Goal: Task Accomplishment & Management: Manage account settings

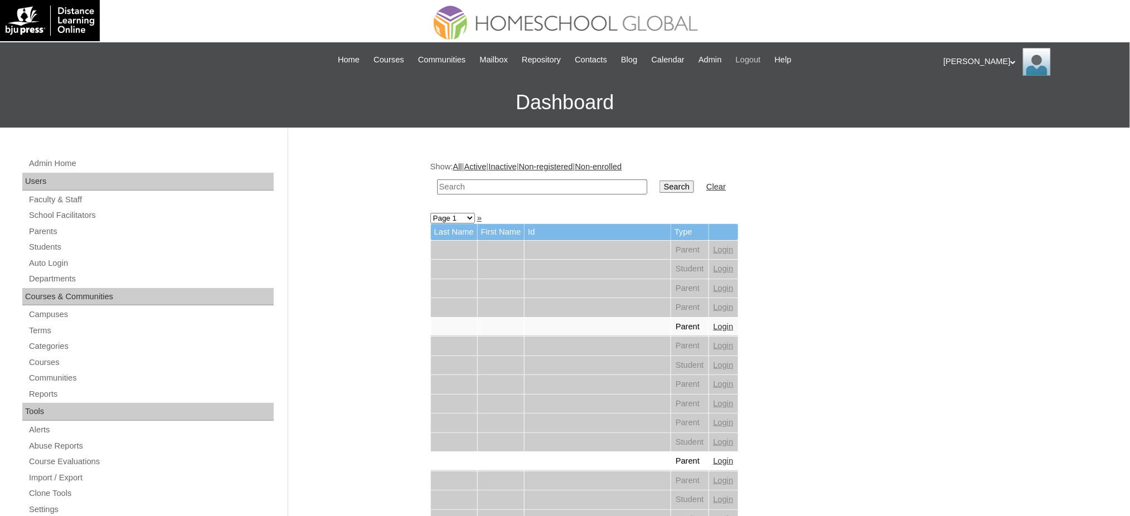
click at [760, 62] on span "Logout" at bounding box center [748, 60] width 25 height 13
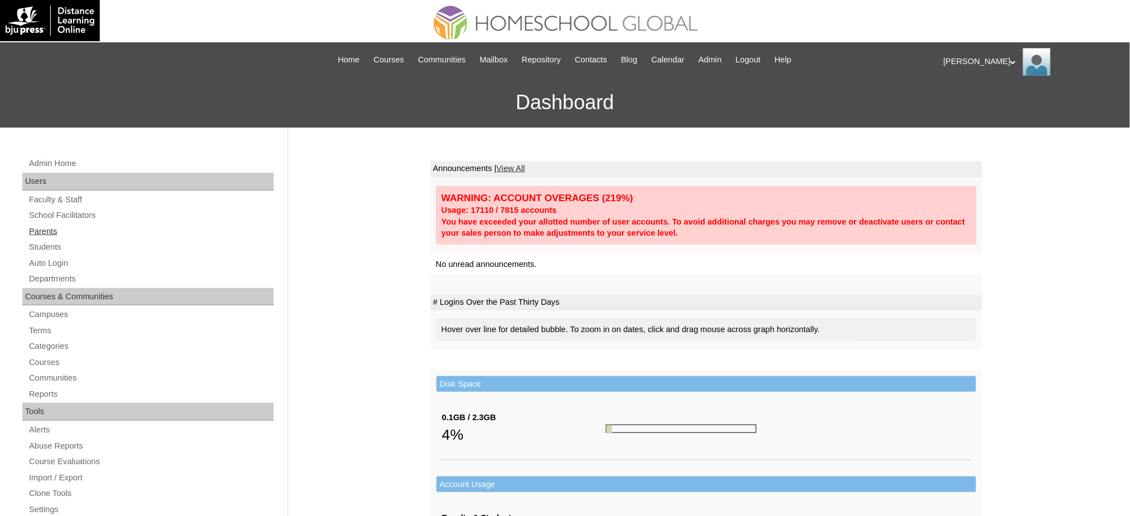
click at [43, 230] on link "Parents" at bounding box center [151, 232] width 246 height 14
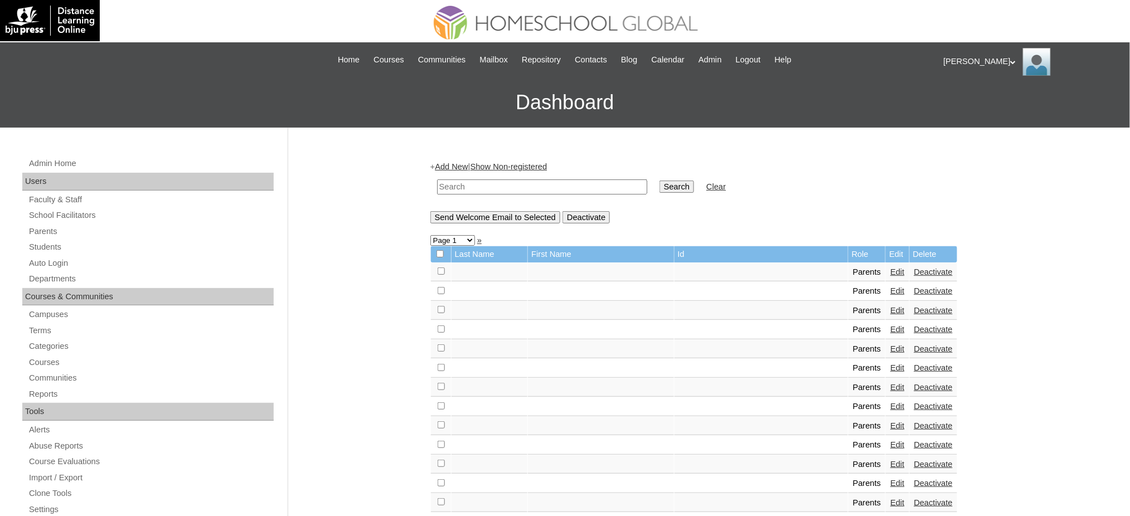
click at [555, 188] on input "text" at bounding box center [542, 187] width 210 height 15
paste input "MHP0185-TECHPH2024"
type input "MHP0185-TECHPH2024"
click at [660, 190] on input "Search" at bounding box center [677, 187] width 35 height 12
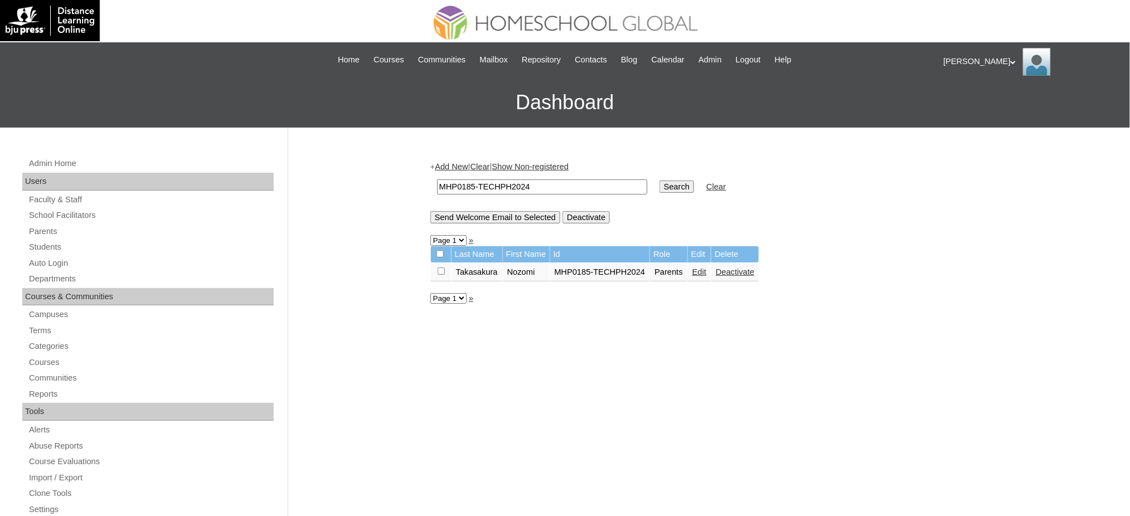
click at [697, 270] on link "Edit" at bounding box center [699, 272] width 14 height 9
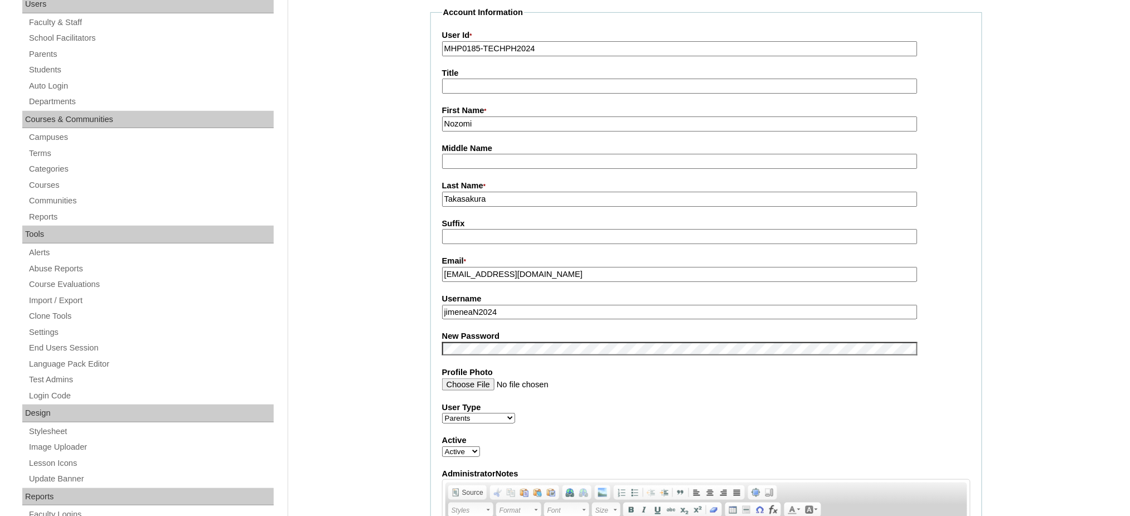
scroll to position [223, 0]
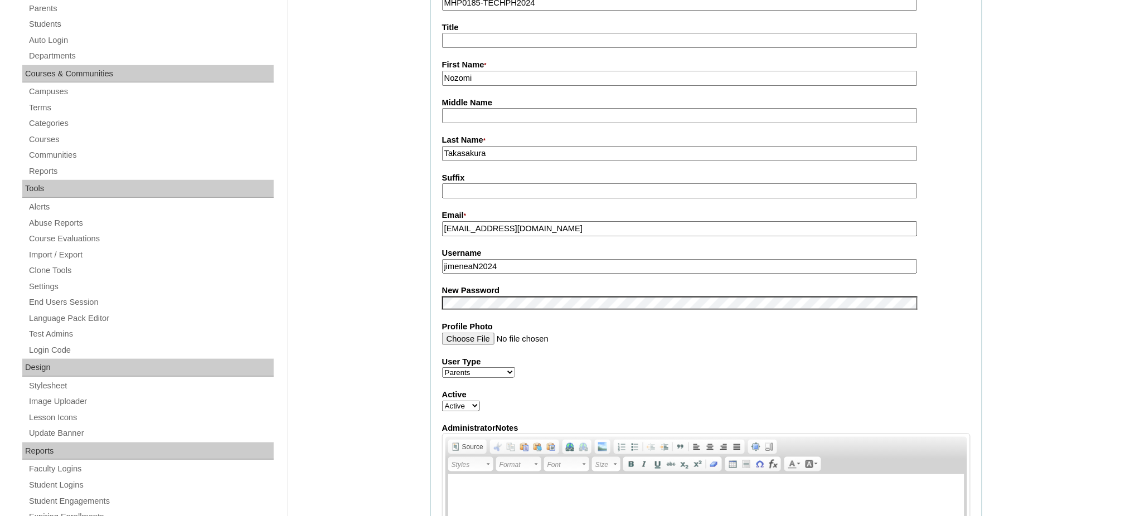
click at [511, 261] on input "jimeneaN2024" at bounding box center [680, 266] width 476 height 15
click at [492, 36] on input "Title" at bounding box center [680, 40] width 476 height 15
type input "Ms."
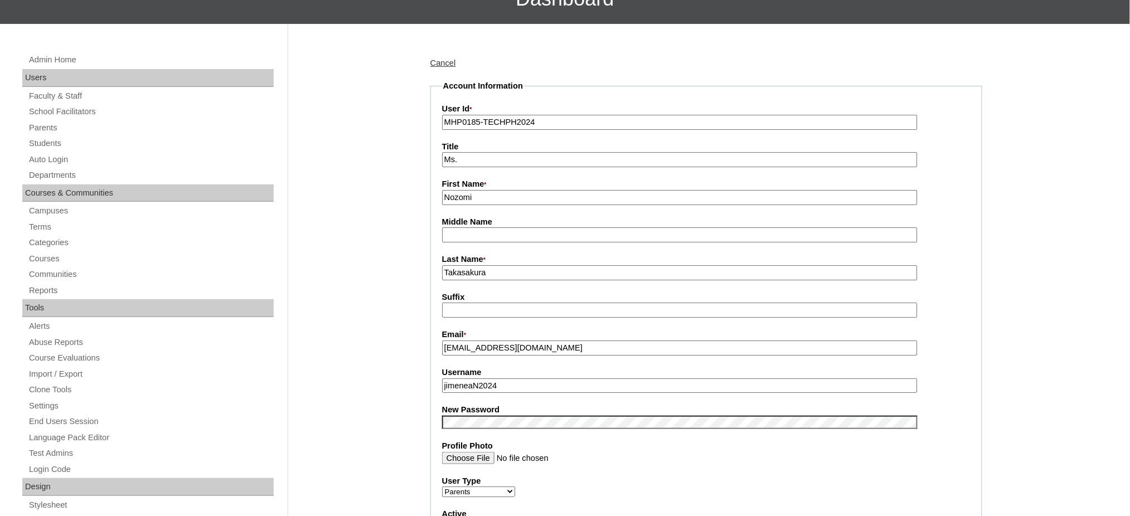
scroll to position [74, 0]
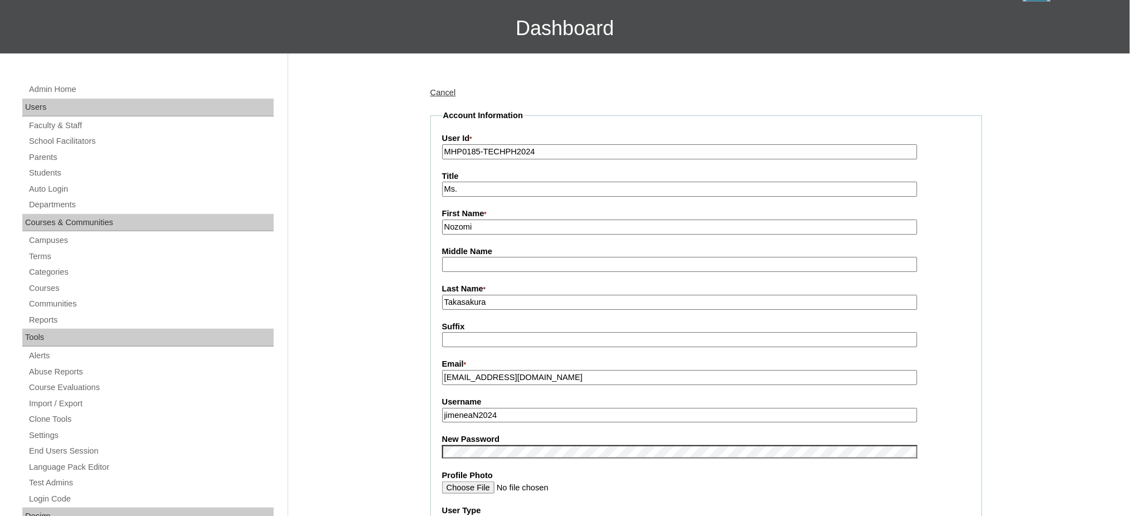
click at [488, 221] on input "Nozomi" at bounding box center [680, 227] width 476 height 15
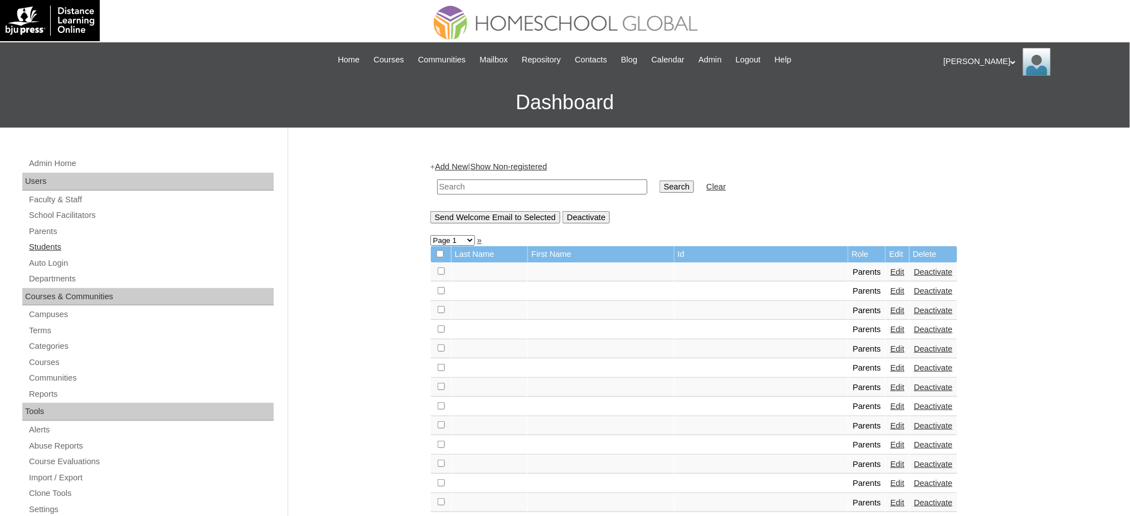
drag, startPoint x: 55, startPoint y: 246, endPoint x: 103, endPoint y: 250, distance: 48.6
click at [55, 246] on link "Students" at bounding box center [151, 247] width 246 height 14
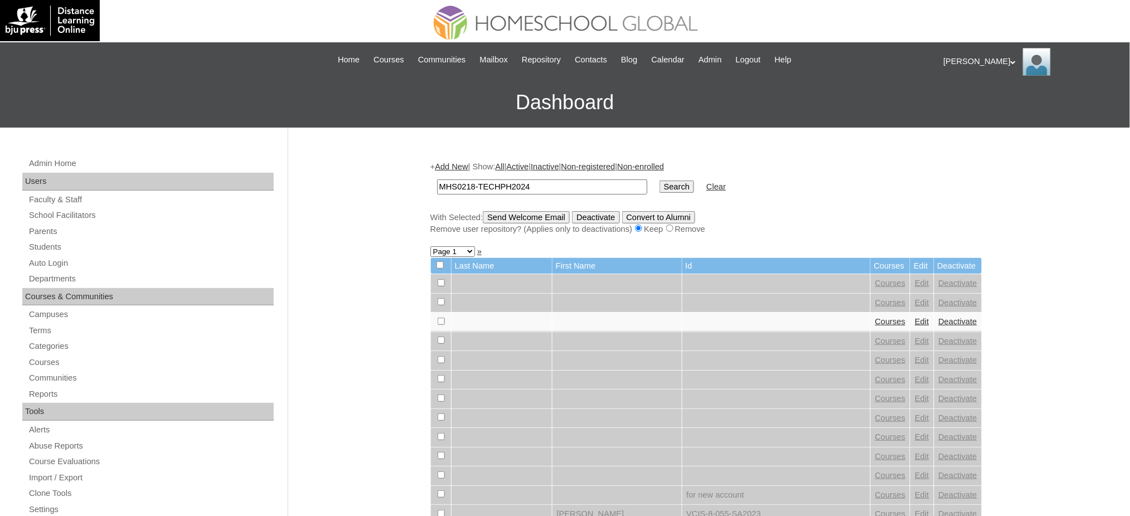
type input "MHS0218-TECHPH2024"
click at [660, 186] on input "Search" at bounding box center [677, 187] width 35 height 12
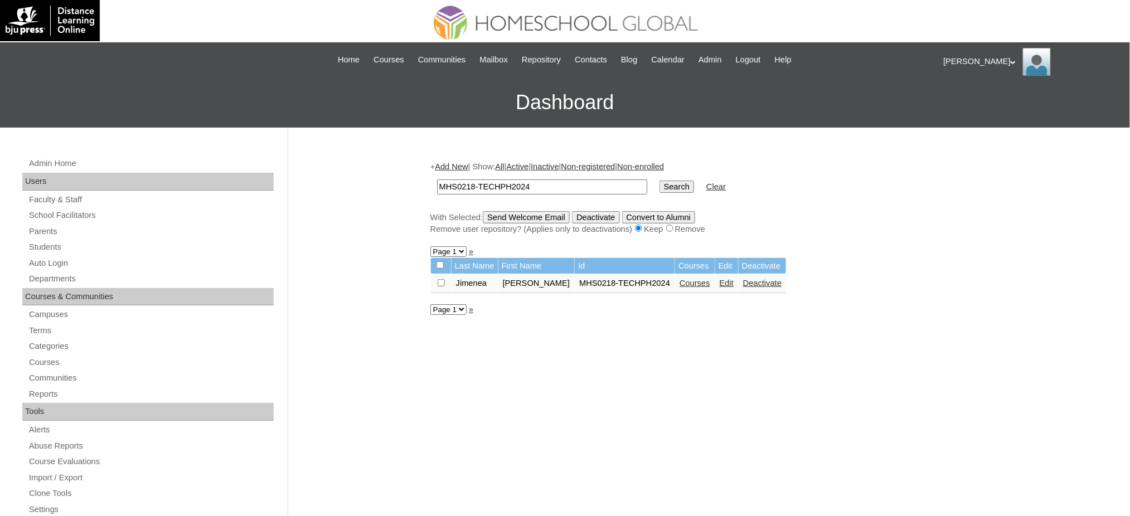
click at [720, 282] on link "Edit" at bounding box center [727, 283] width 14 height 9
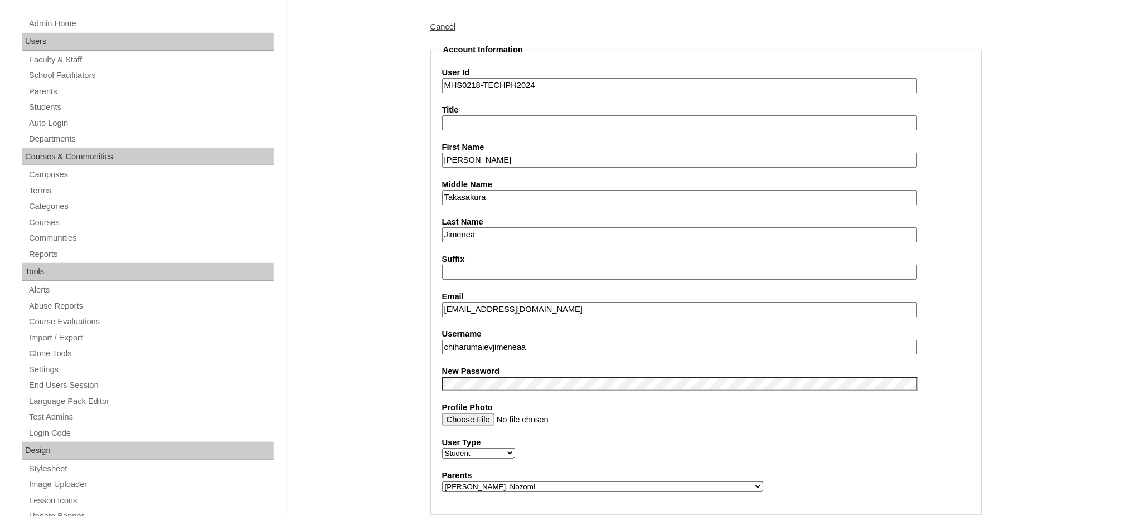
scroll to position [148, 0]
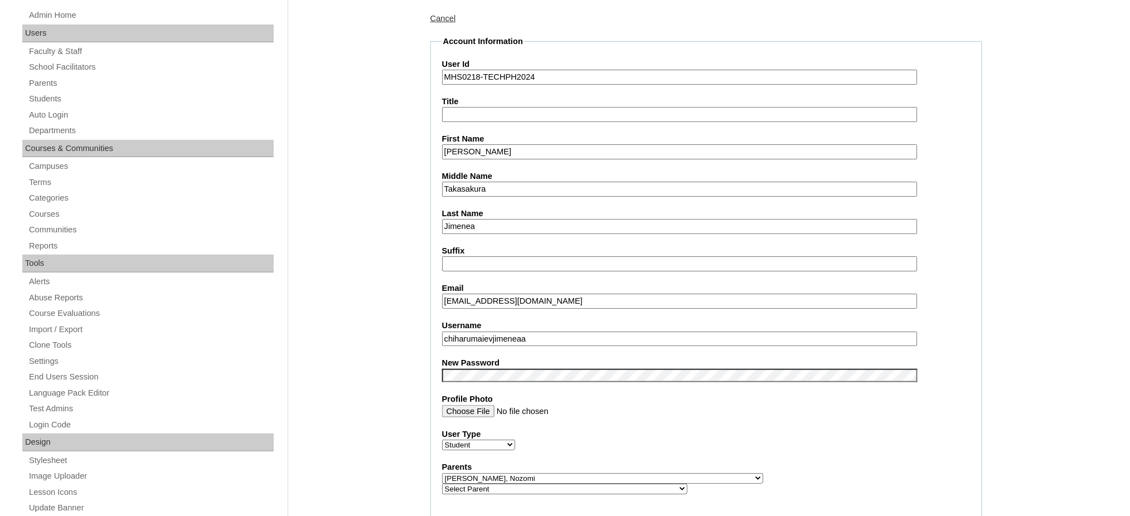
click at [520, 332] on input "chiharumaievjimeneaa" at bounding box center [680, 339] width 476 height 15
click at [481, 150] on input "Chiharu Maiev" at bounding box center [680, 151] width 476 height 15
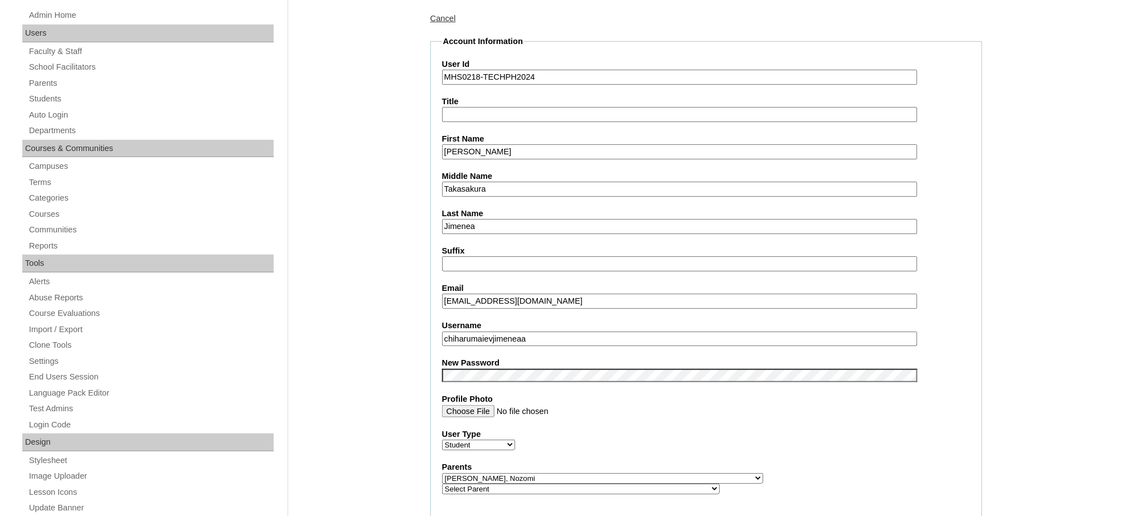
click at [481, 150] on input "Chiharu Maiev" at bounding box center [680, 151] width 476 height 15
click at [548, 154] on input "Chiharu Maiev" at bounding box center [680, 151] width 476 height 15
click at [532, 147] on input "Chiharu Maiev" at bounding box center [680, 151] width 476 height 15
click at [521, 148] on input "Chiharu Maiev" at bounding box center [680, 151] width 476 height 15
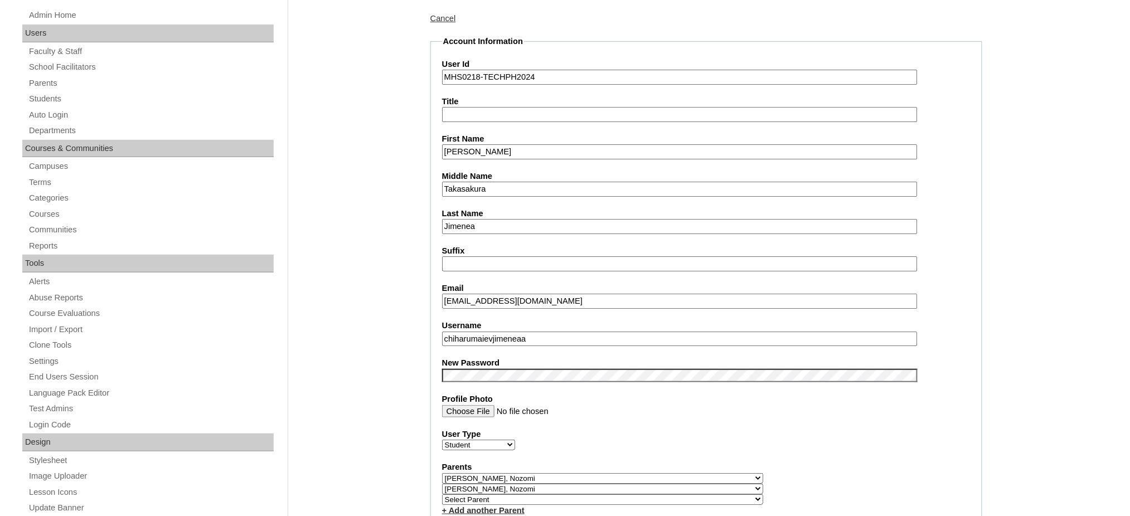
click at [521, 148] on input "Chiharu Maiev" at bounding box center [680, 151] width 476 height 15
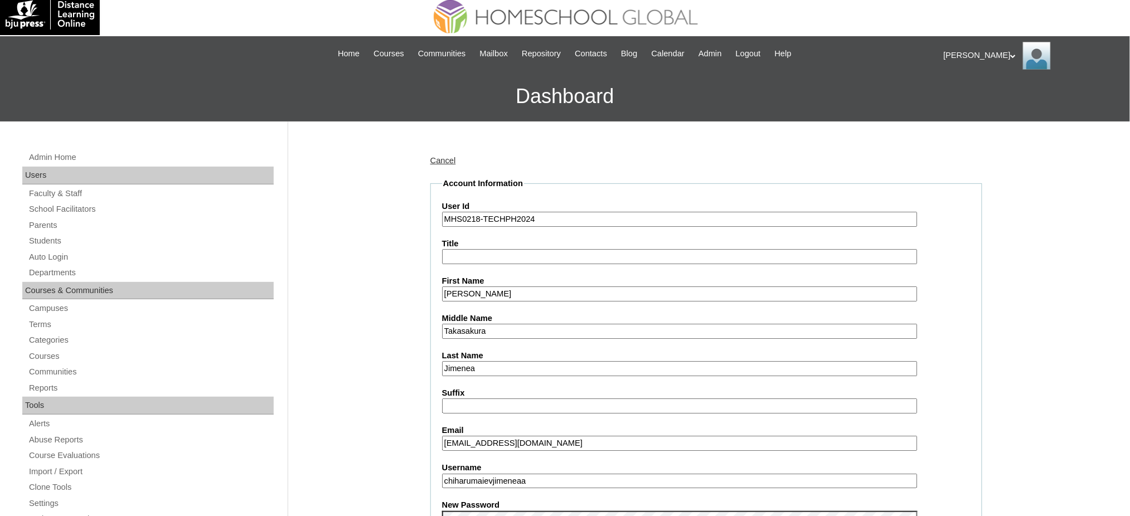
scroll to position [0, 0]
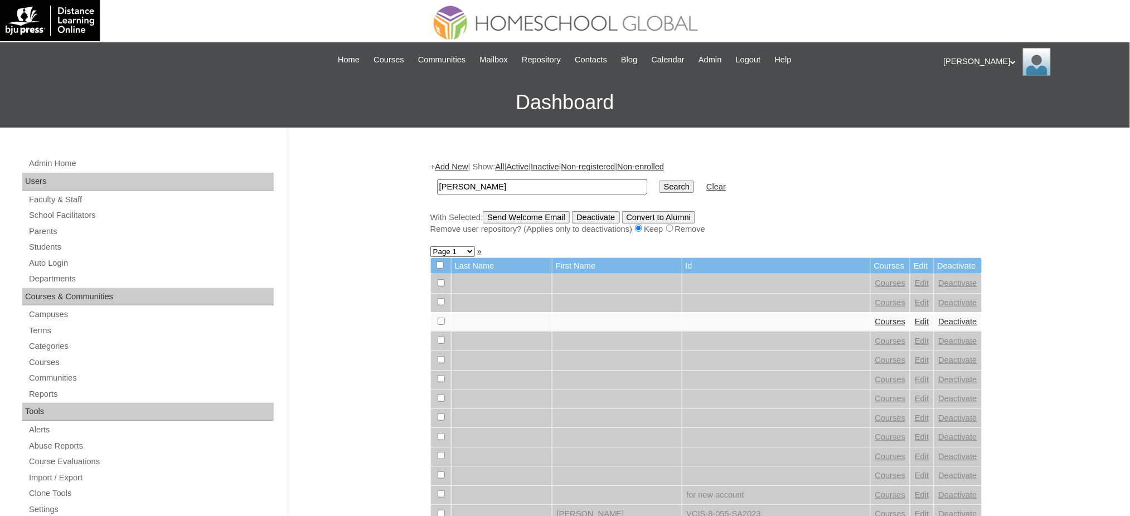
type input "[PERSON_NAME]"
click at [660, 185] on input "Search" at bounding box center [677, 187] width 35 height 12
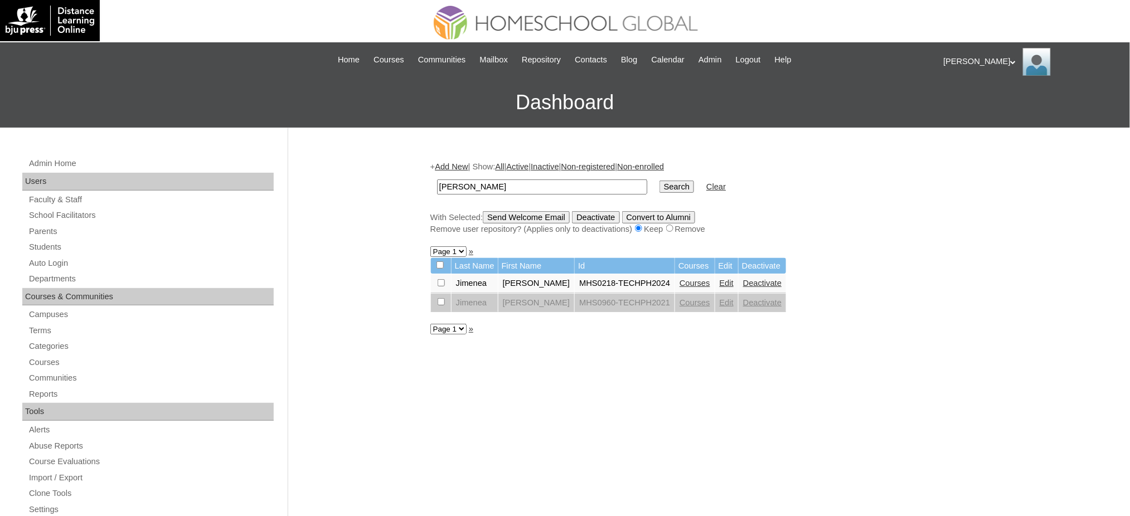
click at [691, 282] on link "Courses" at bounding box center [695, 283] width 31 height 9
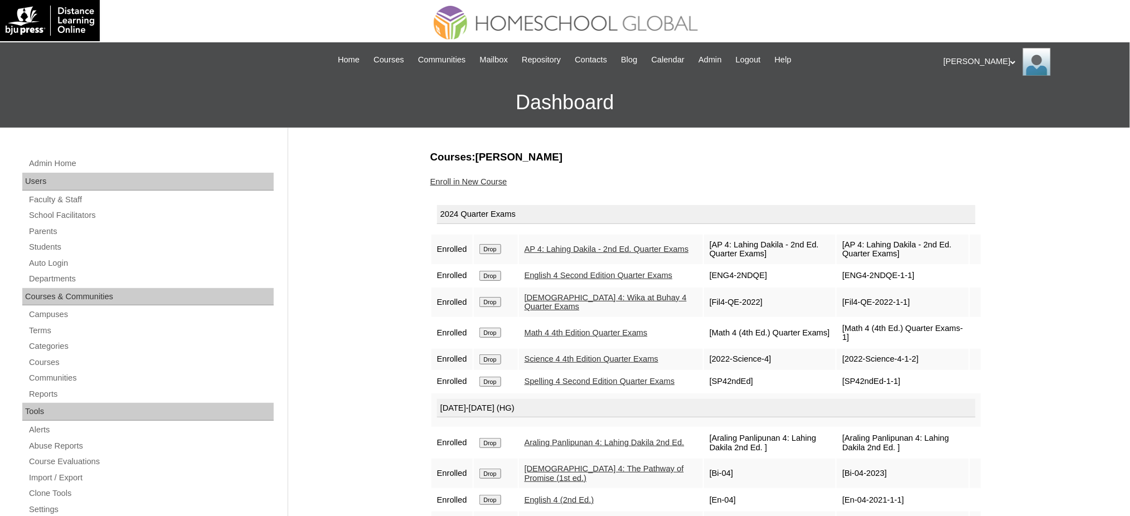
click at [493, 250] on input "Drop" at bounding box center [490, 249] width 22 height 10
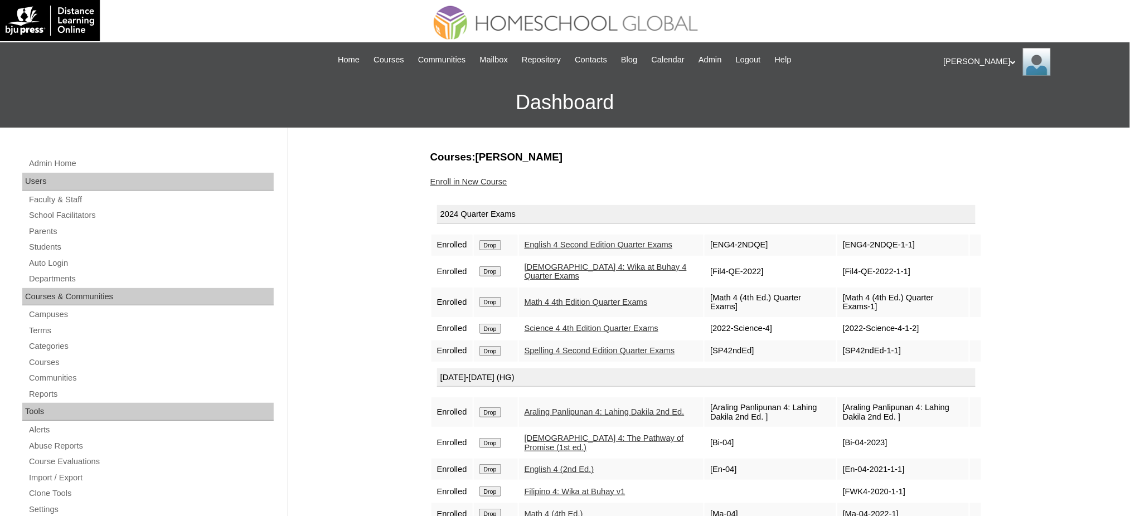
click at [497, 244] on input "Drop" at bounding box center [490, 245] width 22 height 10
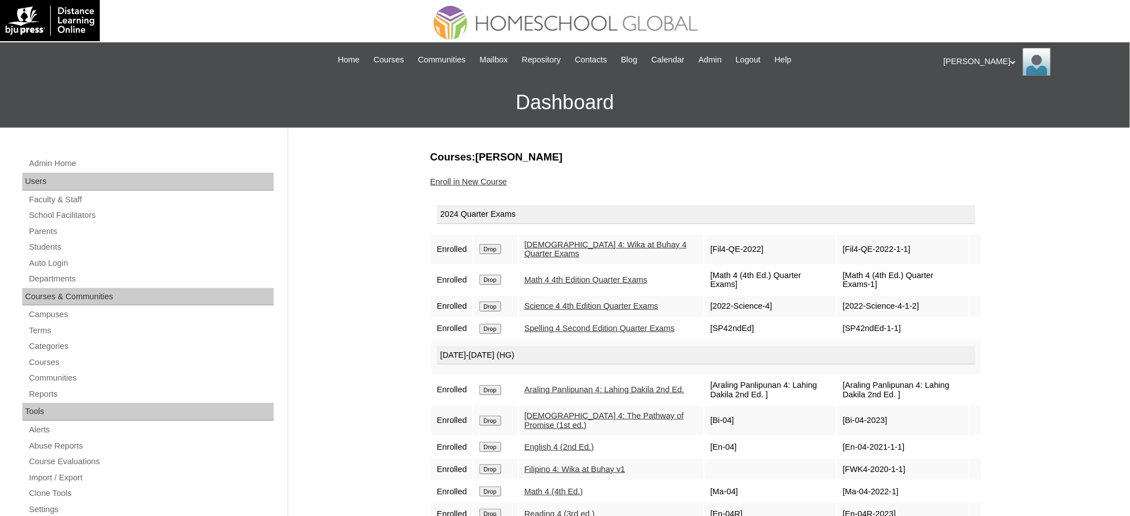
click at [497, 249] on input "Drop" at bounding box center [490, 249] width 22 height 10
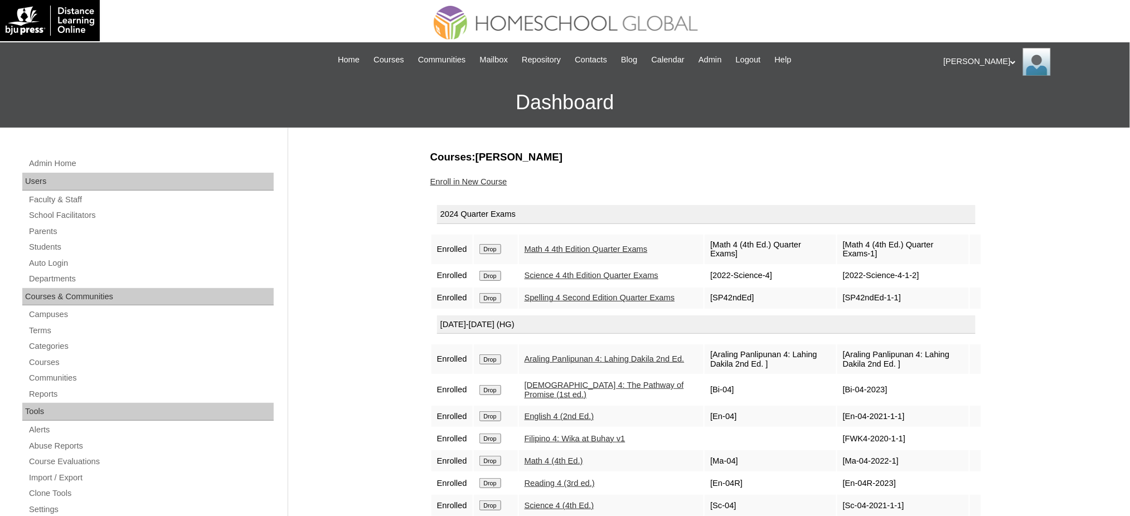
click at [492, 244] on input "Drop" at bounding box center [490, 249] width 22 height 10
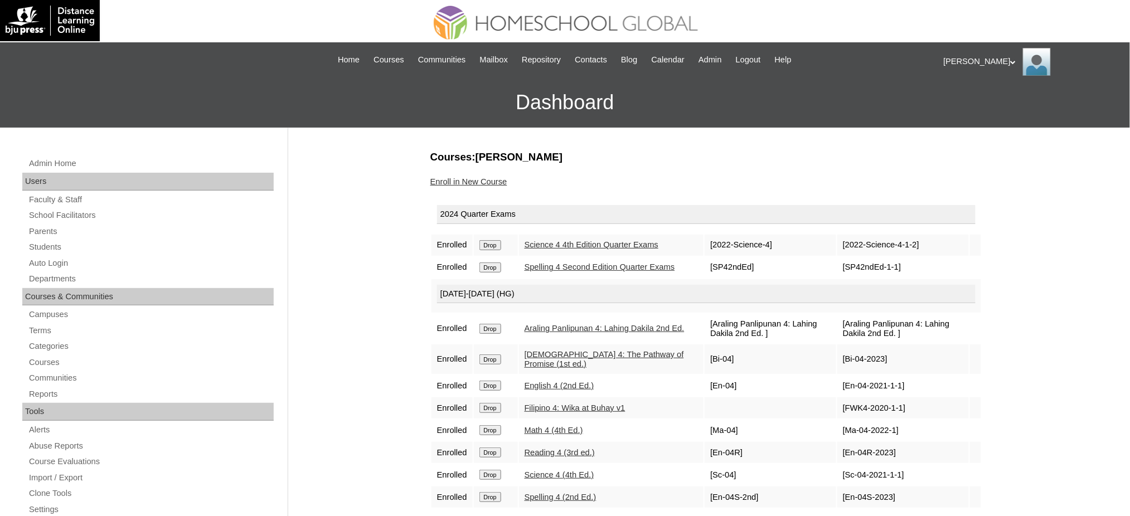
click at [496, 245] on input "Drop" at bounding box center [490, 245] width 22 height 10
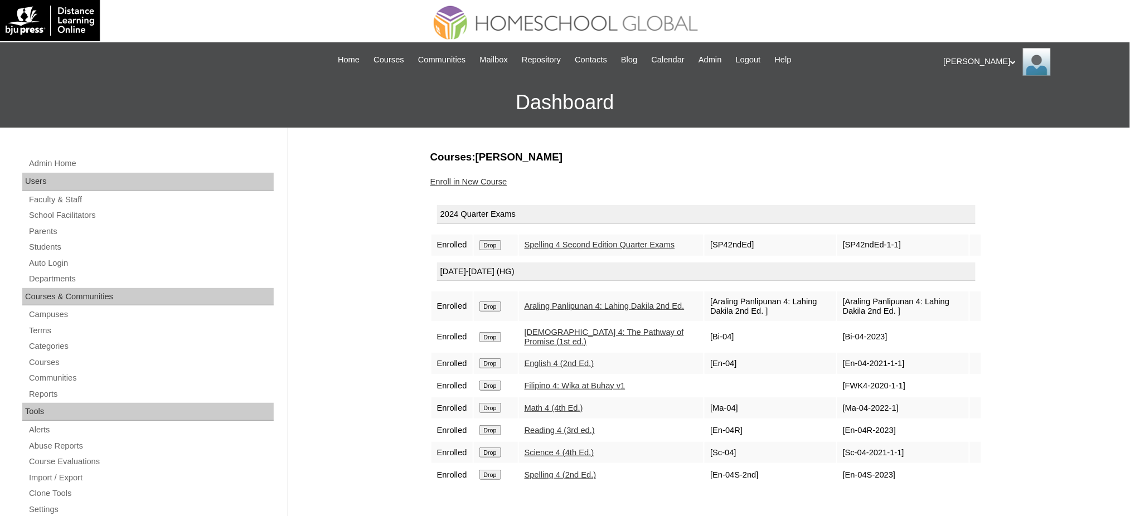
click at [492, 248] on input "Drop" at bounding box center [490, 245] width 22 height 10
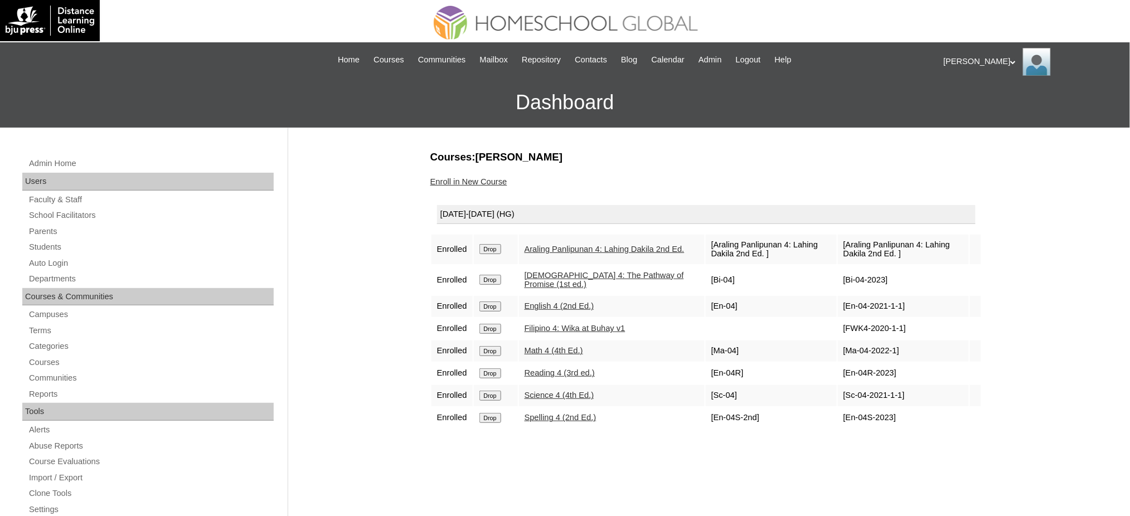
click at [496, 244] on input "Drop" at bounding box center [490, 249] width 22 height 10
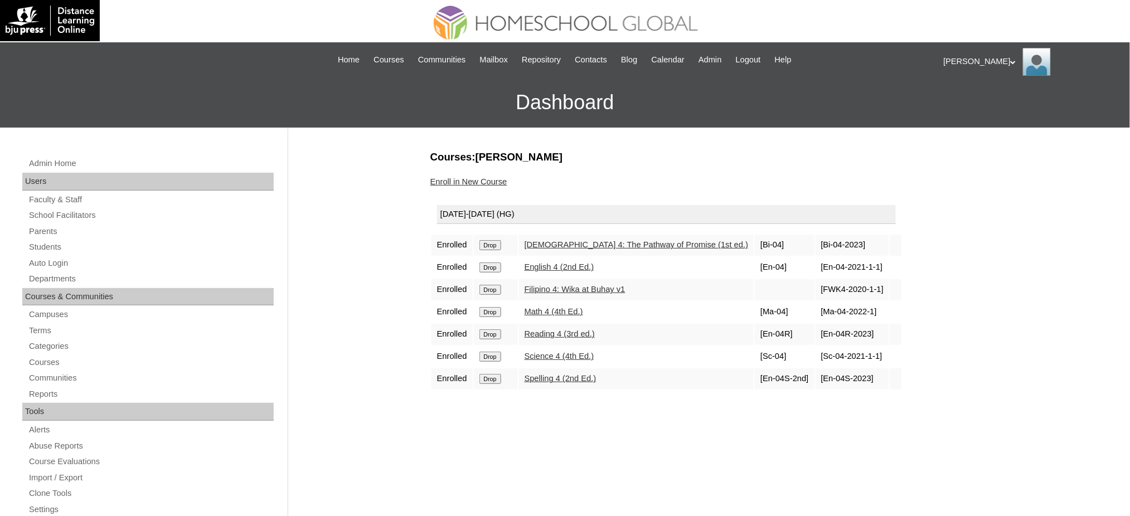
click at [498, 246] on input "Drop" at bounding box center [490, 245] width 22 height 10
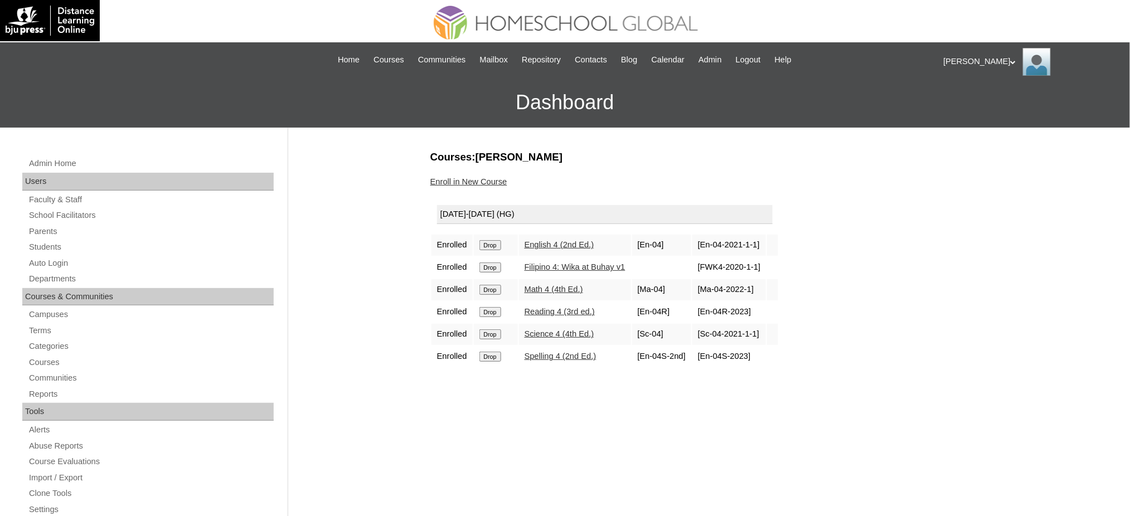
click at [493, 240] on input "Drop" at bounding box center [490, 245] width 22 height 10
click at [495, 241] on input "Drop" at bounding box center [490, 245] width 22 height 10
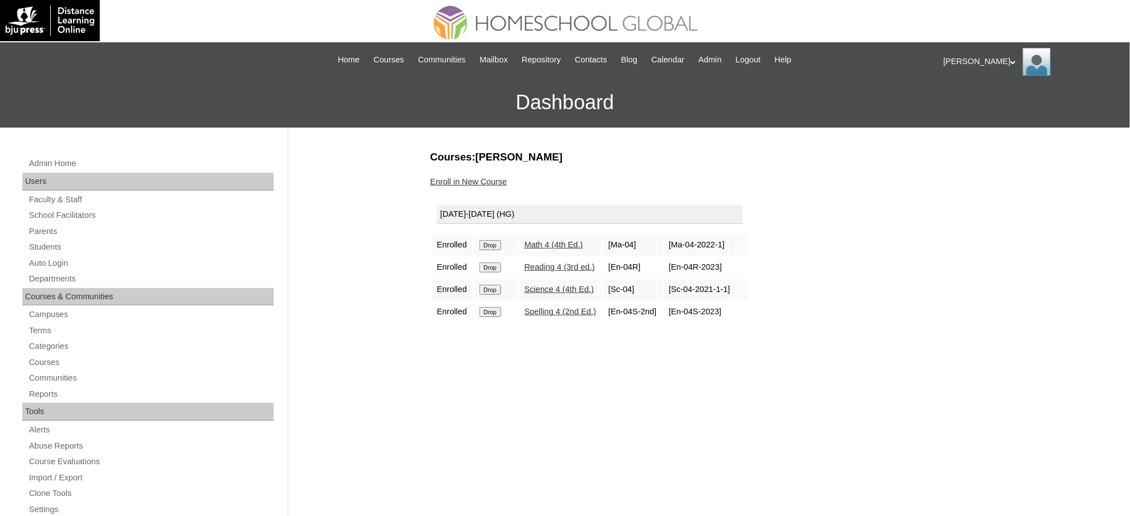
click at [483, 243] on input "Drop" at bounding box center [490, 245] width 22 height 10
click at [492, 244] on input "Drop" at bounding box center [490, 245] width 22 height 10
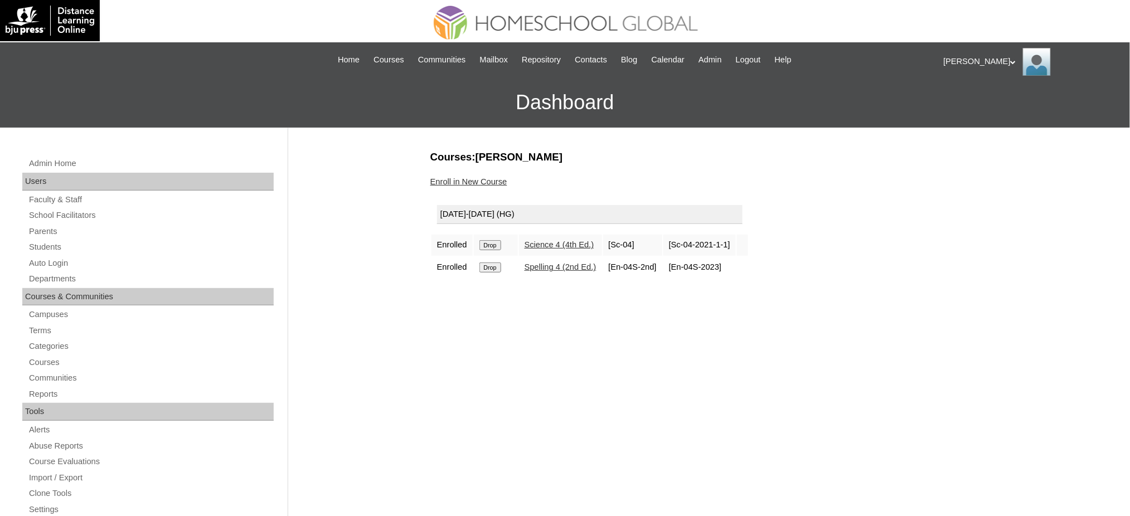
click at [482, 247] on input "Drop" at bounding box center [490, 245] width 22 height 10
click at [497, 243] on input "Drop" at bounding box center [490, 245] width 22 height 10
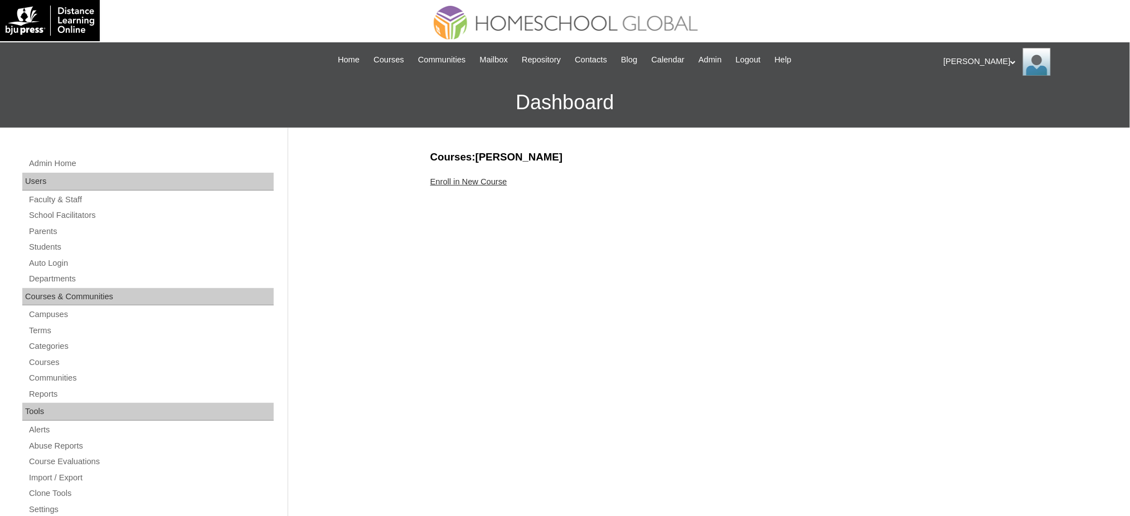
click at [462, 183] on link "Enroll in New Course" at bounding box center [468, 181] width 77 height 9
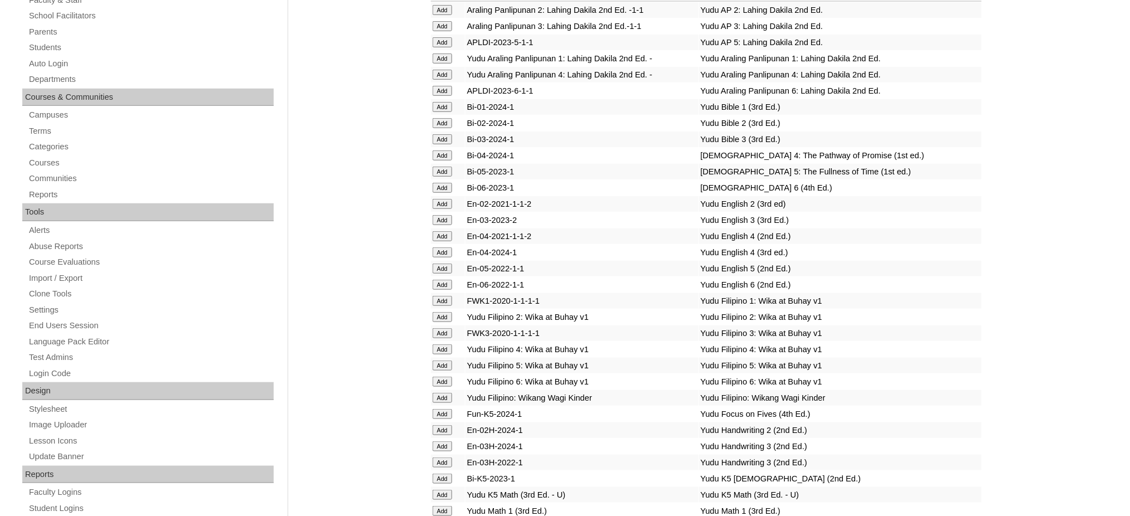
scroll to position [223, 0]
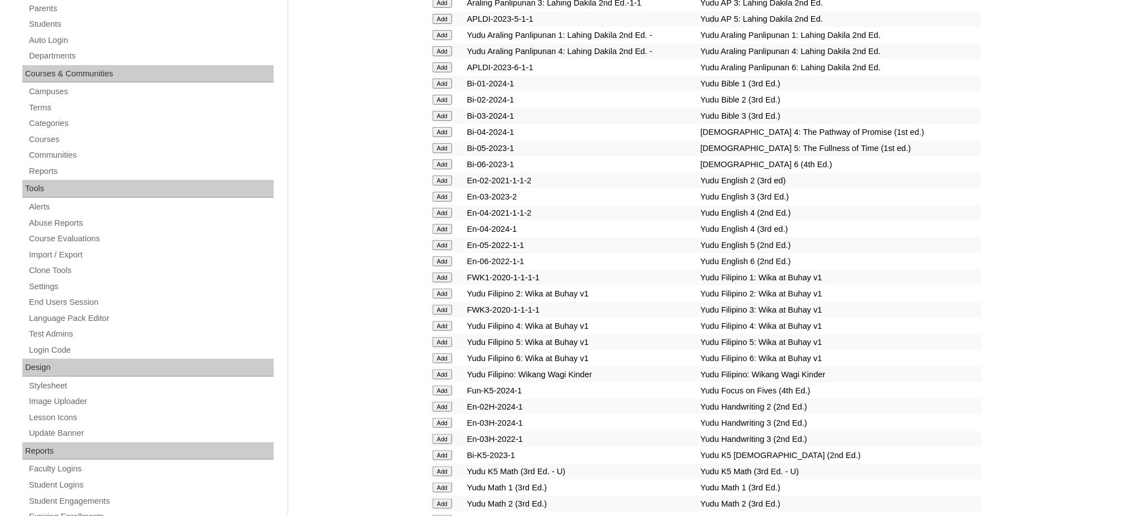
click at [443, 143] on input "Add" at bounding box center [443, 148] width 20 height 10
click at [438, 337] on input "Add" at bounding box center [443, 342] width 20 height 10
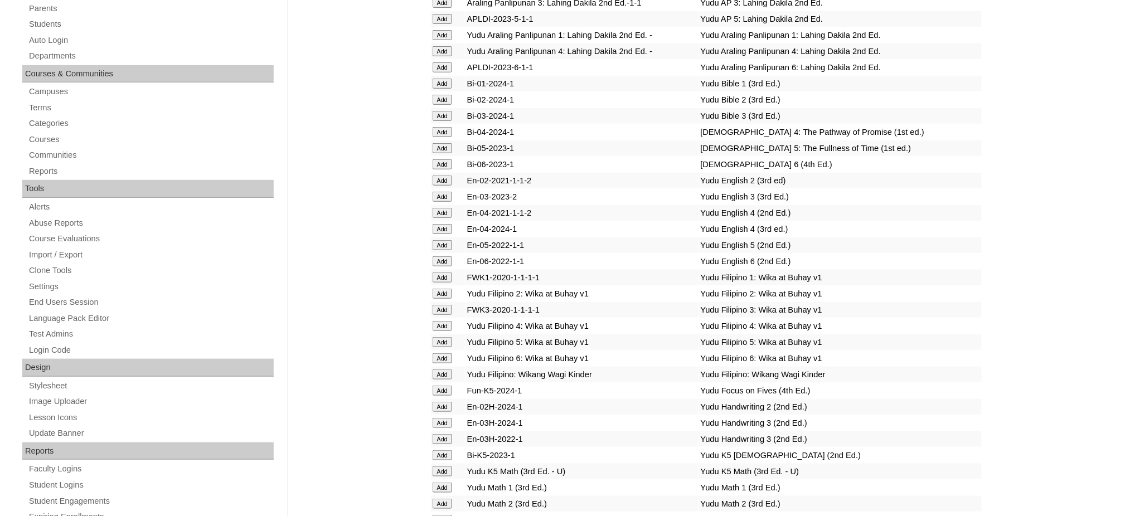
click at [438, 337] on input "Add" at bounding box center [443, 342] width 20 height 10
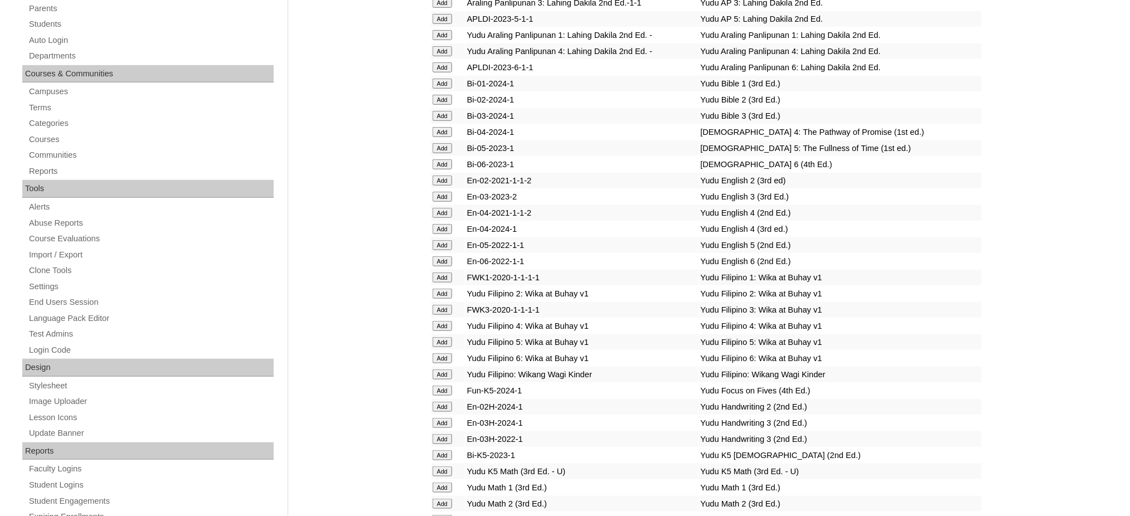
click at [438, 337] on input "Add" at bounding box center [443, 342] width 20 height 10
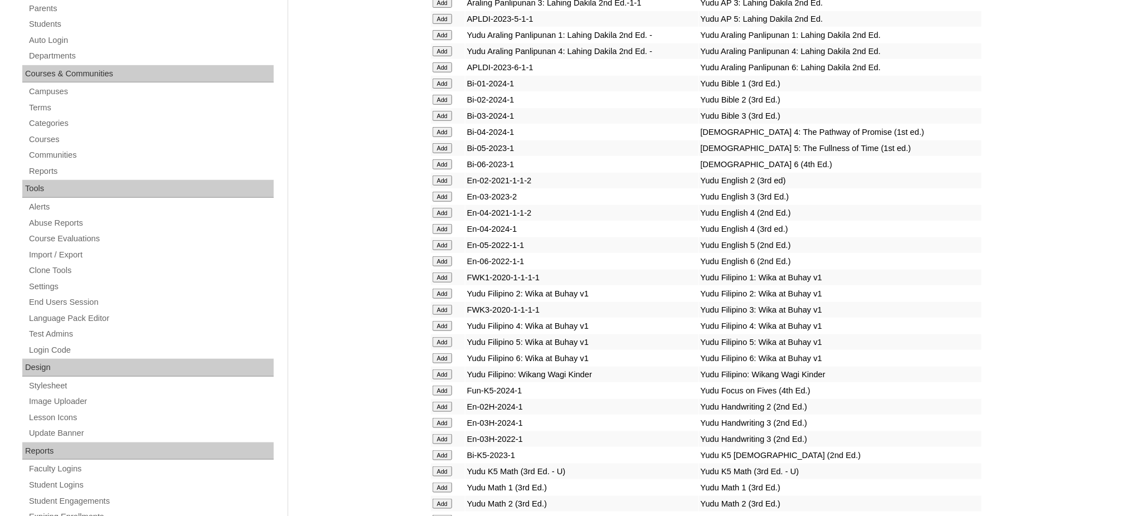
click at [438, 337] on input "Add" at bounding box center [443, 342] width 20 height 10
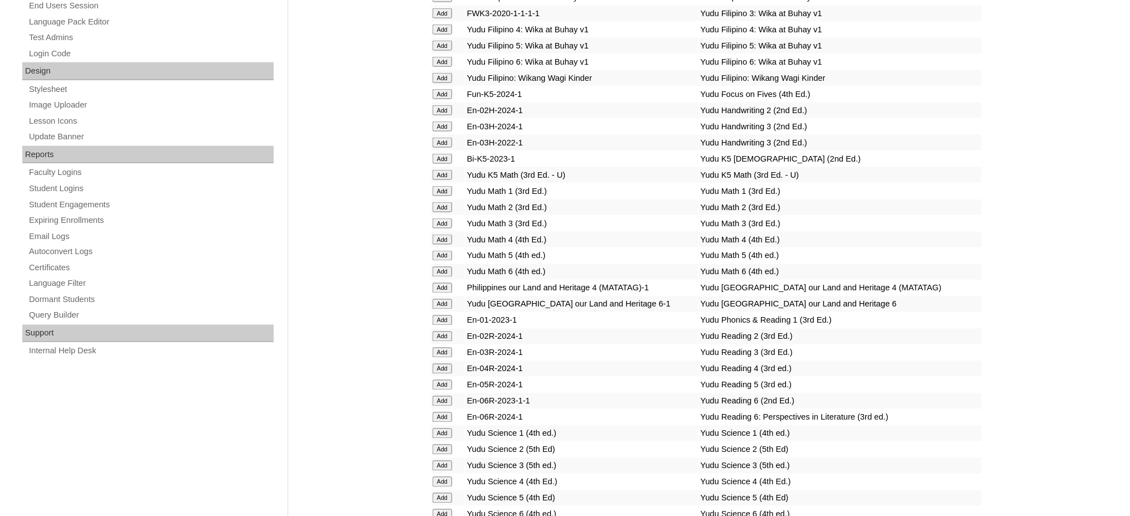
scroll to position [520, 0]
click at [443, 250] on input "Add" at bounding box center [443, 255] width 20 height 10
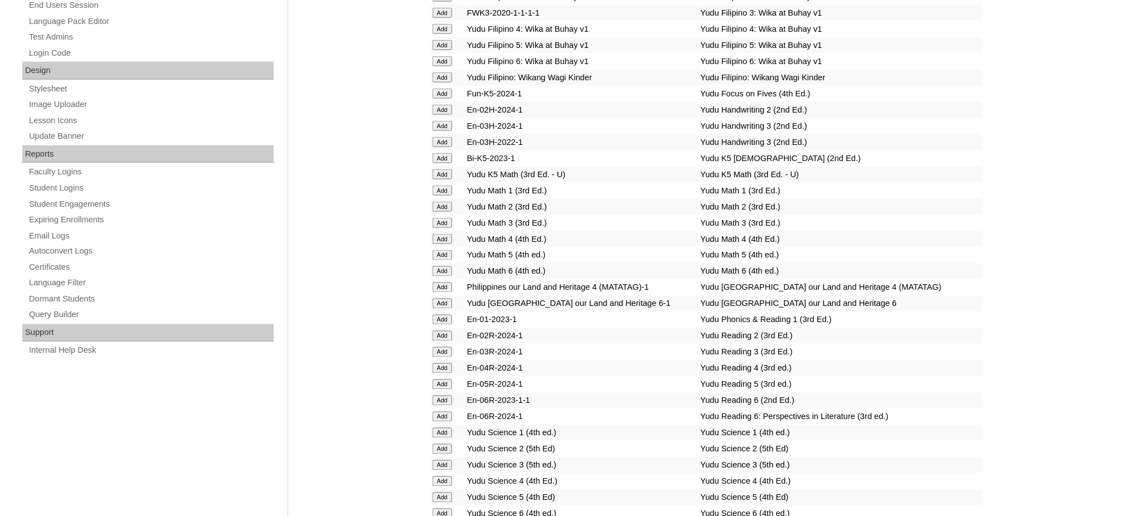
click at [443, 250] on input "Add" at bounding box center [443, 255] width 20 height 10
click at [444, 380] on input "Add" at bounding box center [443, 385] width 20 height 10
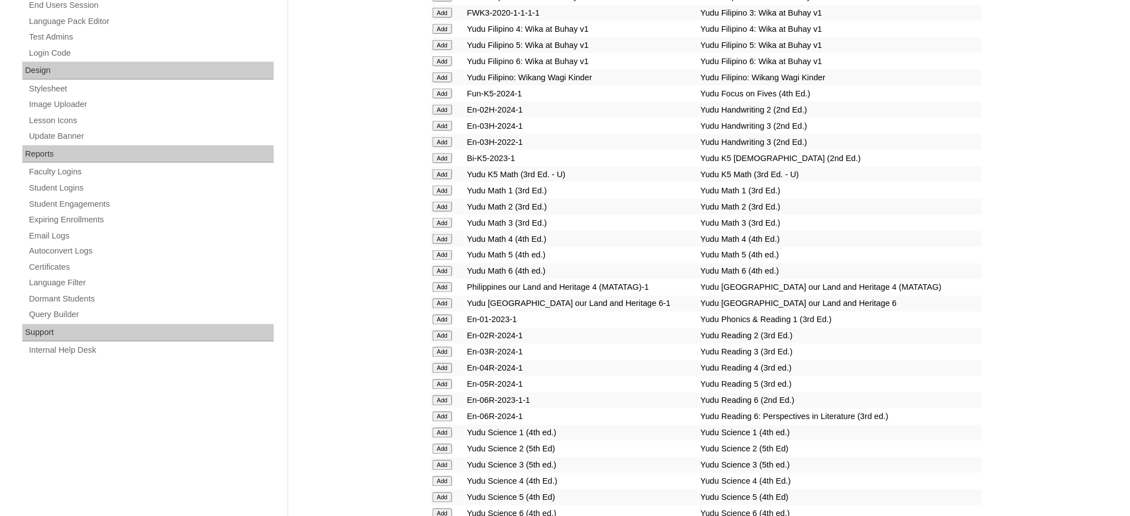
click at [444, 380] on input "Add" at bounding box center [443, 385] width 20 height 10
click at [437, 493] on input "Add" at bounding box center [443, 498] width 20 height 10
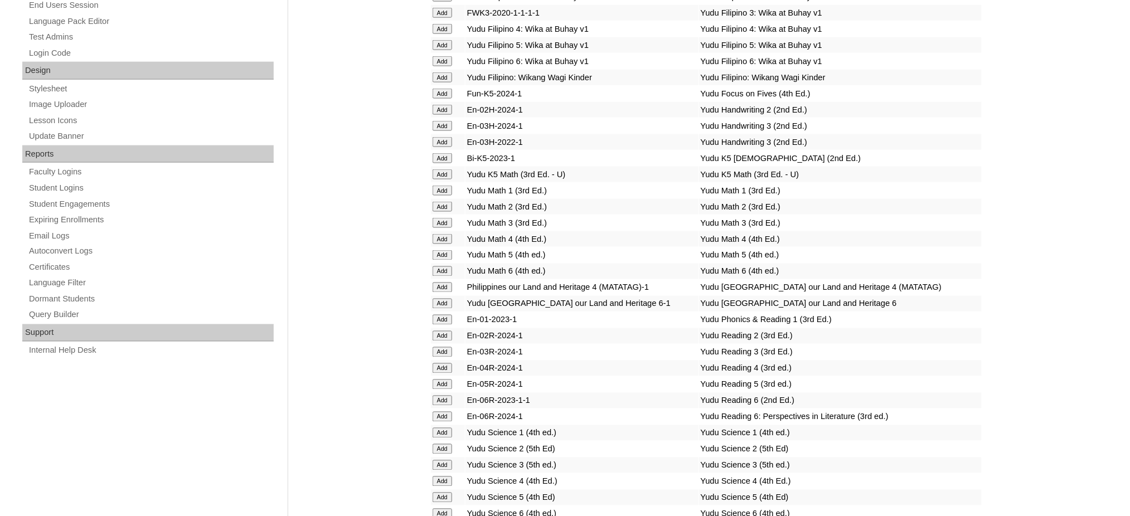
click at [437, 493] on input "Add" at bounding box center [443, 498] width 20 height 10
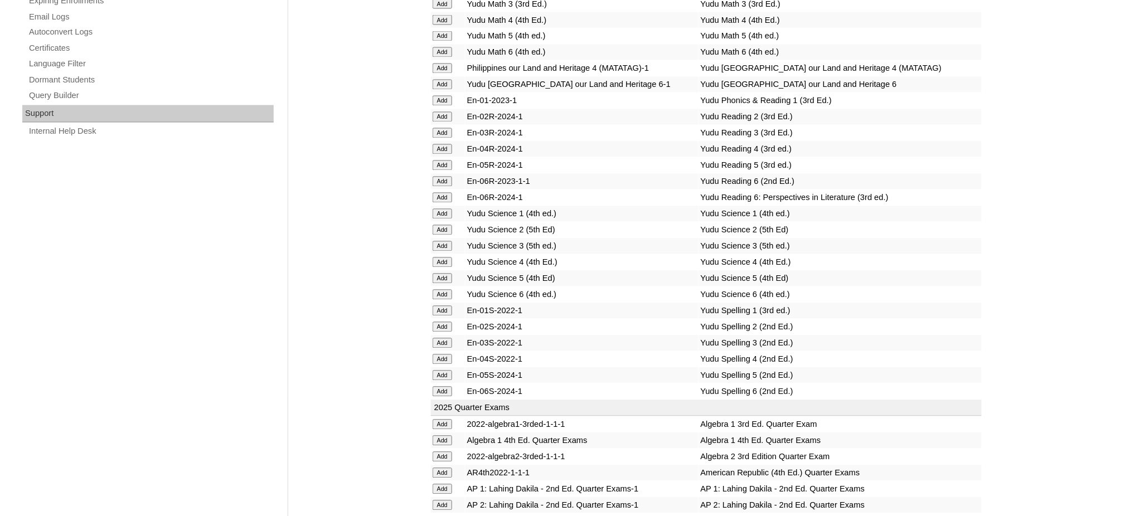
scroll to position [743, 0]
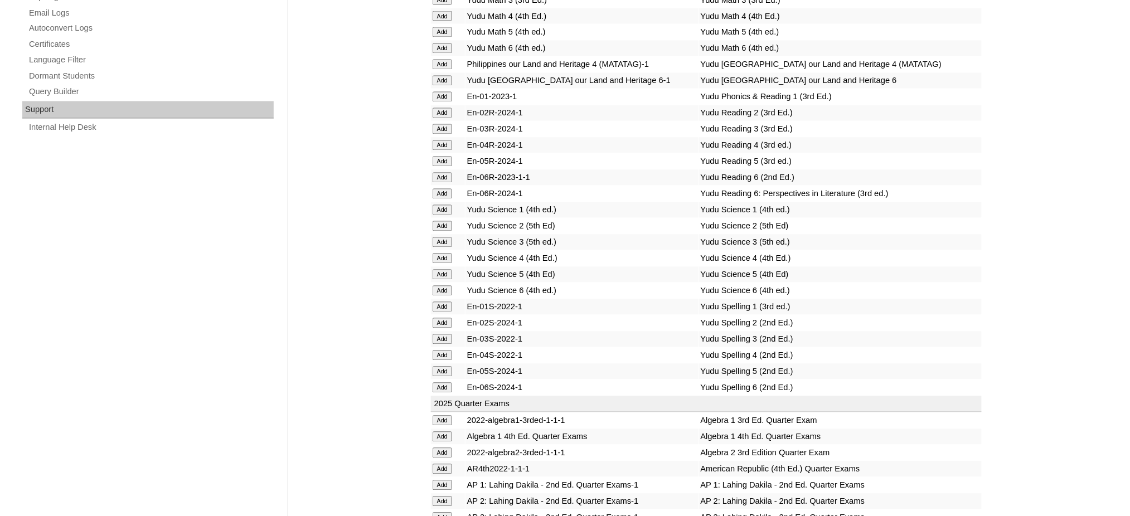
click at [443, 367] on input "Add" at bounding box center [443, 372] width 20 height 10
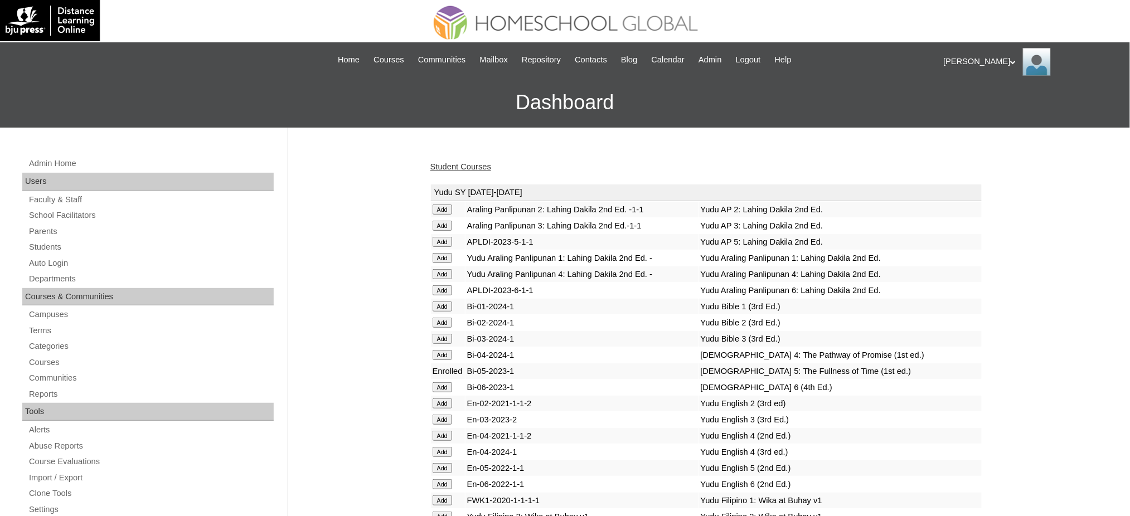
click at [440, 237] on input "Add" at bounding box center [443, 242] width 20 height 10
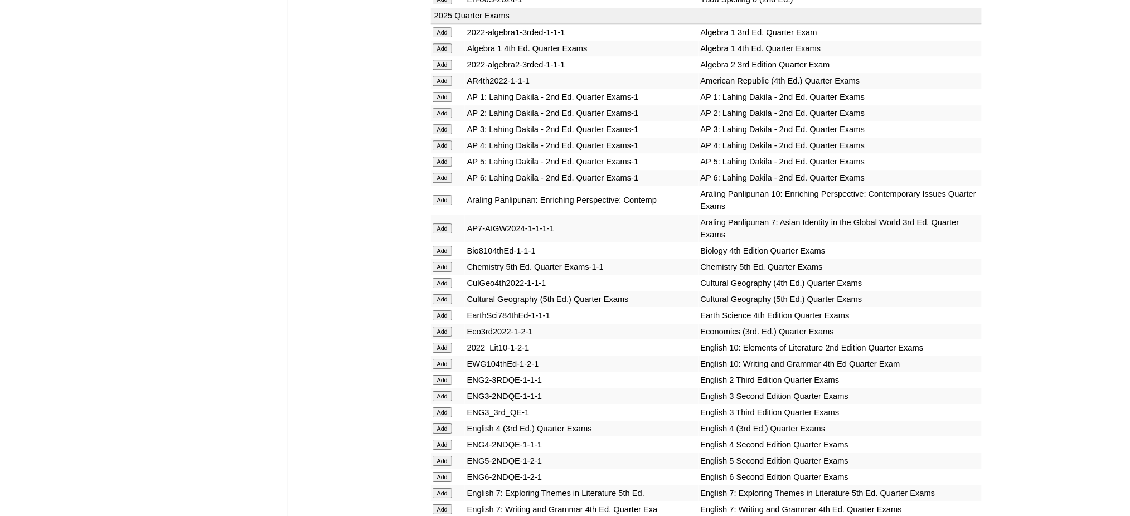
scroll to position [1189, 0]
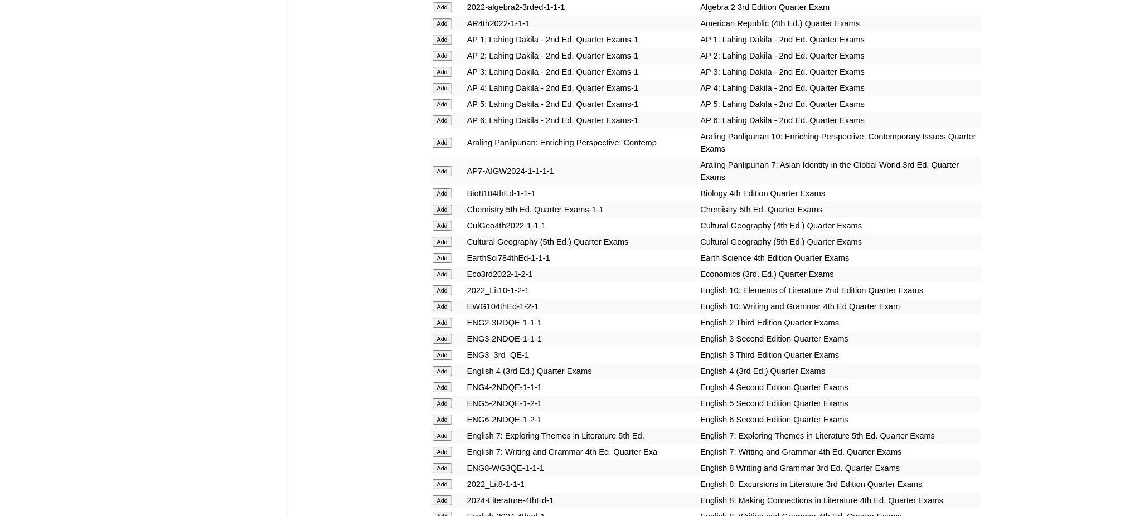
click at [447, 99] on input "Add" at bounding box center [443, 104] width 20 height 10
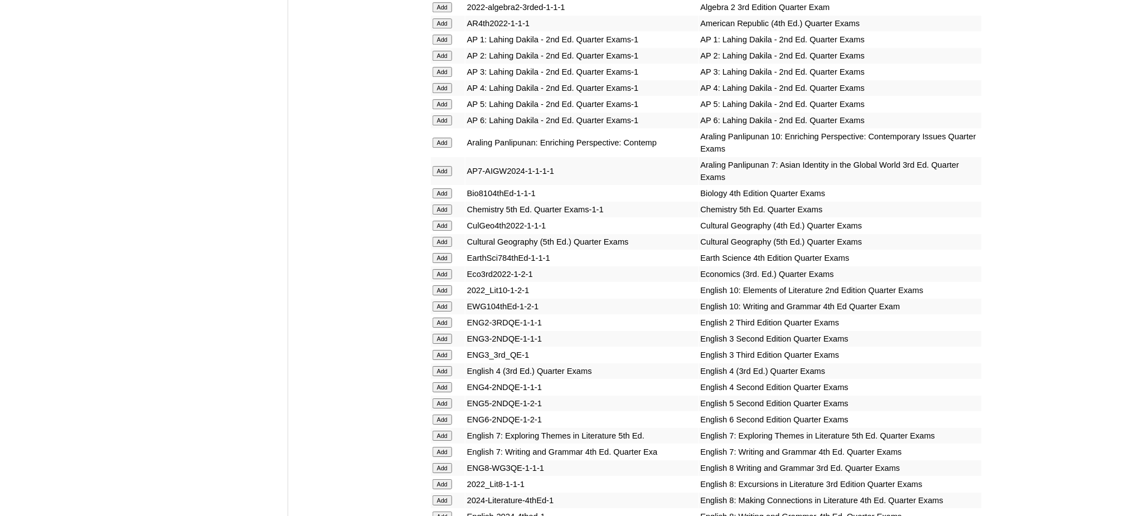
click at [442, 399] on input "Add" at bounding box center [443, 404] width 20 height 10
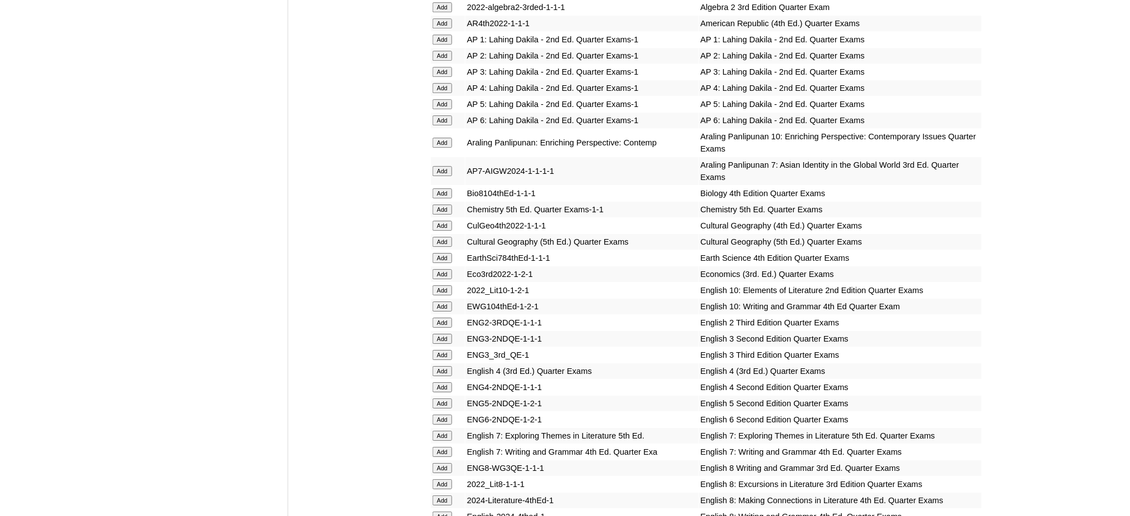
click at [442, 399] on input "Add" at bounding box center [443, 404] width 20 height 10
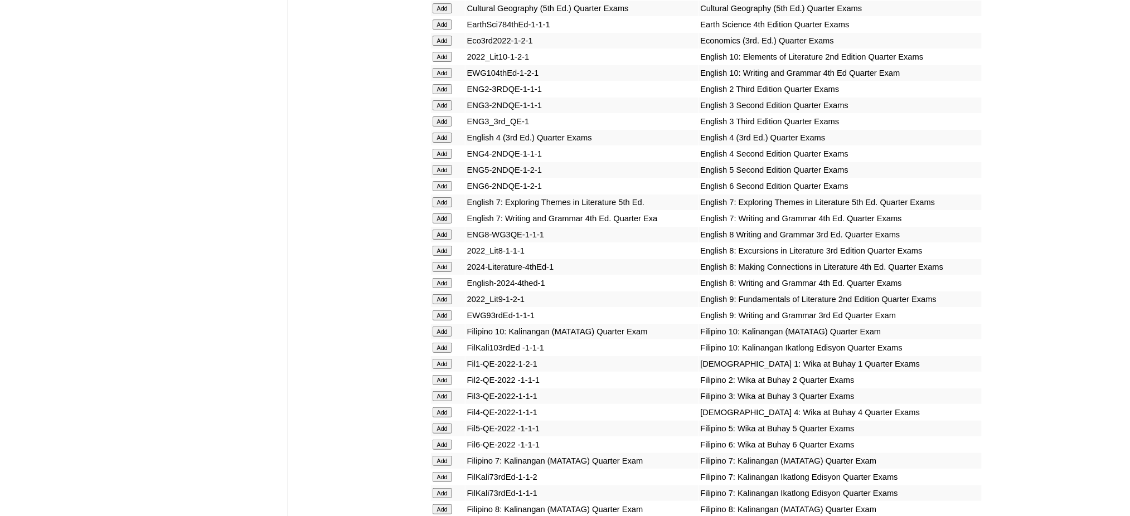
scroll to position [1561, 0]
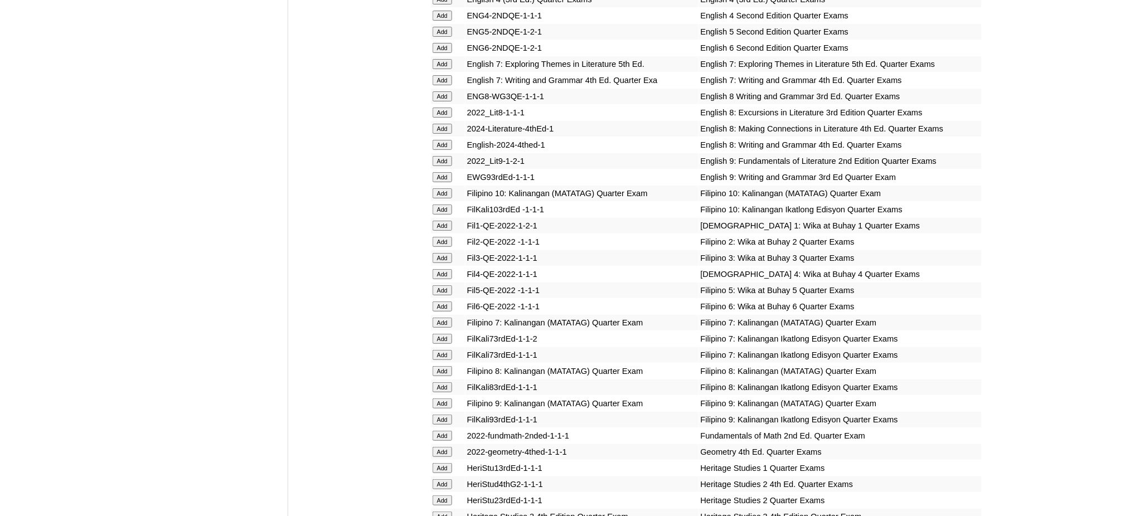
click at [441, 285] on input "Add" at bounding box center [443, 290] width 20 height 10
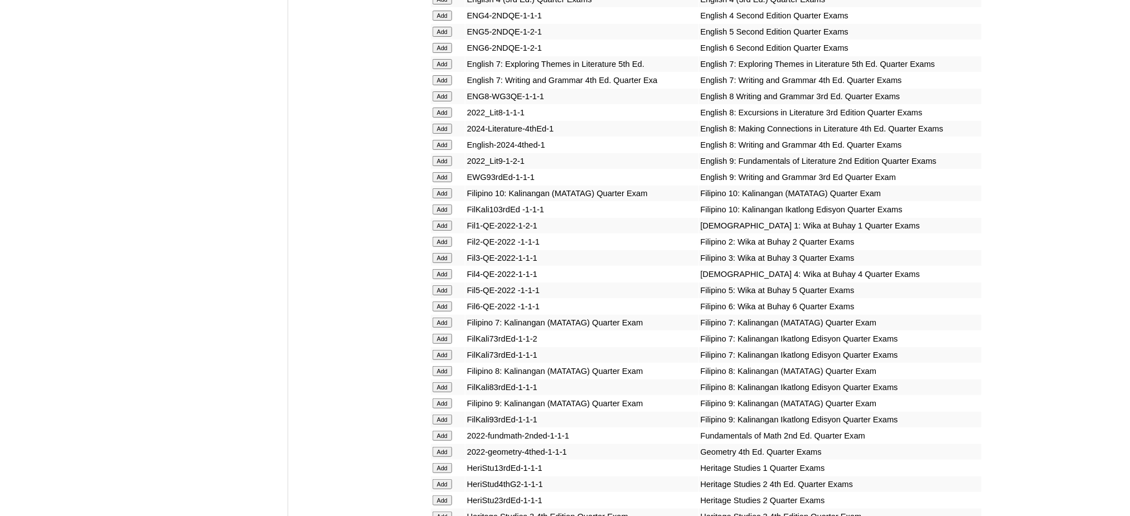
click at [441, 285] on input "Add" at bounding box center [443, 290] width 20 height 10
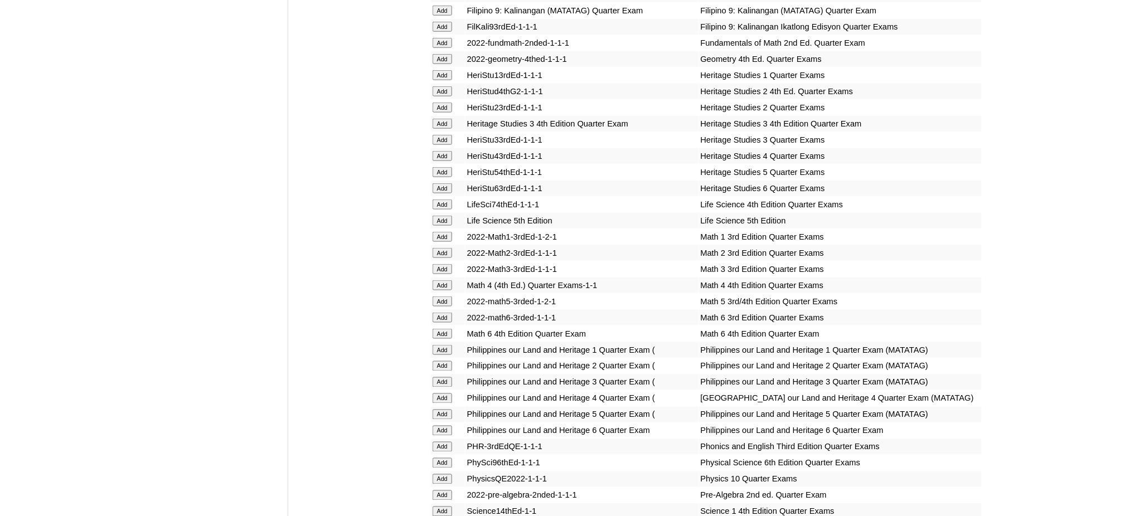
scroll to position [2007, 0]
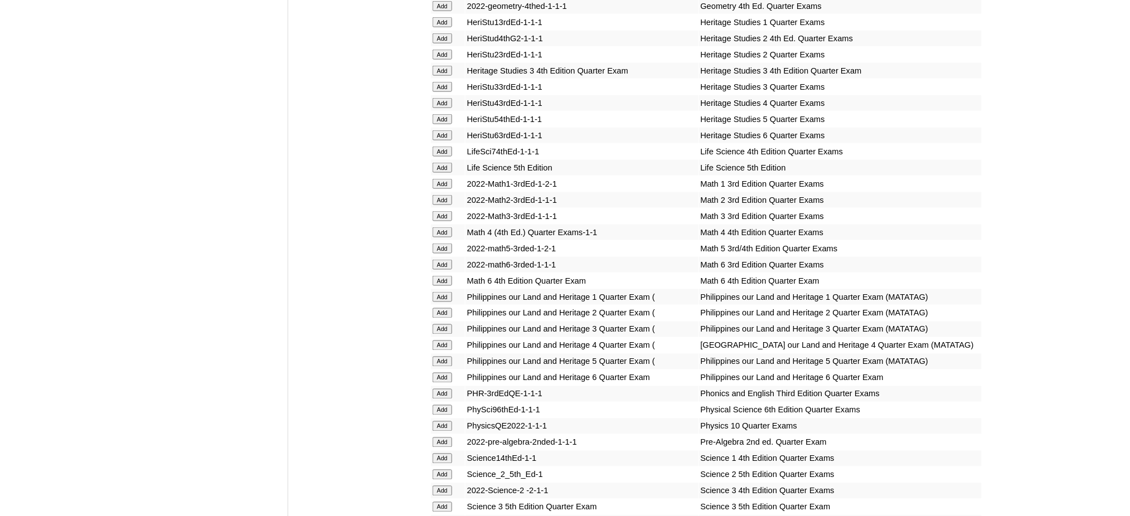
click at [438, 244] on input "Add" at bounding box center [443, 249] width 20 height 10
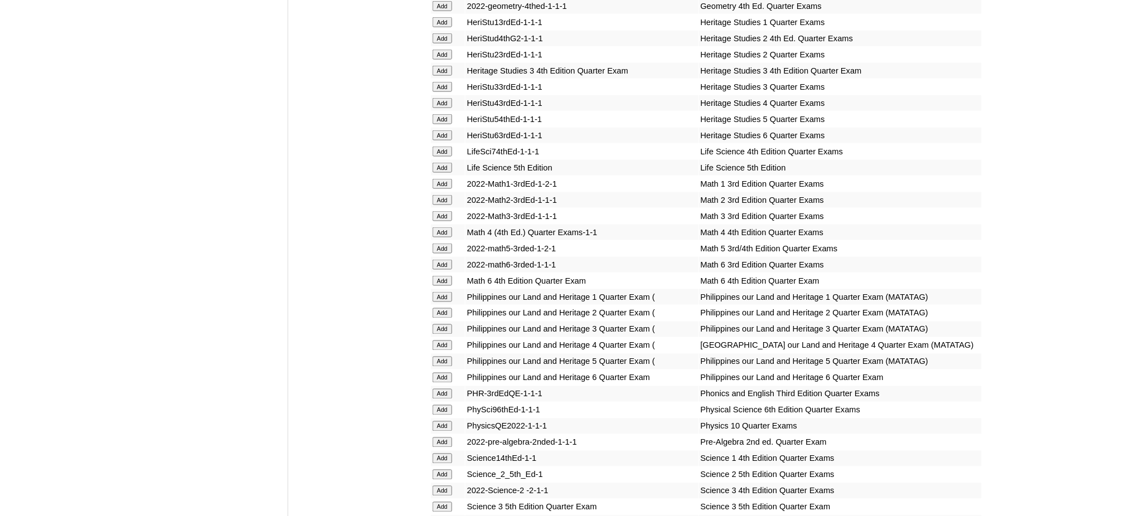
click at [438, 244] on input "Add" at bounding box center [443, 249] width 20 height 10
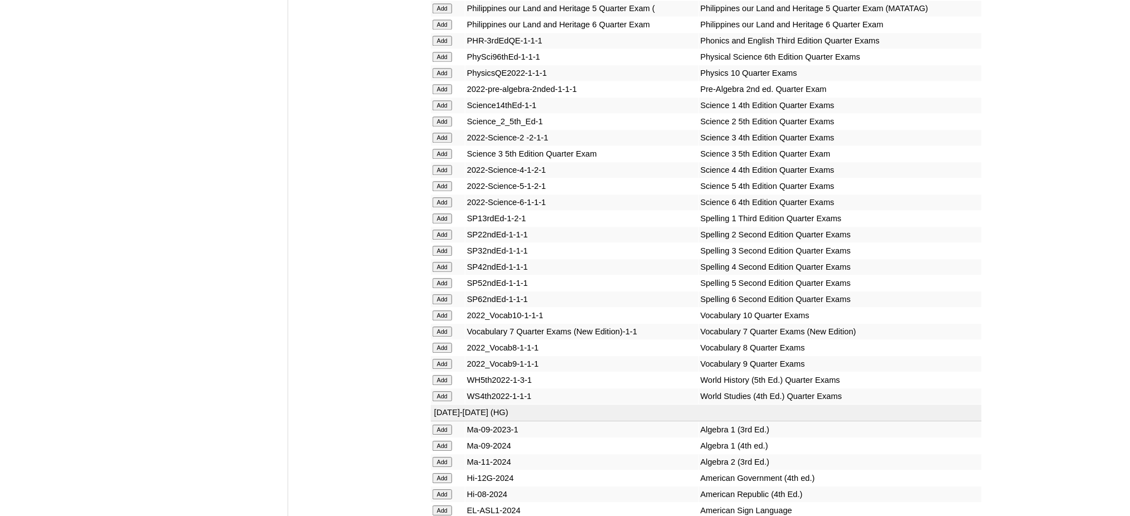
scroll to position [2378, 0]
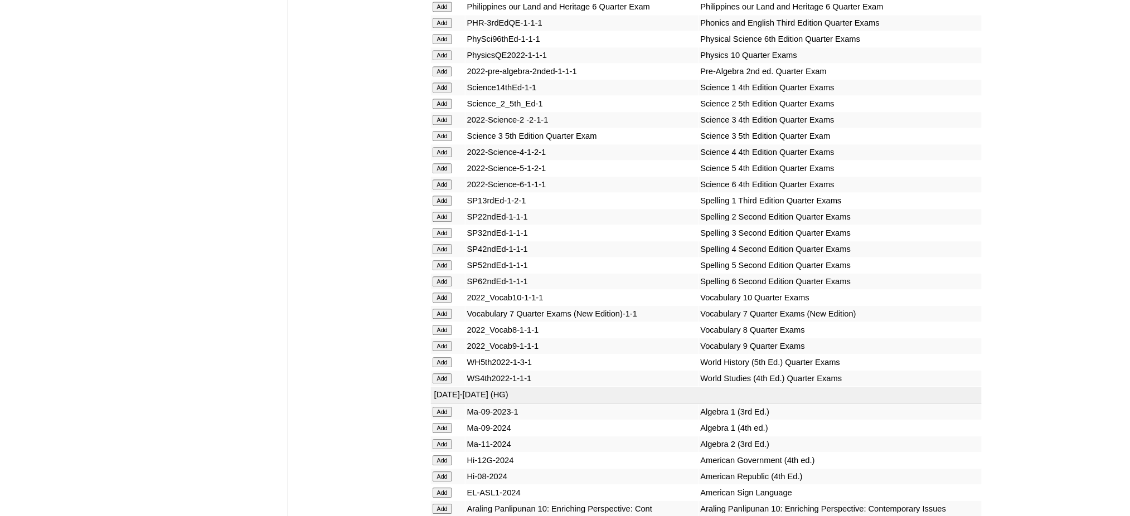
click at [443, 163] on input "Add" at bounding box center [443, 168] width 20 height 10
click at [448, 260] on input "Add" at bounding box center [443, 265] width 20 height 10
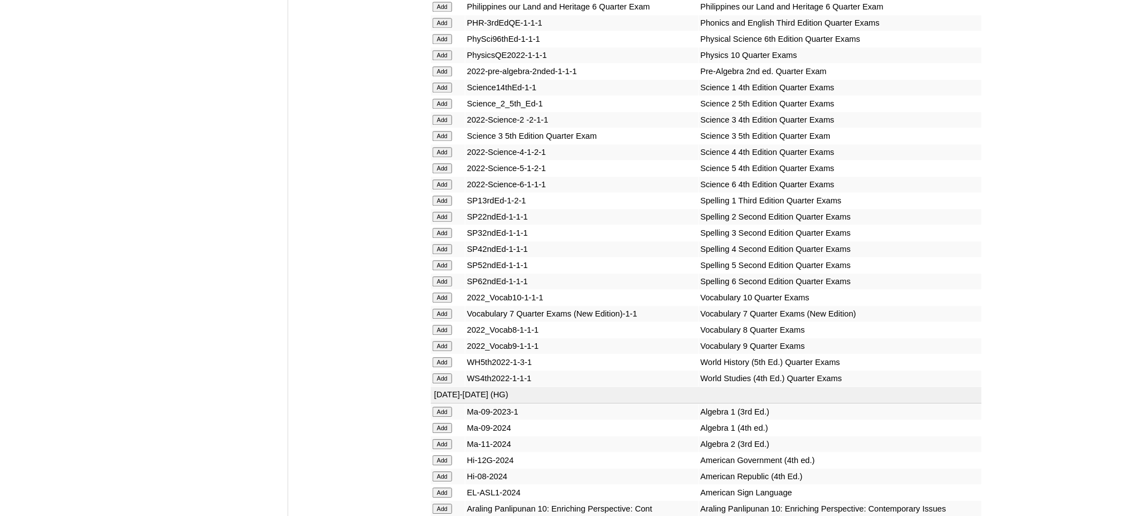
click at [448, 260] on input "Add" at bounding box center [443, 265] width 20 height 10
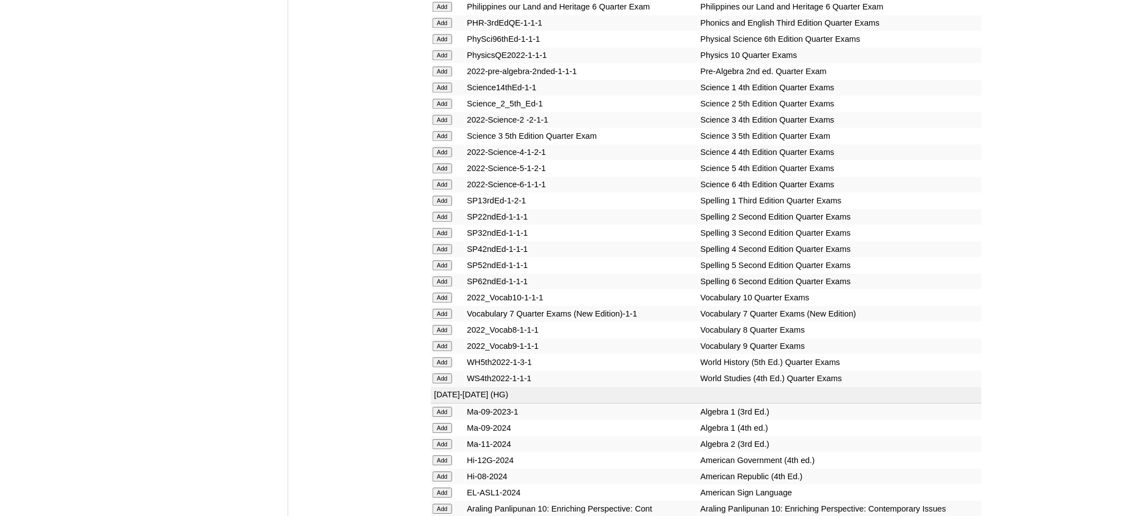
click at [448, 260] on input "Add" at bounding box center [443, 265] width 20 height 10
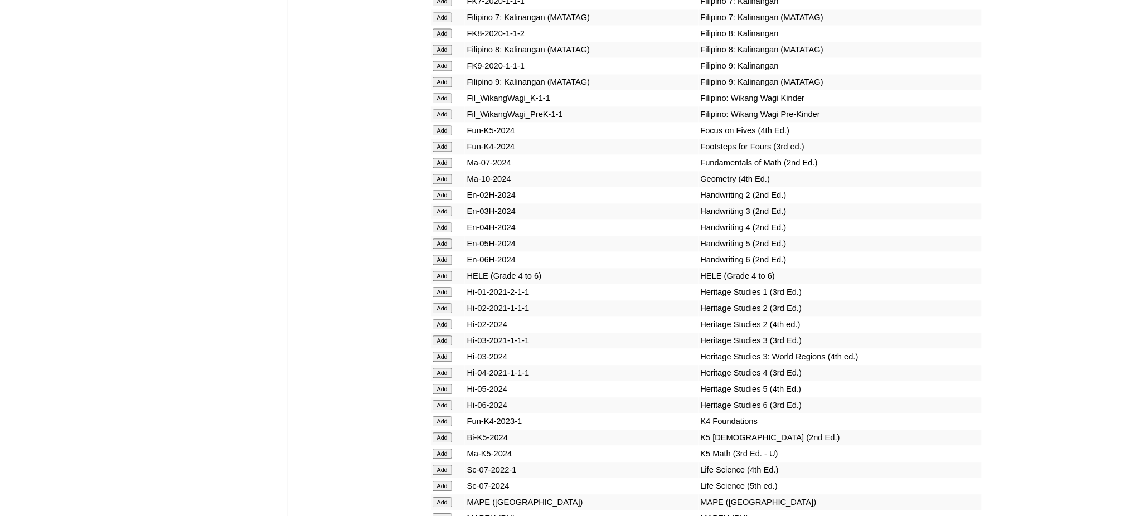
scroll to position [3865, 0]
click at [442, 513] on input "Add" at bounding box center [443, 518] width 20 height 10
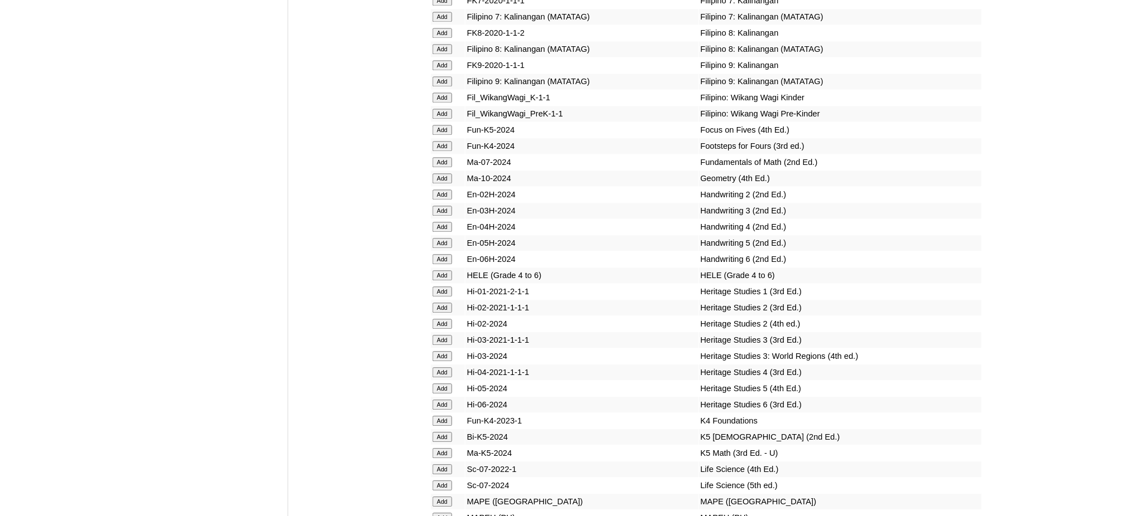
click at [442, 513] on input "Add" at bounding box center [443, 518] width 20 height 10
click at [443, 270] on input "Add" at bounding box center [443, 275] width 20 height 10
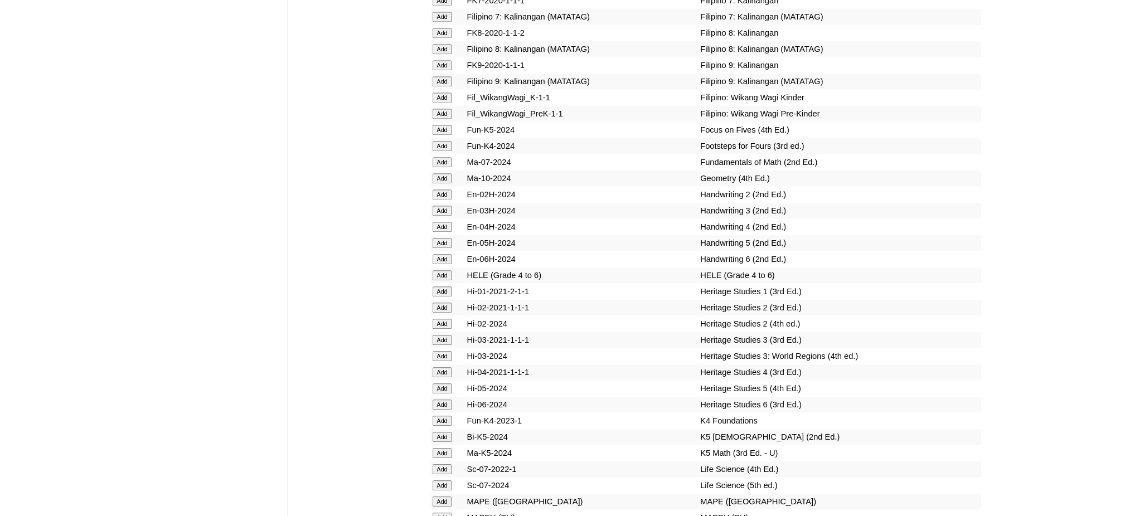
click at [443, 270] on input "Add" at bounding box center [443, 275] width 20 height 10
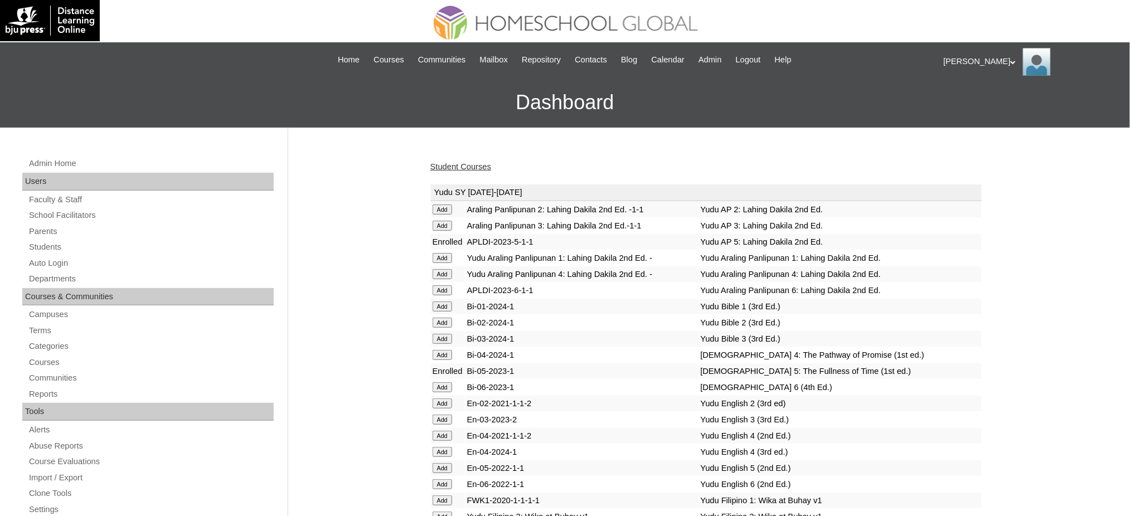
click at [469, 163] on link "Student Courses" at bounding box center [460, 166] width 61 height 9
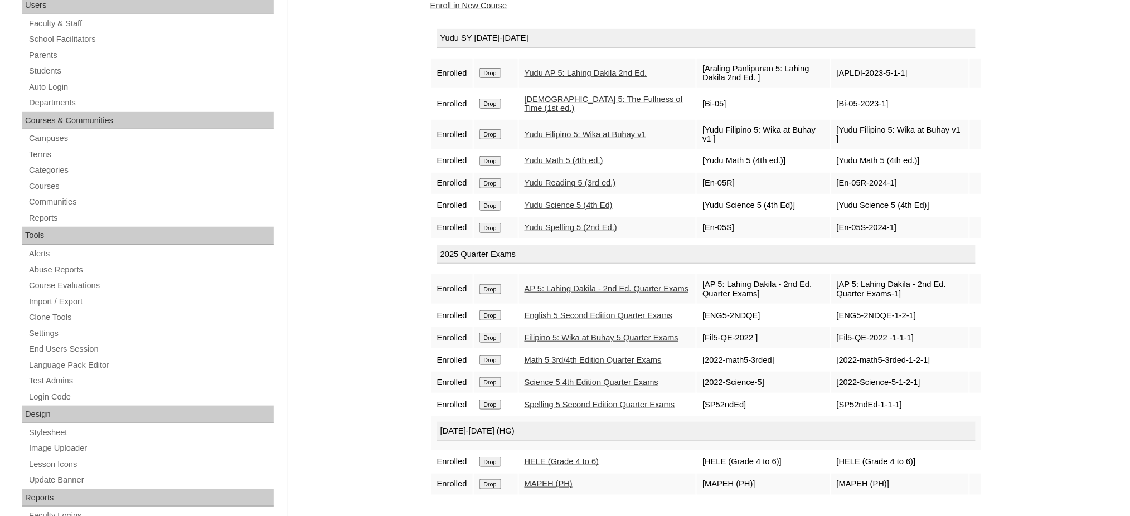
scroll to position [148, 0]
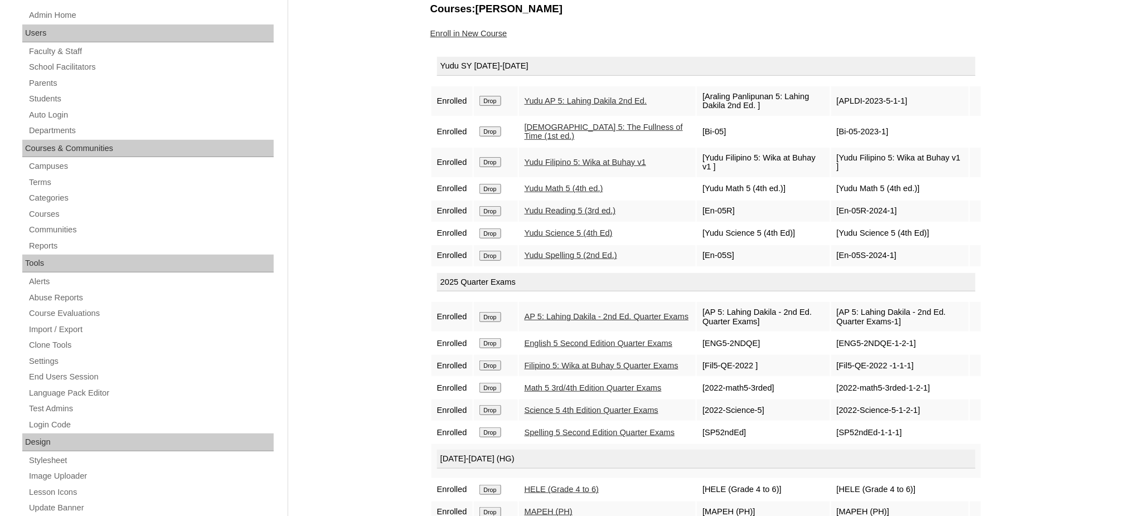
click at [498, 33] on link "Enroll in New Course" at bounding box center [468, 33] width 77 height 9
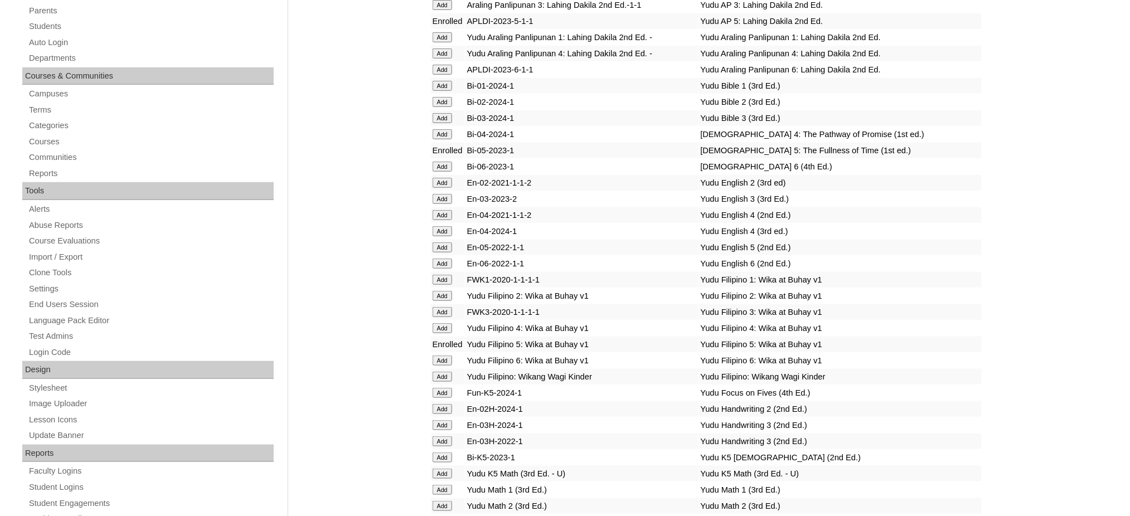
scroll to position [223, 0]
click at [448, 240] on input "Add" at bounding box center [443, 245] width 20 height 10
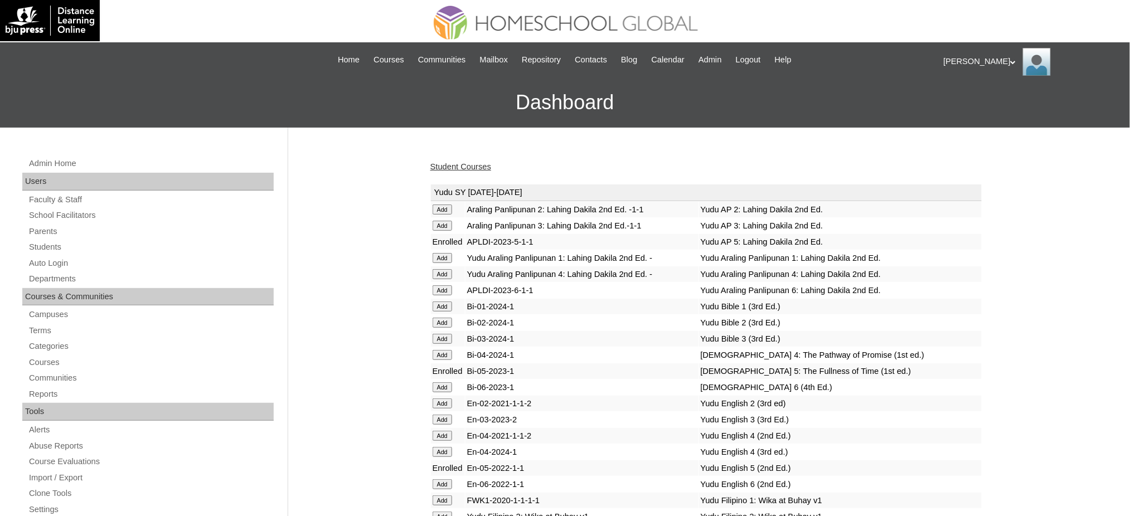
click at [484, 166] on link "Student Courses" at bounding box center [460, 166] width 61 height 9
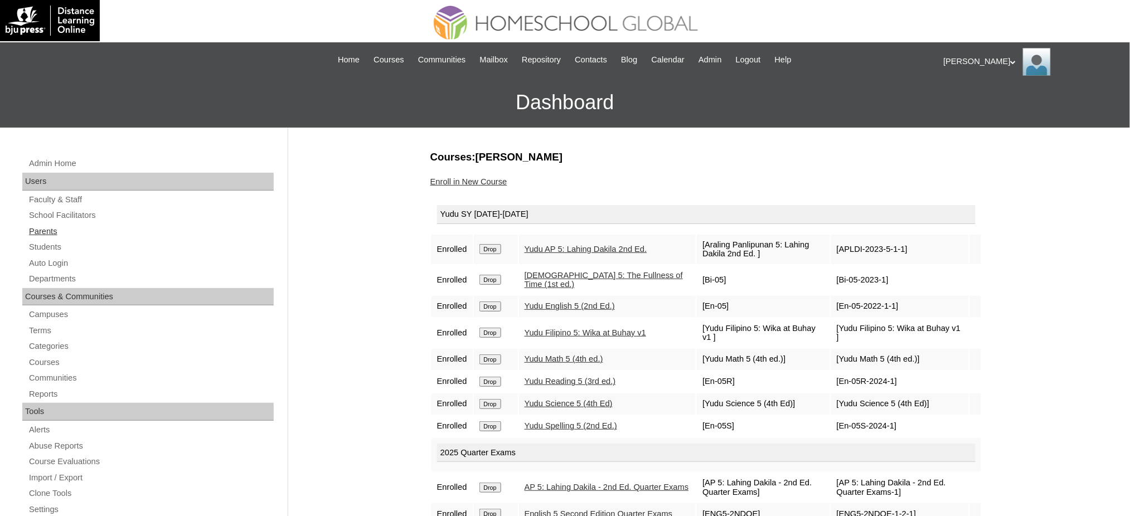
click at [42, 233] on link "Parents" at bounding box center [151, 232] width 246 height 14
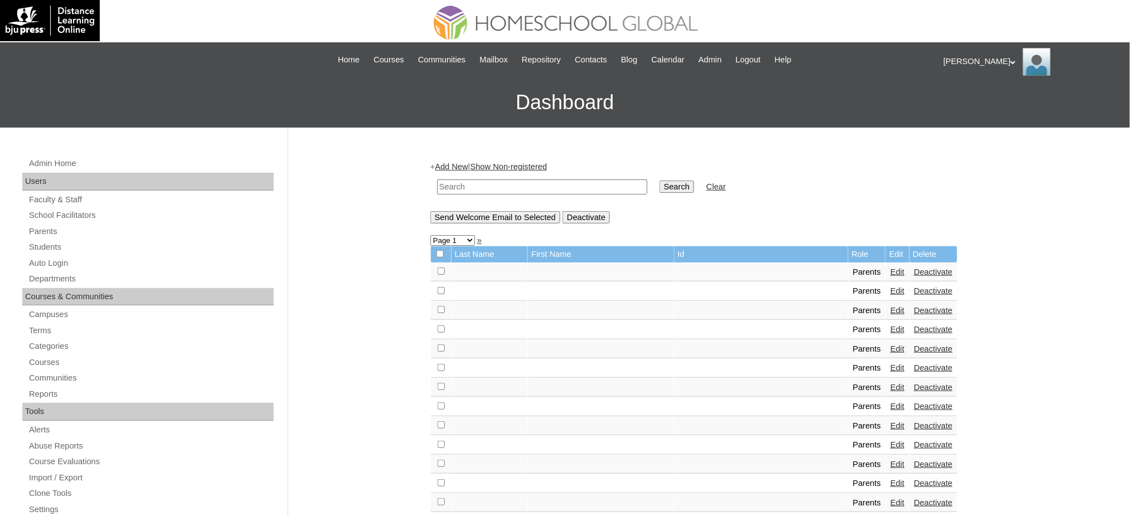
click at [604, 183] on input "text" at bounding box center [542, 187] width 210 height 15
paste input "MHP0216-TECHPH2024"
type input "MHP0216-TECHPH2024"
click at [660, 186] on input "Search" at bounding box center [677, 187] width 35 height 12
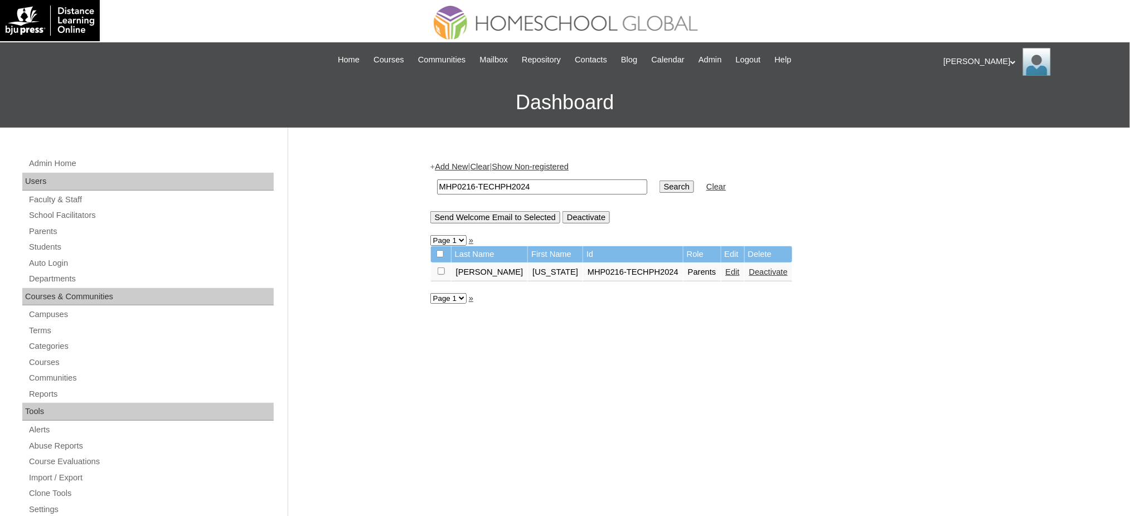
click at [726, 268] on link "Edit" at bounding box center [733, 272] width 14 height 9
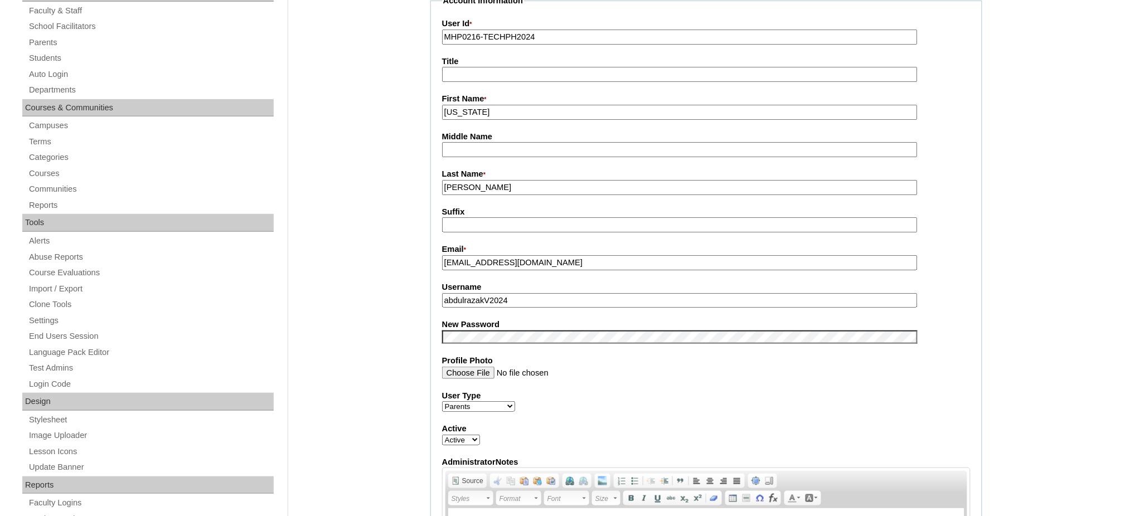
scroll to position [223, 0]
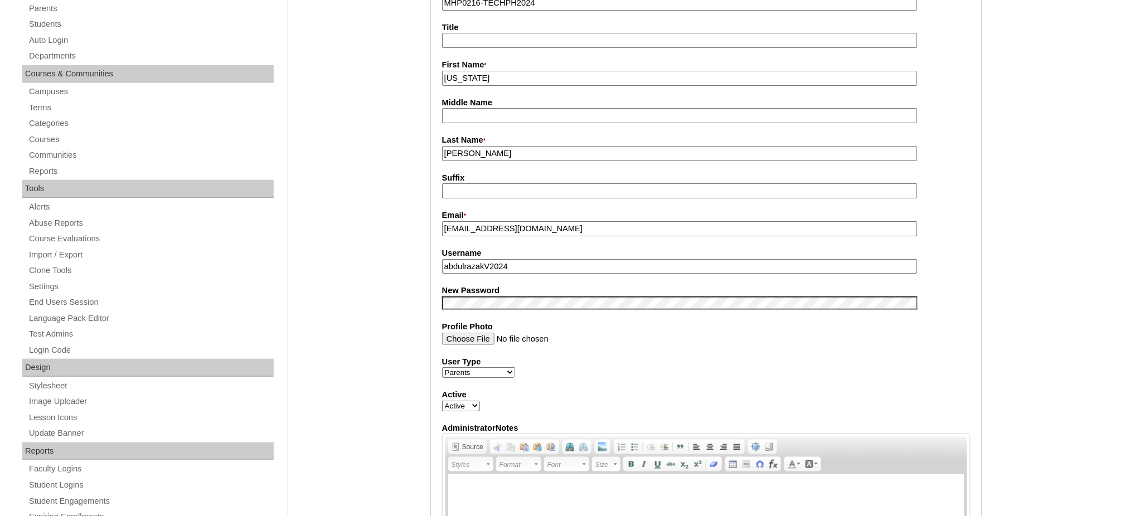
click at [532, 265] on input "abdulrazakV2024" at bounding box center [680, 266] width 476 height 15
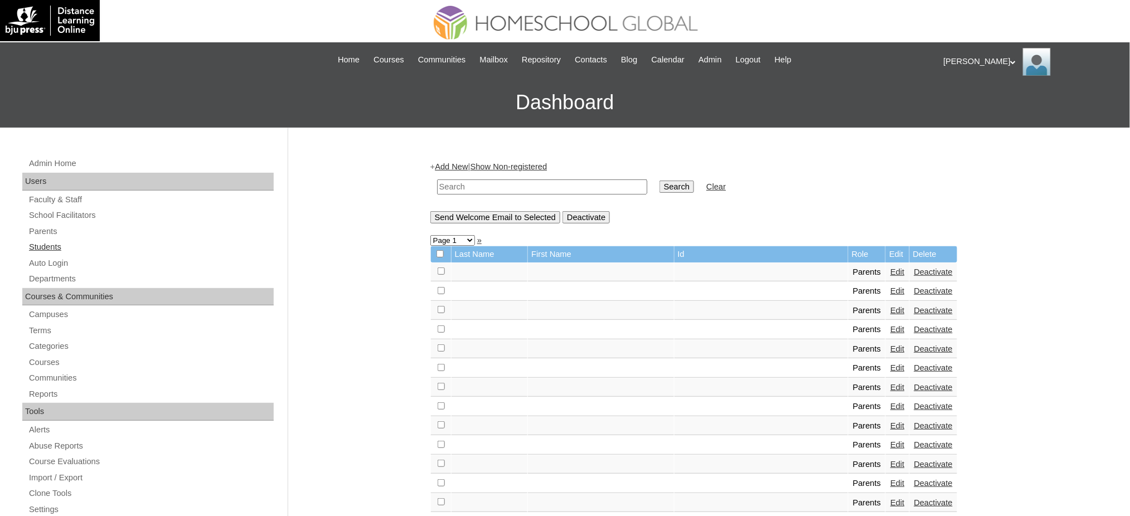
click at [42, 253] on link "Students" at bounding box center [151, 247] width 246 height 14
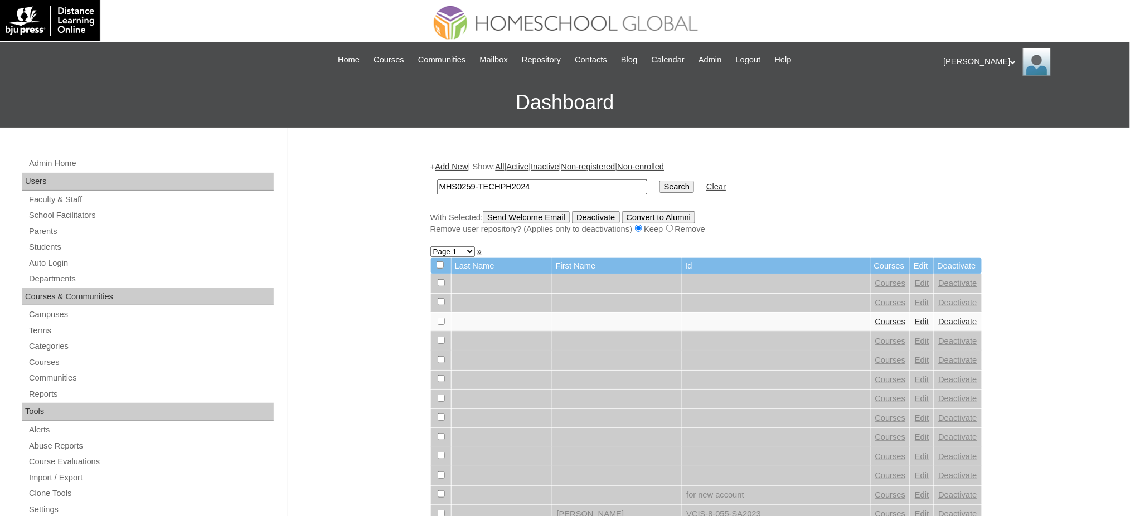
type input "MHS0259-TECHPH2024"
click at [660, 185] on input "Search" at bounding box center [677, 187] width 35 height 12
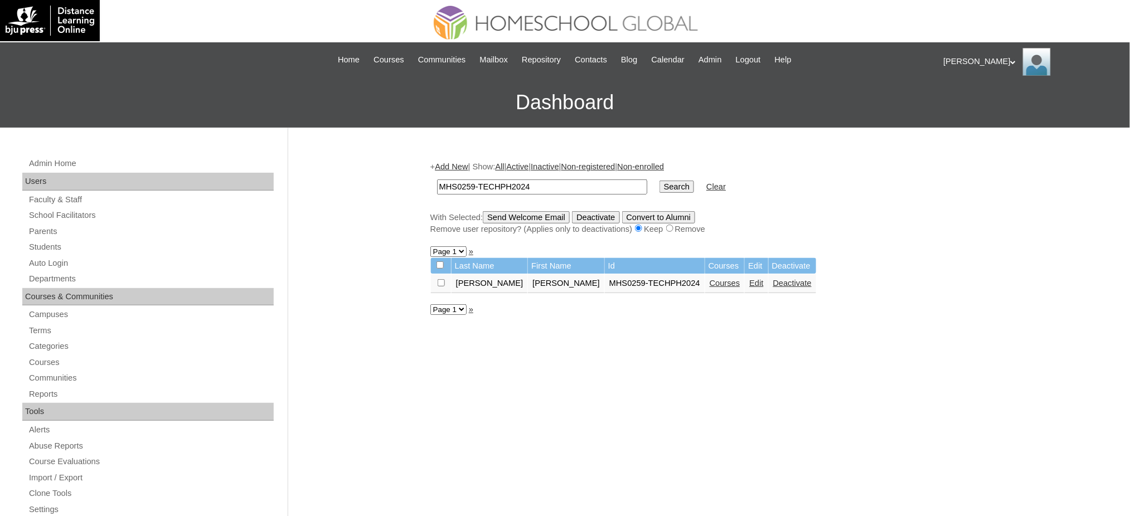
click at [749, 280] on link "Edit" at bounding box center [756, 283] width 14 height 9
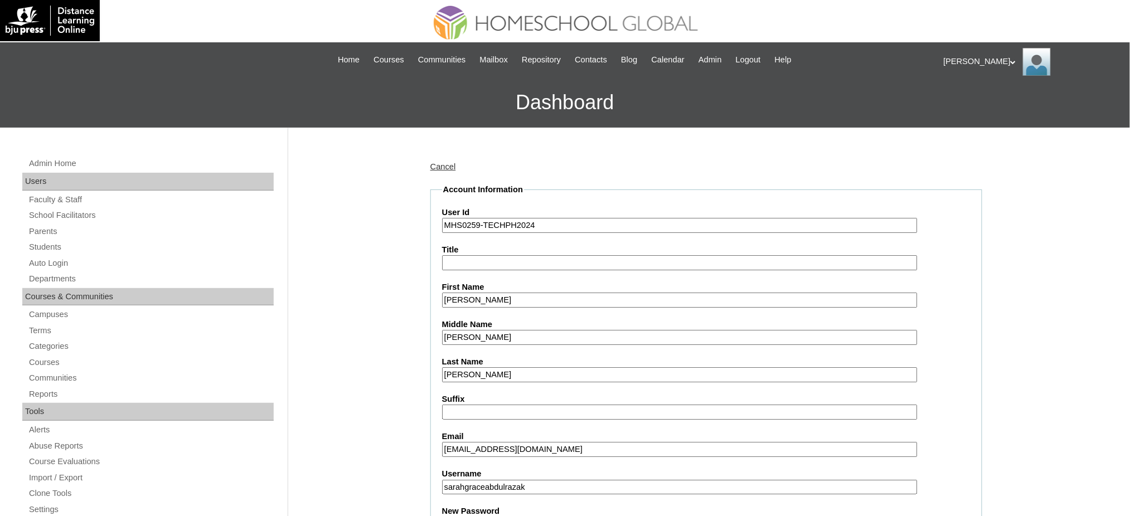
scroll to position [74, 0]
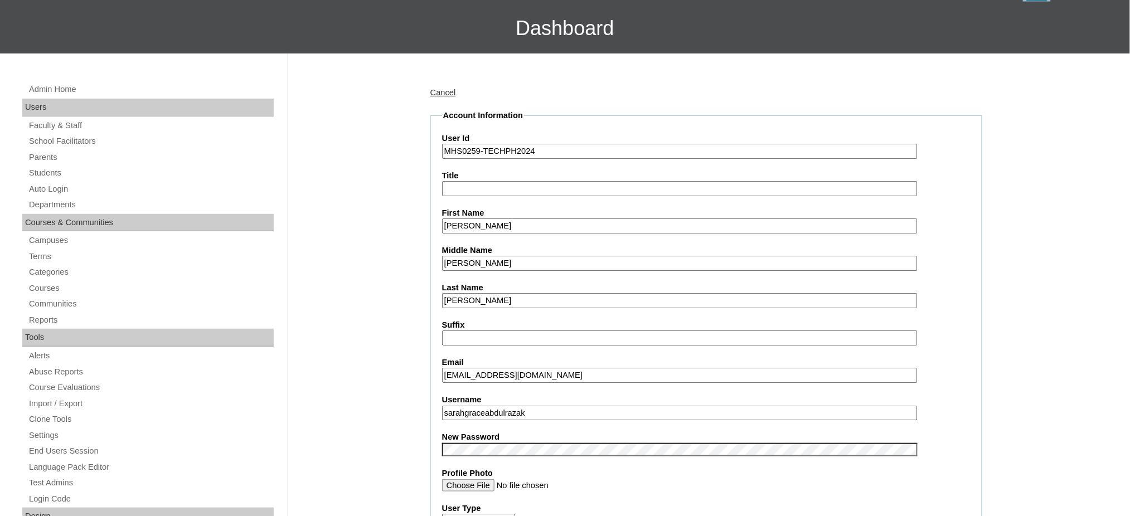
click at [549, 406] on input "sarahgraceabdulrazak" at bounding box center [680, 413] width 476 height 15
click at [476, 219] on input "Sarah Grace" at bounding box center [680, 226] width 476 height 15
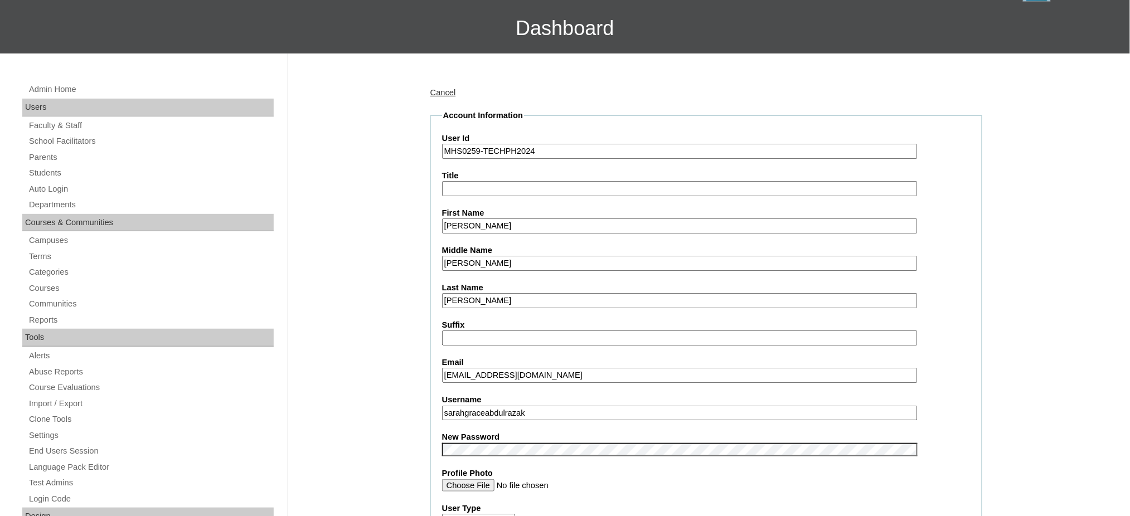
click at [476, 219] on input "Sarah Grace" at bounding box center [680, 226] width 476 height 15
click at [489, 156] on input "MHS0259-TECHPH2024" at bounding box center [680, 151] width 476 height 15
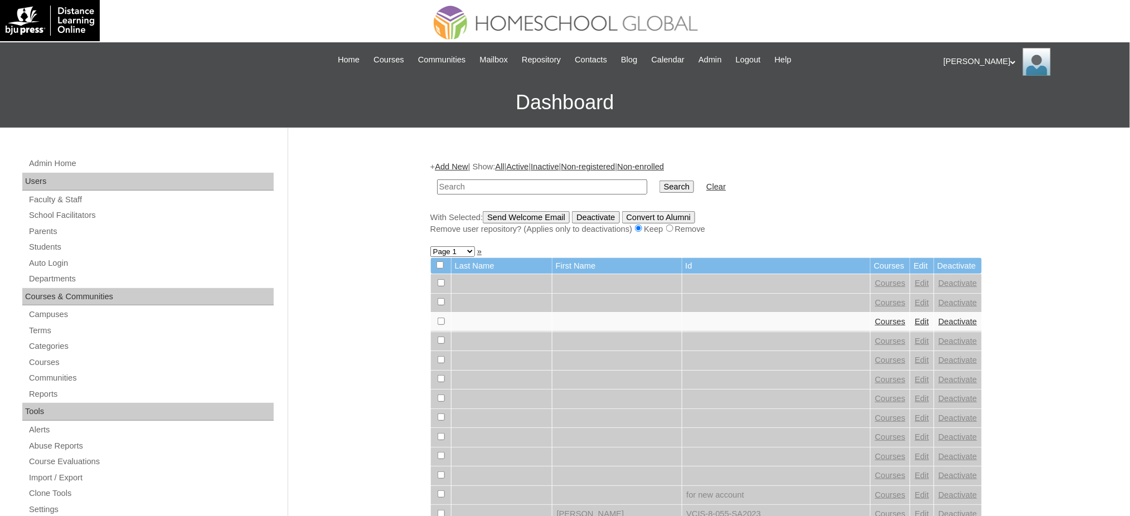
click at [602, 183] on input "text" at bounding box center [542, 187] width 210 height 15
paste input "MHS0259-TECHPH2024"
type input "MHS0259-TECHPH2024"
click at [660, 184] on input "Search" at bounding box center [677, 187] width 35 height 12
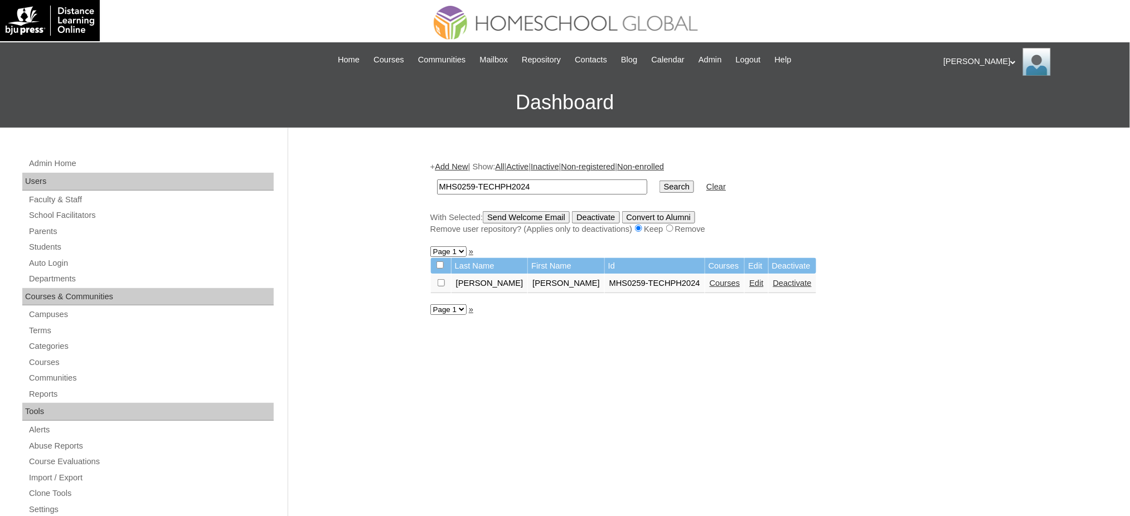
click at [710, 281] on link "Courses" at bounding box center [725, 283] width 31 height 9
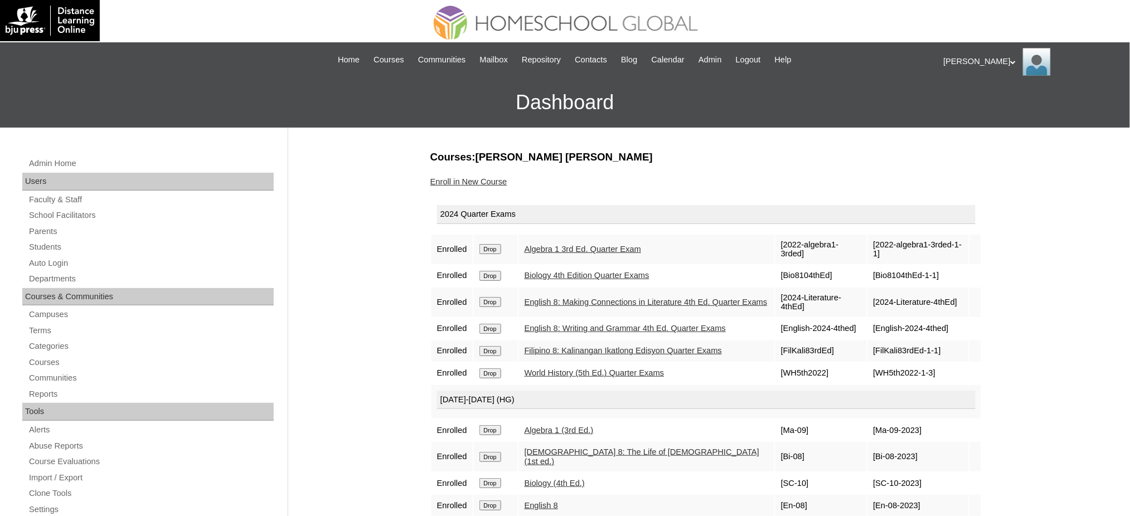
click at [496, 246] on input "Drop" at bounding box center [490, 249] width 22 height 10
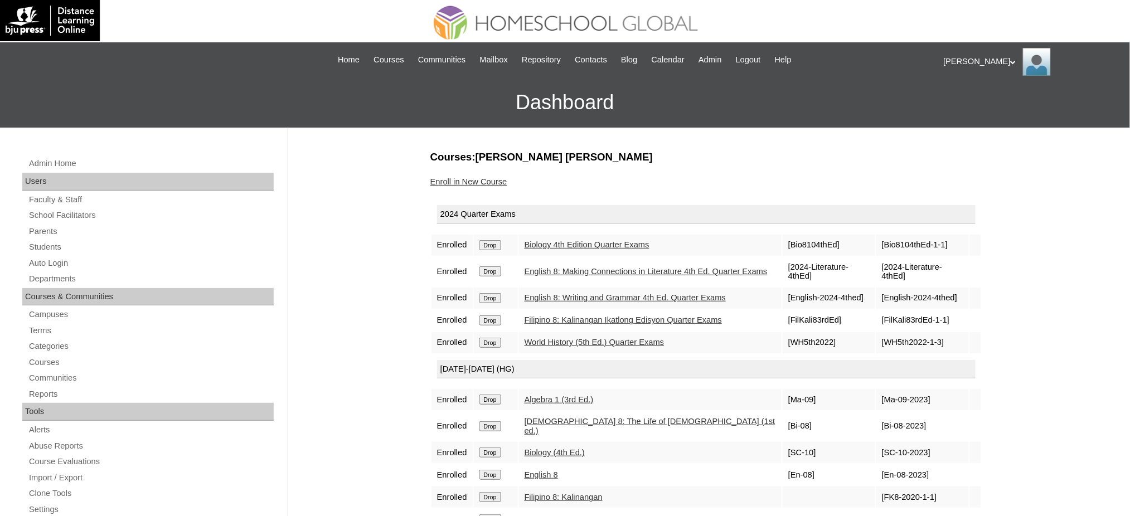
click at [495, 240] on input "Drop" at bounding box center [490, 245] width 22 height 10
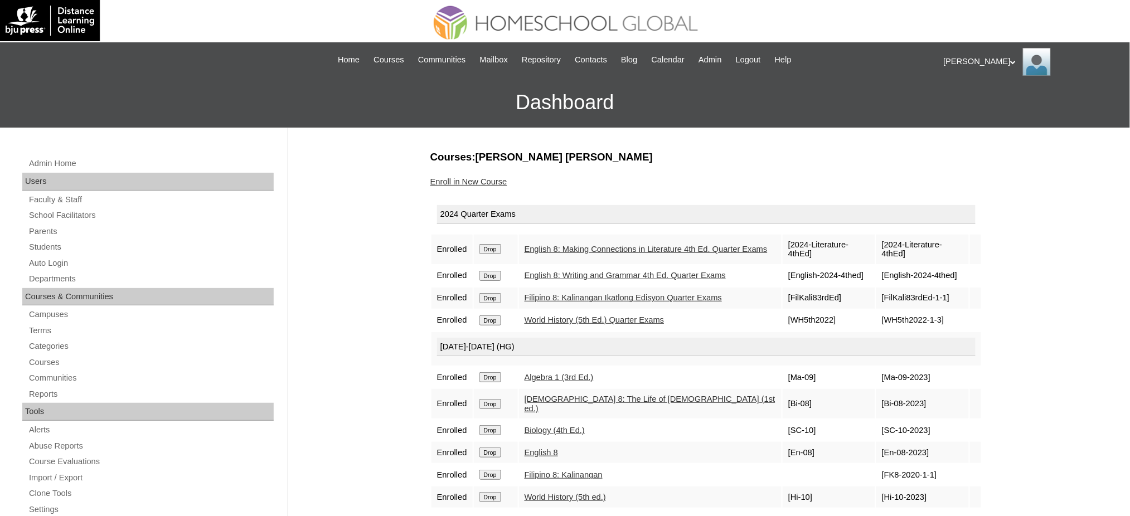
click at [489, 245] on input "Drop" at bounding box center [490, 249] width 22 height 10
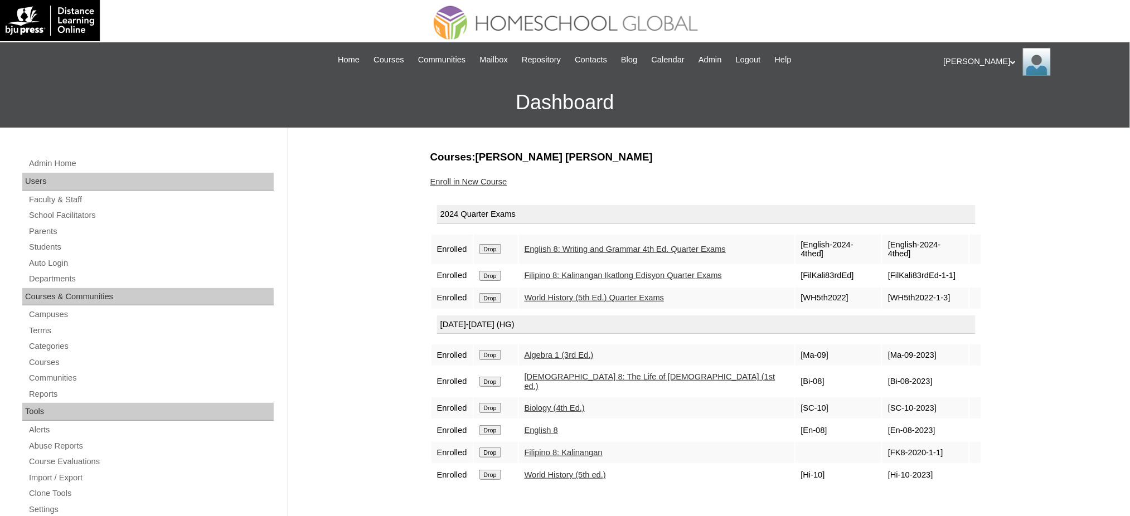
click at [485, 244] on input "Drop" at bounding box center [490, 249] width 22 height 10
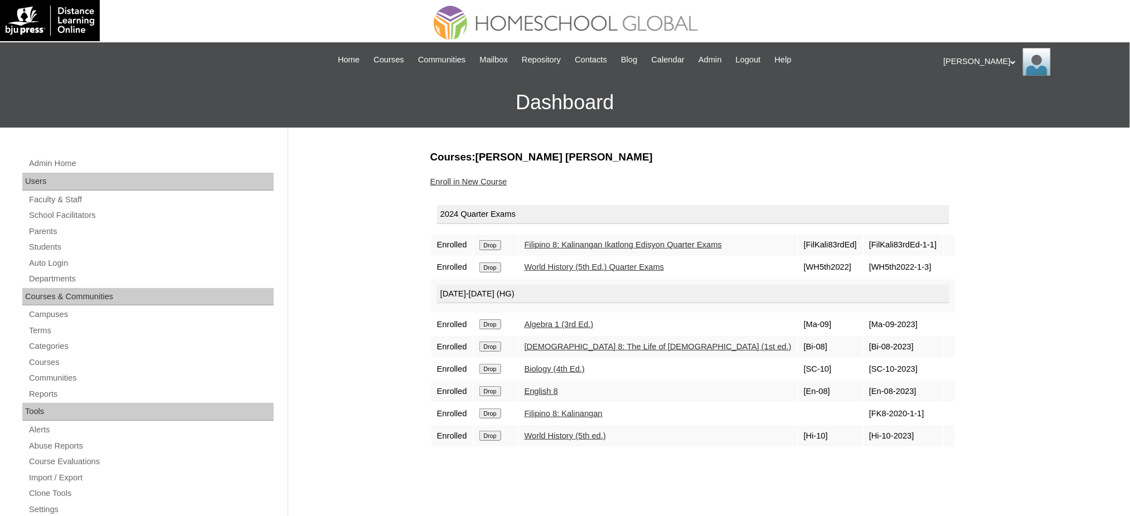
click at [488, 242] on input "Drop" at bounding box center [490, 245] width 22 height 10
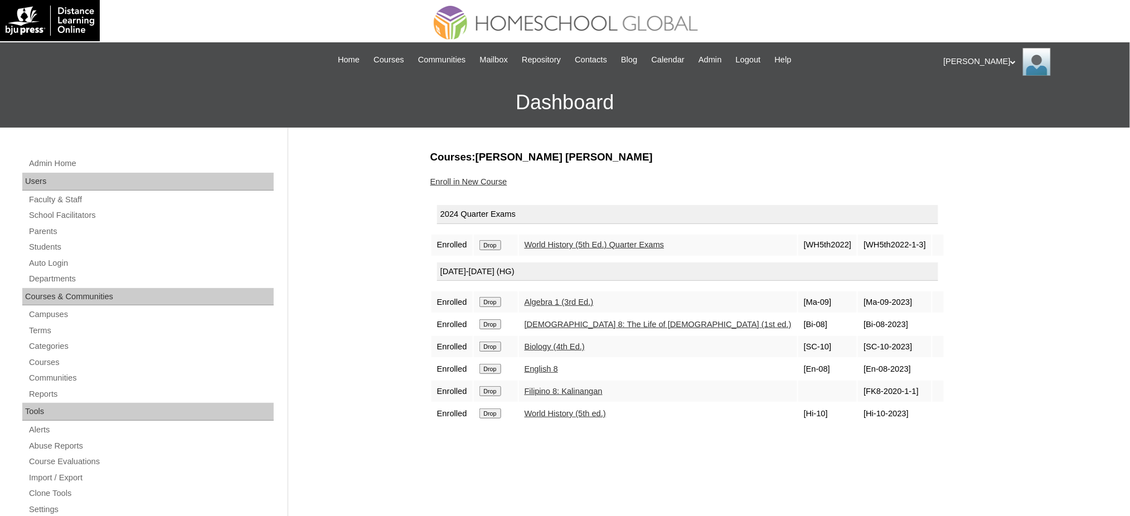
click at [498, 244] on input "Drop" at bounding box center [490, 245] width 22 height 10
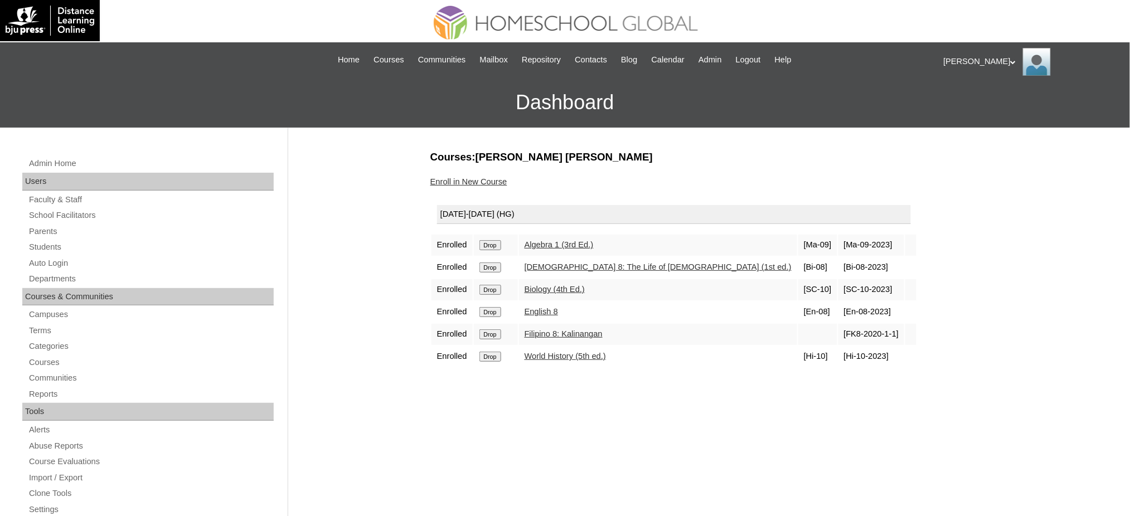
click at [498, 244] on input "Drop" at bounding box center [490, 245] width 22 height 10
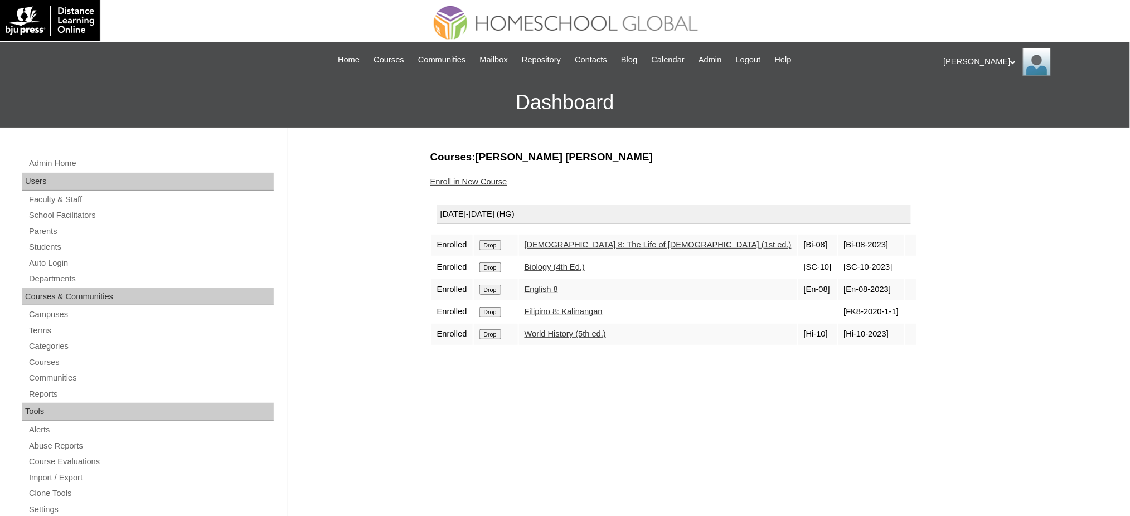
click at [491, 244] on input "Drop" at bounding box center [490, 245] width 22 height 10
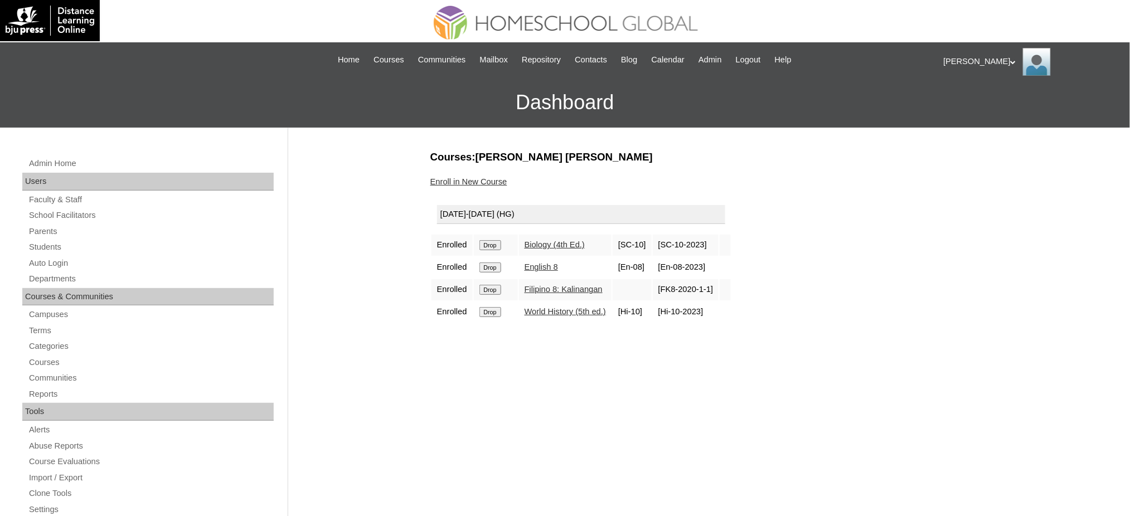
click at [478, 241] on td "Drop" at bounding box center [496, 245] width 44 height 21
click at [482, 240] on input "Drop" at bounding box center [490, 245] width 22 height 10
click at [495, 240] on input "Drop" at bounding box center [490, 245] width 22 height 10
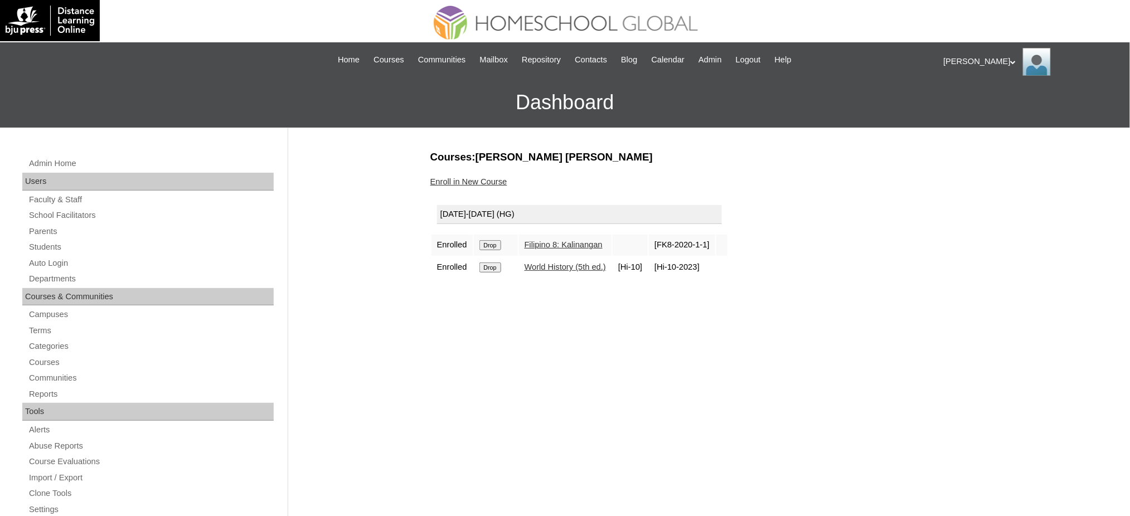
click at [488, 244] on input "Drop" at bounding box center [490, 245] width 22 height 10
drag, startPoint x: 492, startPoint y: 246, endPoint x: 623, endPoint y: 60, distance: 227.4
click at [492, 246] on input "Drop" at bounding box center [490, 245] width 22 height 10
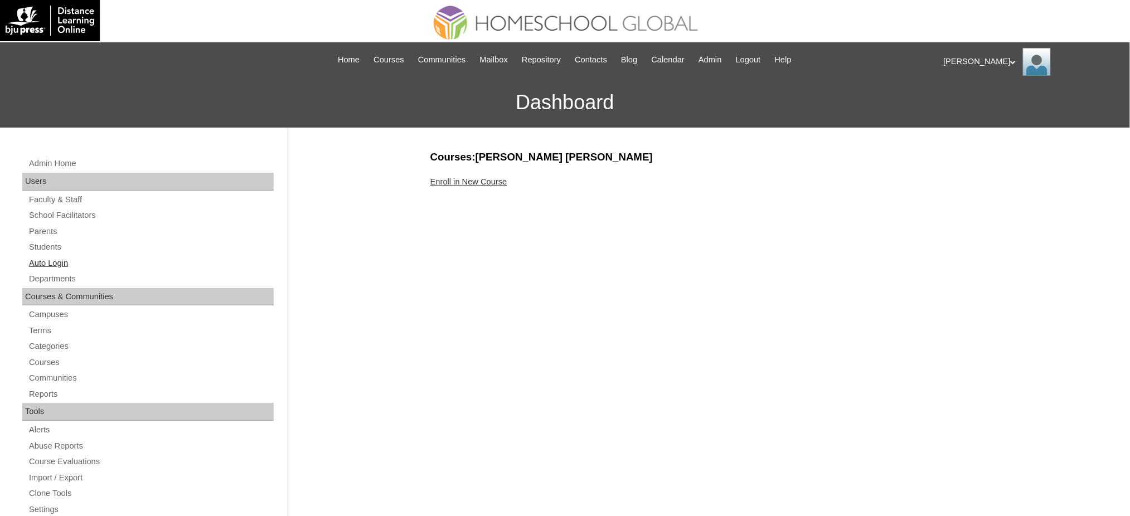
click at [51, 264] on link "Auto Login" at bounding box center [151, 263] width 246 height 14
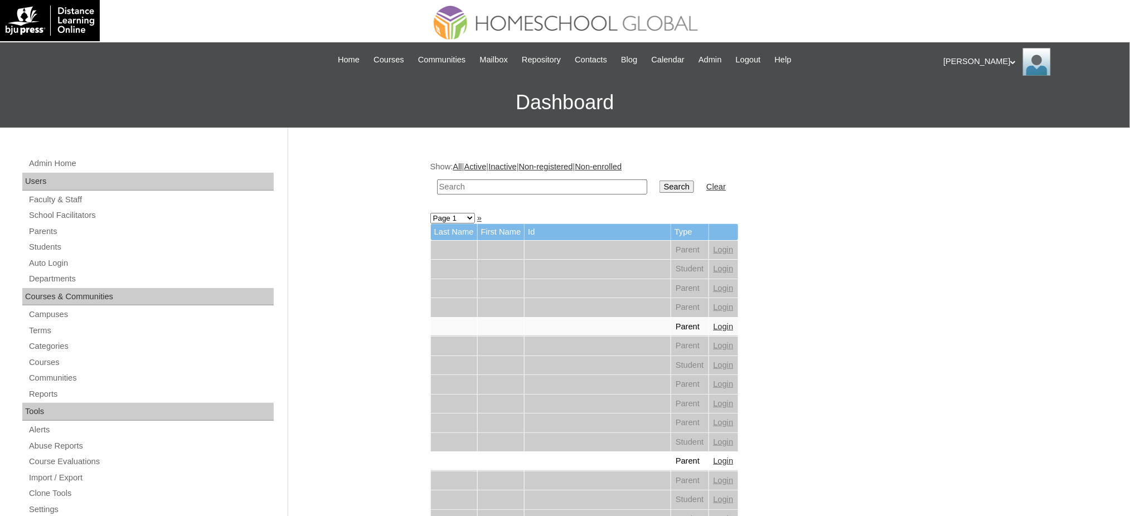
click at [589, 174] on td at bounding box center [542, 187] width 221 height 26
click at [591, 190] on input "text" at bounding box center [542, 187] width 210 height 15
paste input "[PERSON_NAME]"
type input "[PERSON_NAME]"
click at [660, 181] on input "Search" at bounding box center [677, 187] width 35 height 12
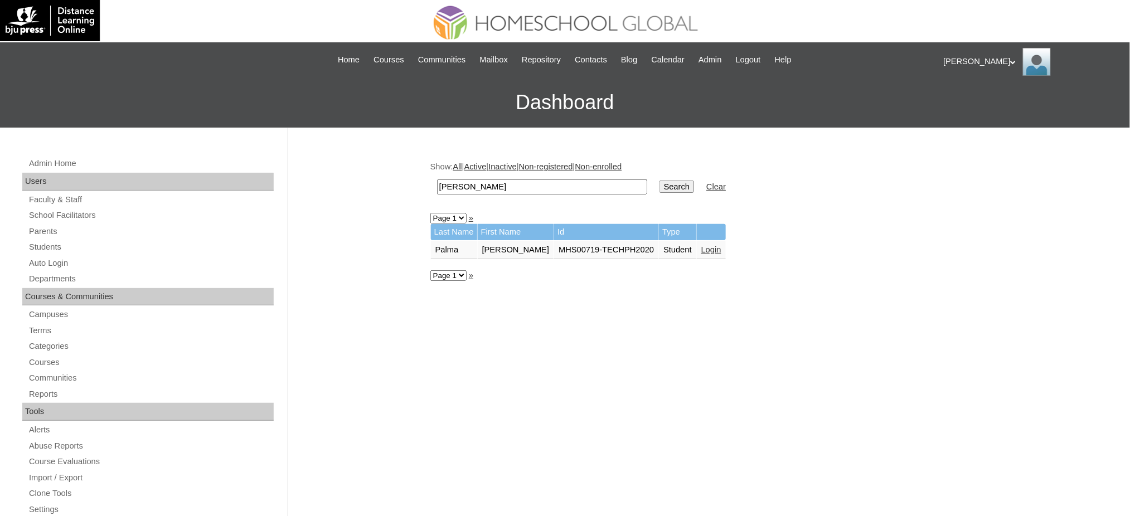
click at [701, 248] on link "Login" at bounding box center [711, 249] width 20 height 9
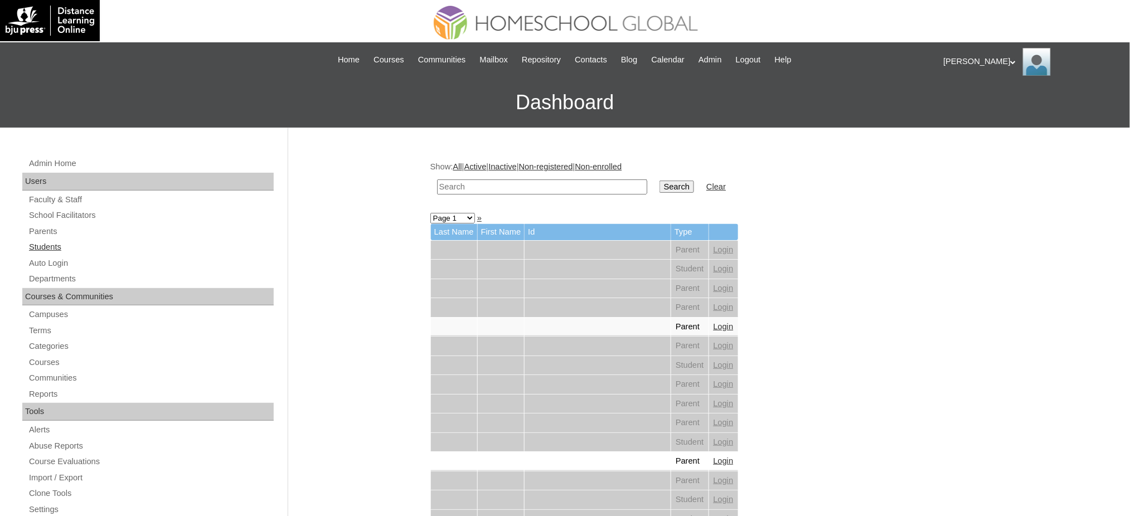
click at [49, 244] on link "Students" at bounding box center [151, 247] width 246 height 14
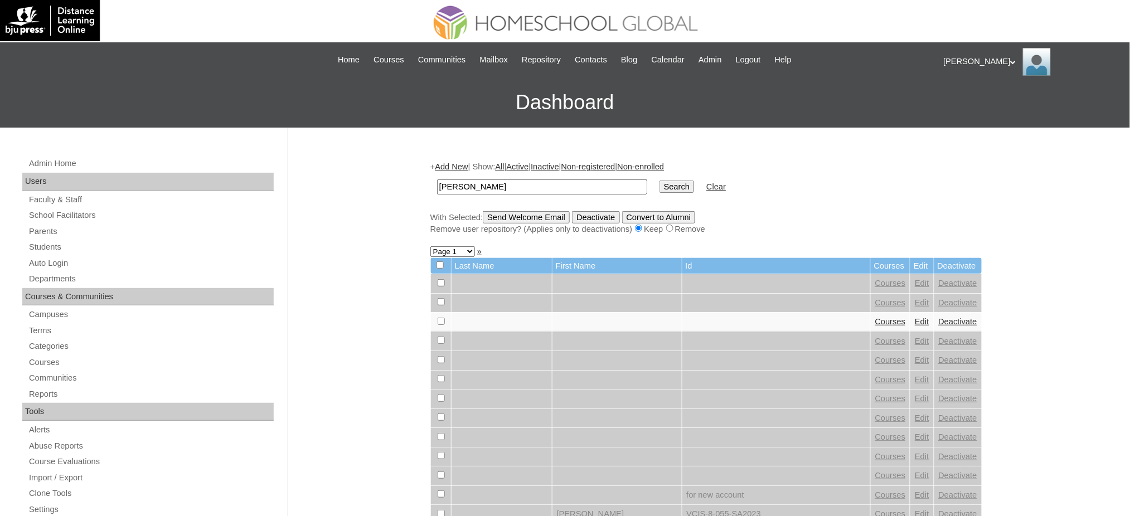
type input "[PERSON_NAME]"
click at [660, 188] on input "Search" at bounding box center [677, 187] width 35 height 12
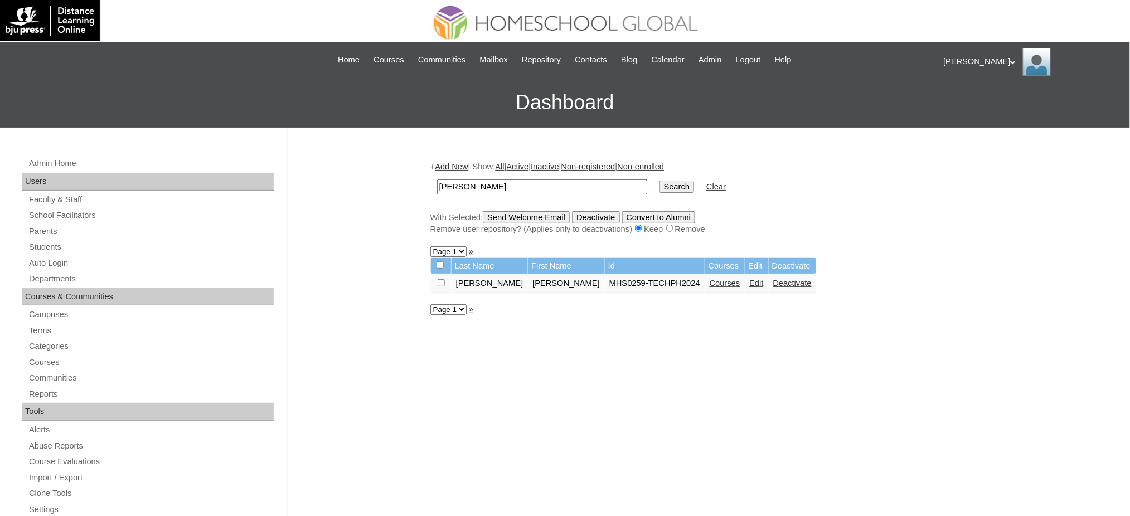
click at [710, 280] on link "Courses" at bounding box center [725, 283] width 31 height 9
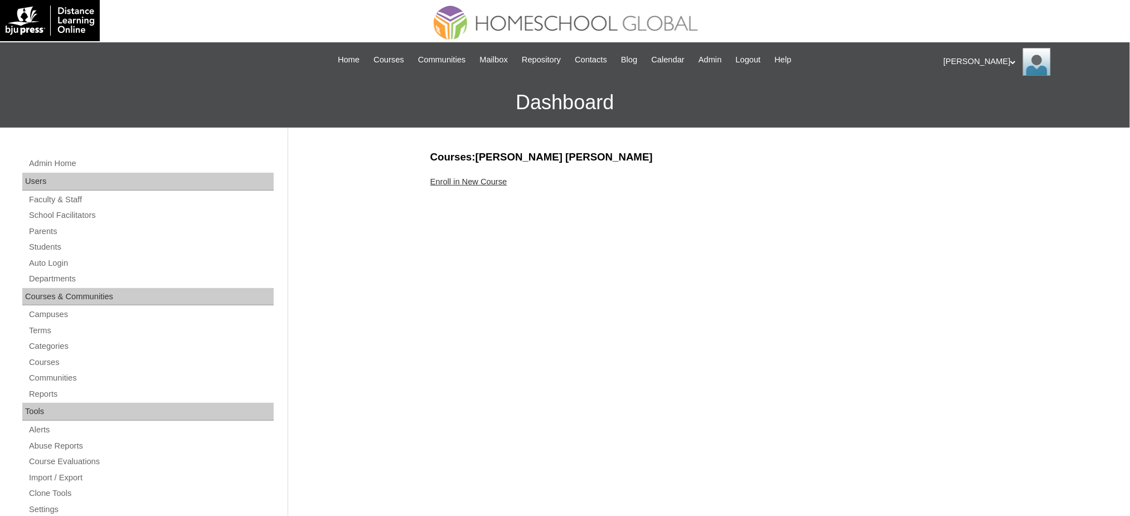
click at [495, 183] on link "Enroll in New Course" at bounding box center [468, 181] width 77 height 9
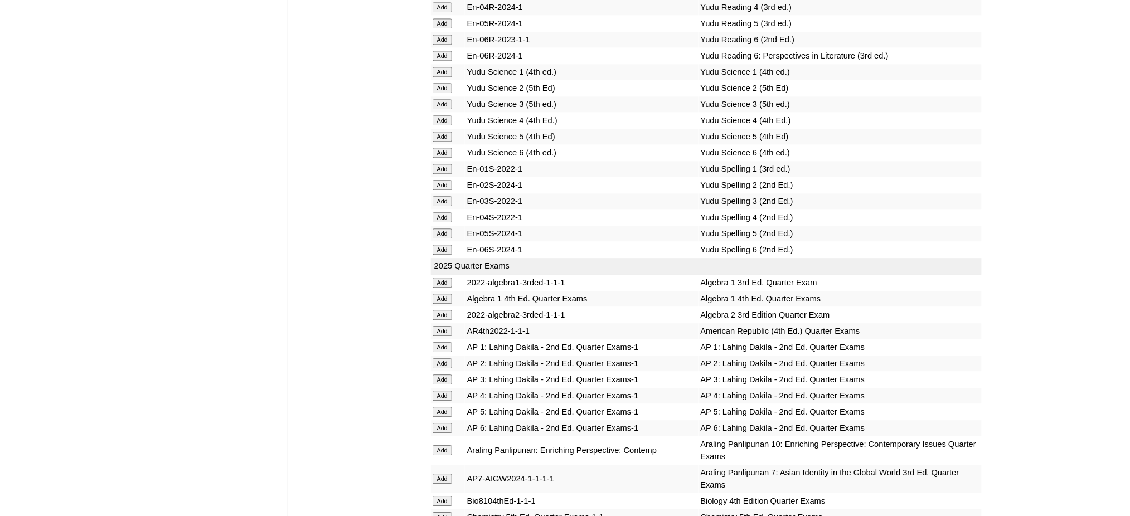
scroll to position [1115, 0]
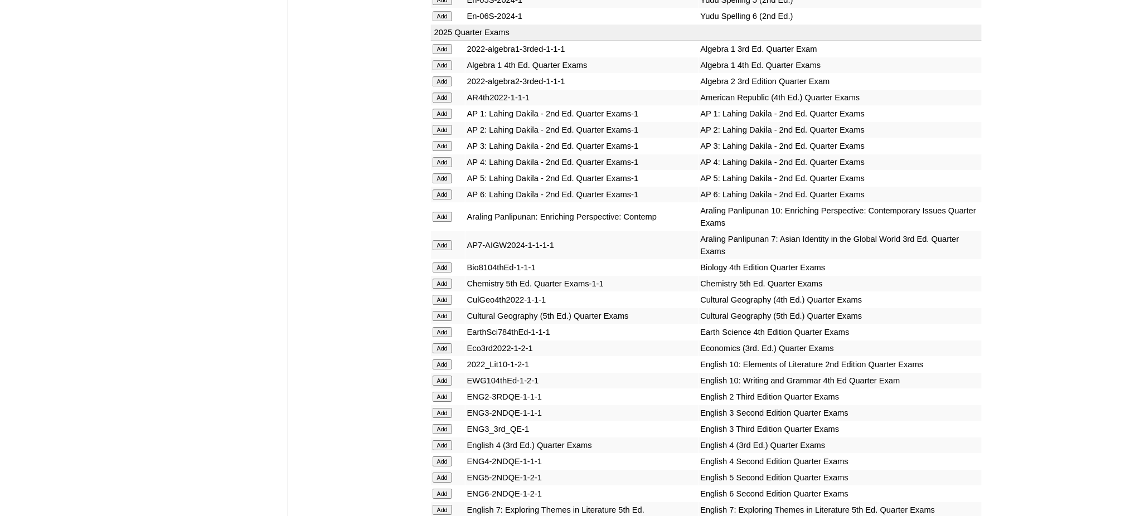
click at [447, 76] on input "Add" at bounding box center [443, 81] width 20 height 10
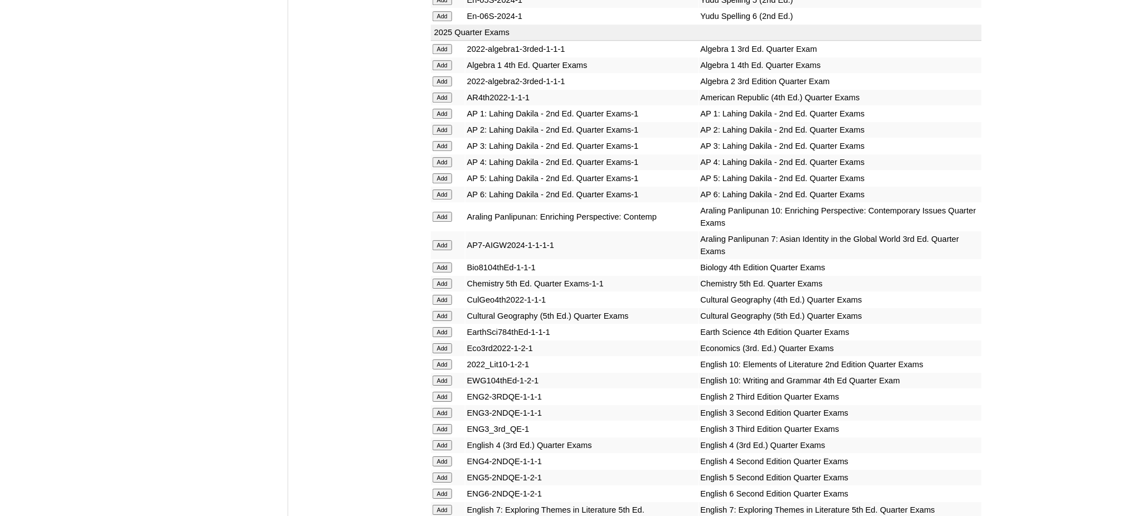
click at [447, 76] on input "Add" at bounding box center [443, 81] width 20 height 10
click at [440, 279] on input "Add" at bounding box center [443, 284] width 20 height 10
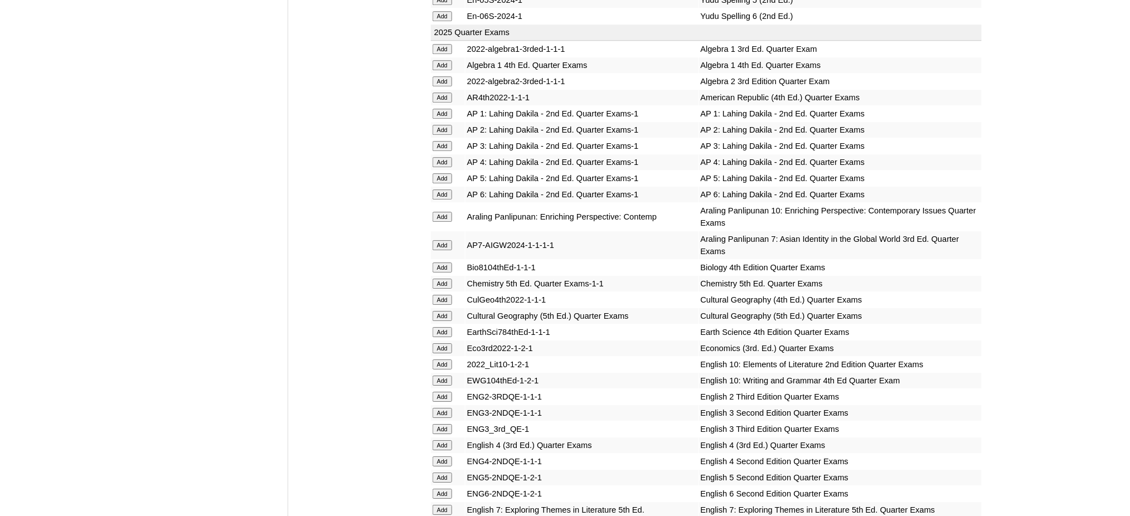
click at [440, 279] on input "Add" at bounding box center [443, 284] width 20 height 10
click at [442, 343] on input "Add" at bounding box center [443, 348] width 20 height 10
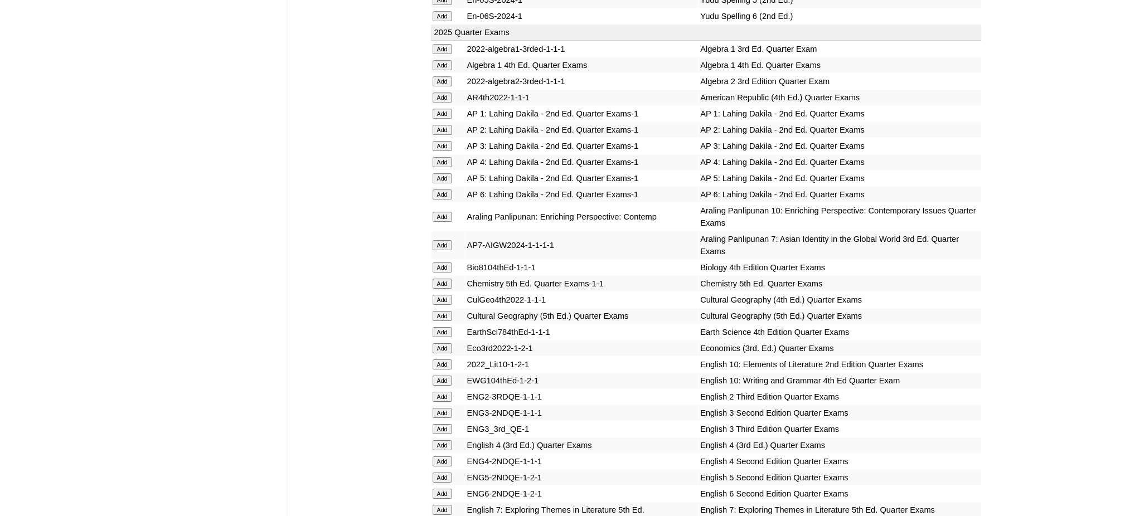
click at [442, 343] on input "Add" at bounding box center [443, 348] width 20 height 10
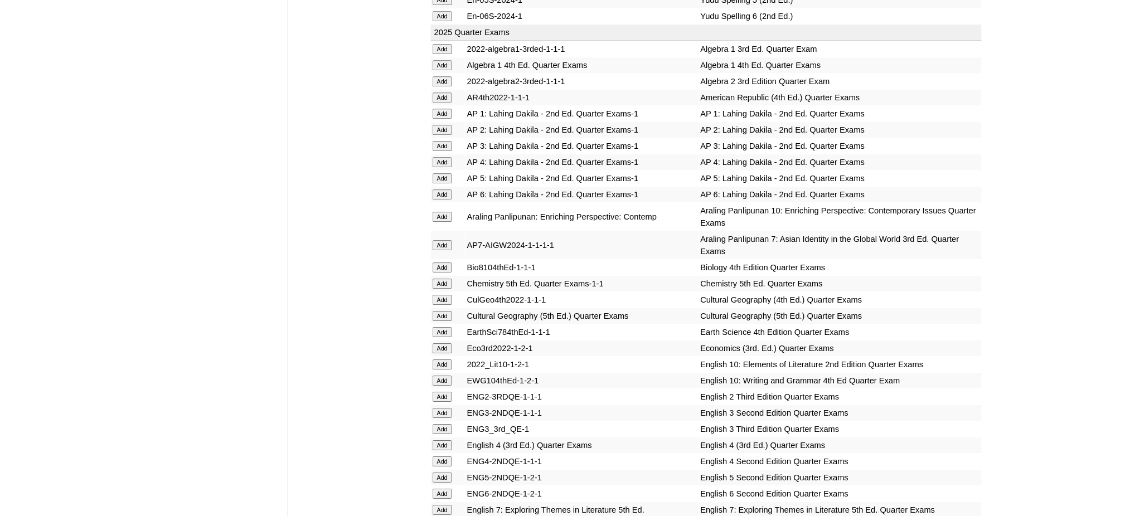
click at [442, 343] on input "Add" at bounding box center [443, 348] width 20 height 10
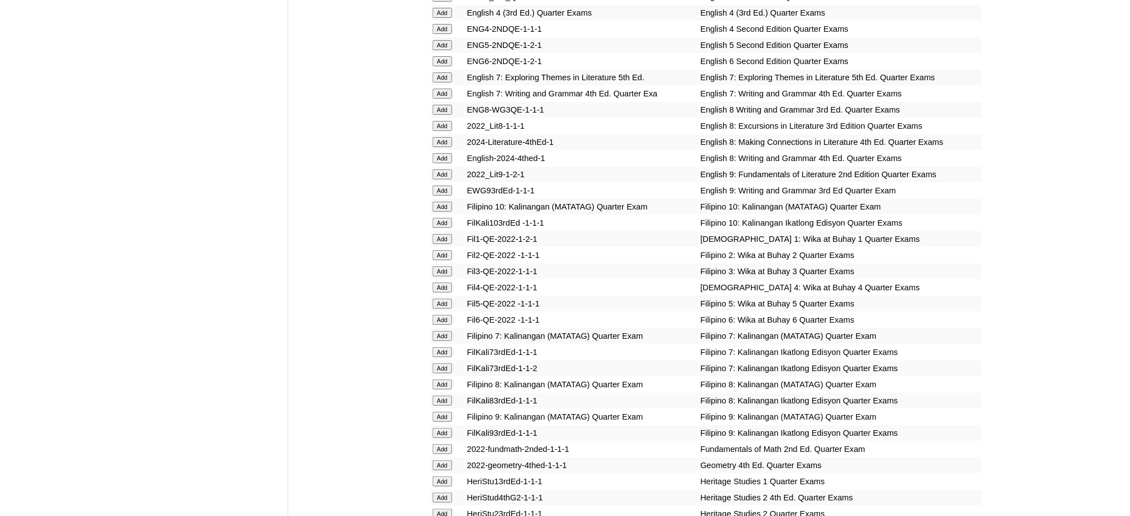
scroll to position [1561, 0]
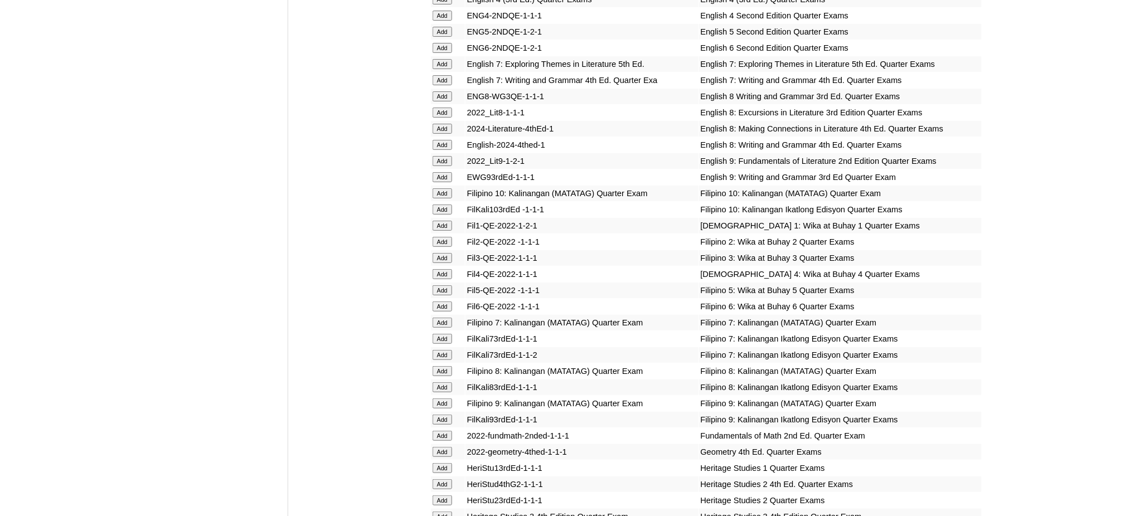
click at [448, 156] on input "Add" at bounding box center [443, 161] width 20 height 10
click at [439, 172] on input "Add" at bounding box center [443, 177] width 20 height 10
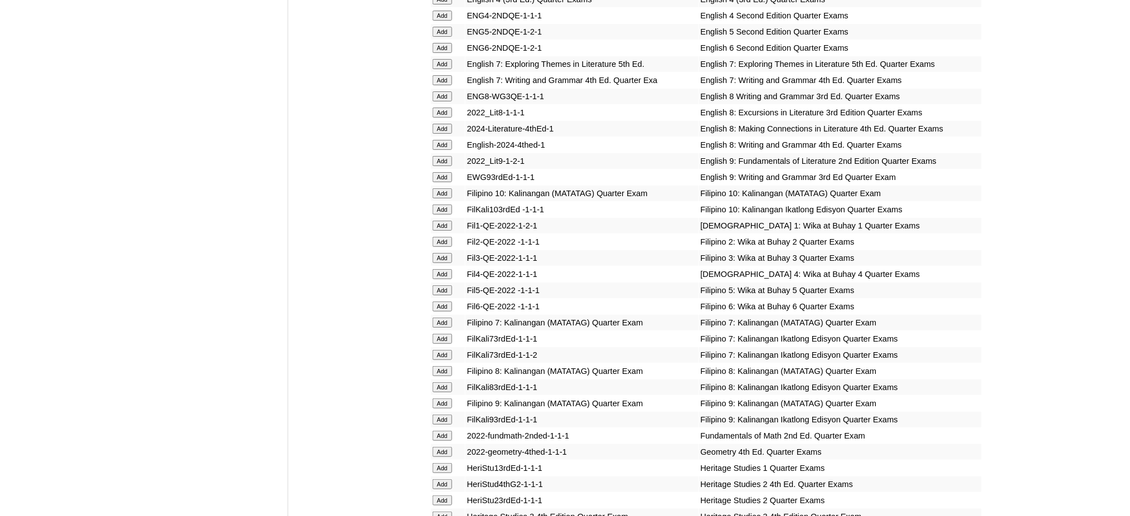
click at [439, 172] on input "Add" at bounding box center [443, 177] width 20 height 10
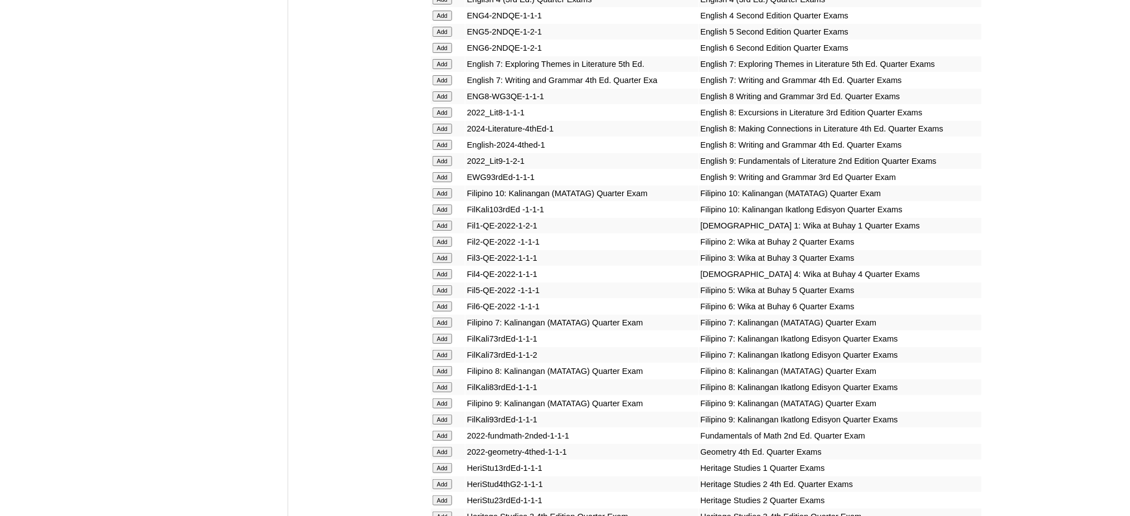
click at [448, 399] on input "Add" at bounding box center [443, 404] width 20 height 10
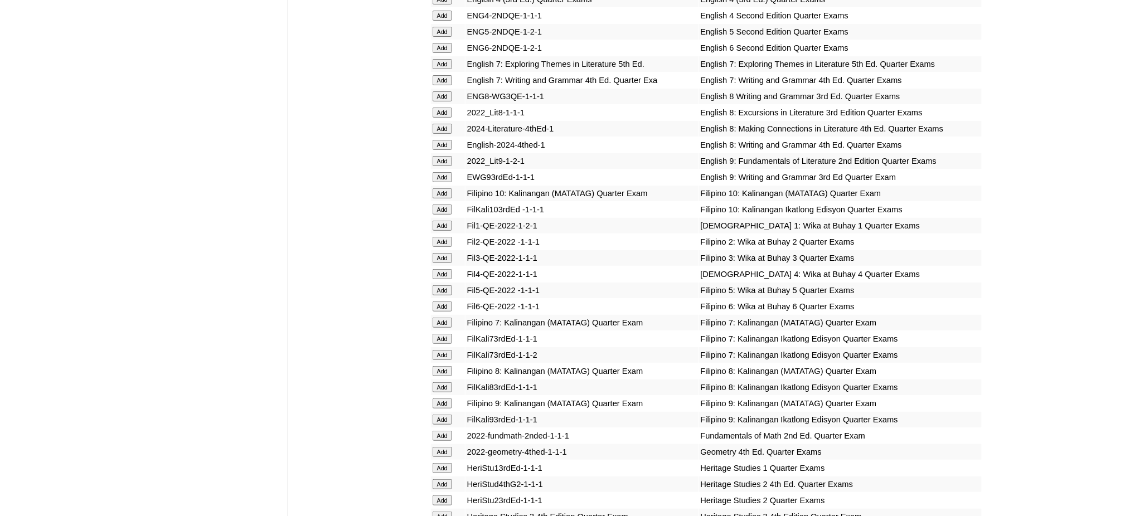
click at [448, 399] on input "Add" at bounding box center [443, 404] width 20 height 10
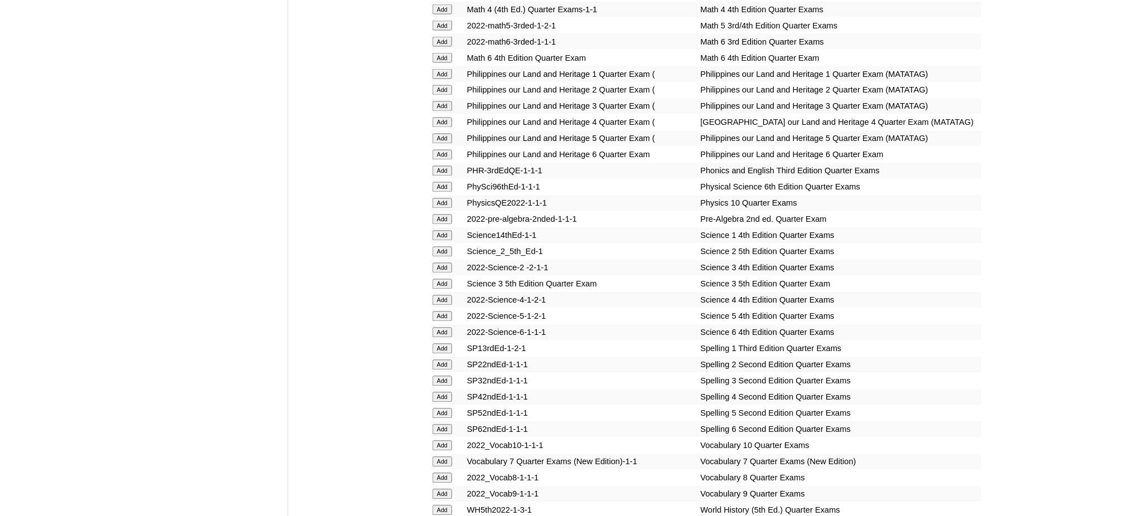
scroll to position [2378, 0]
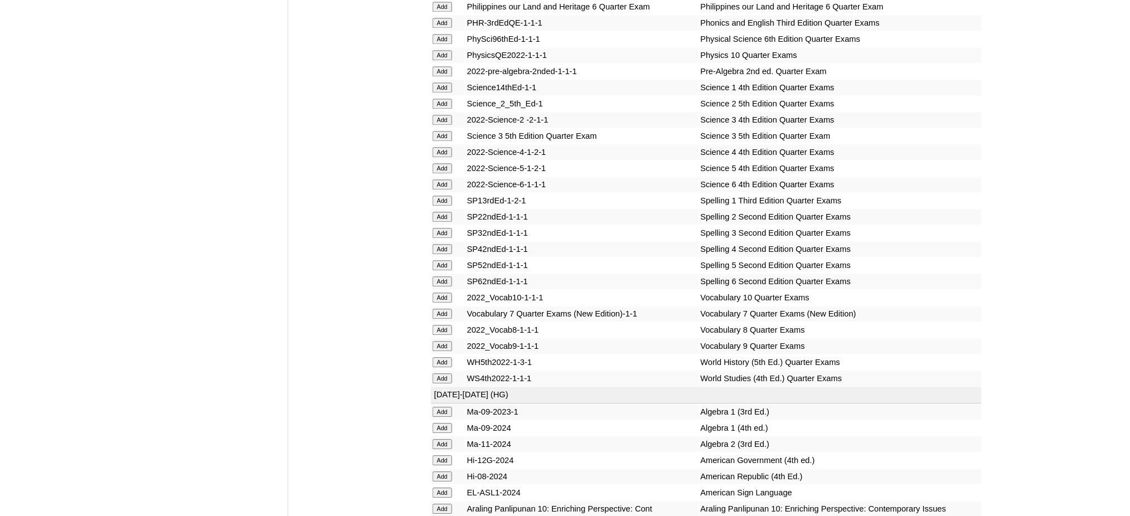
click at [448, 341] on input "Add" at bounding box center [443, 346] width 20 height 10
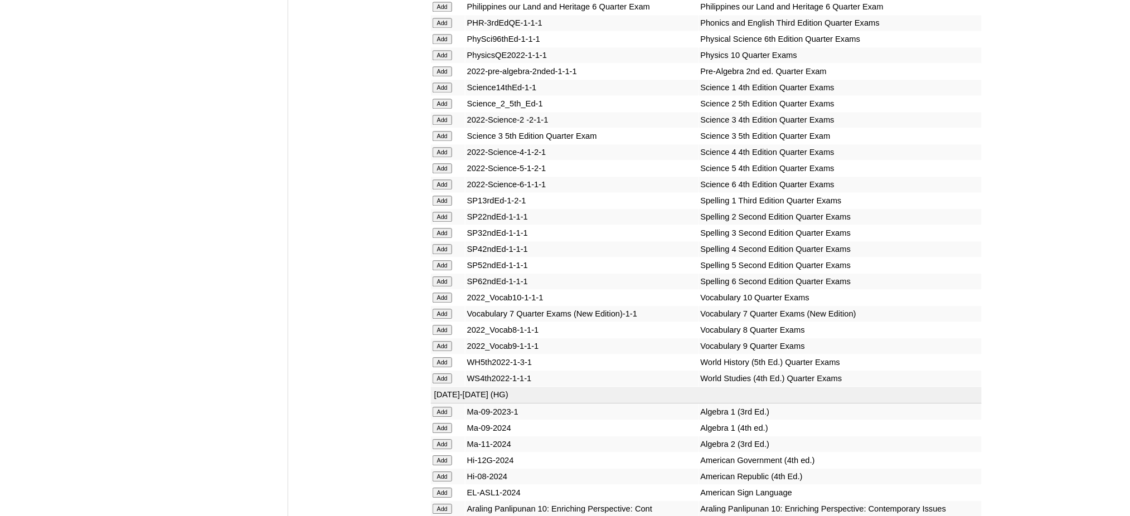
click at [446, 439] on input "Add" at bounding box center [443, 444] width 20 height 10
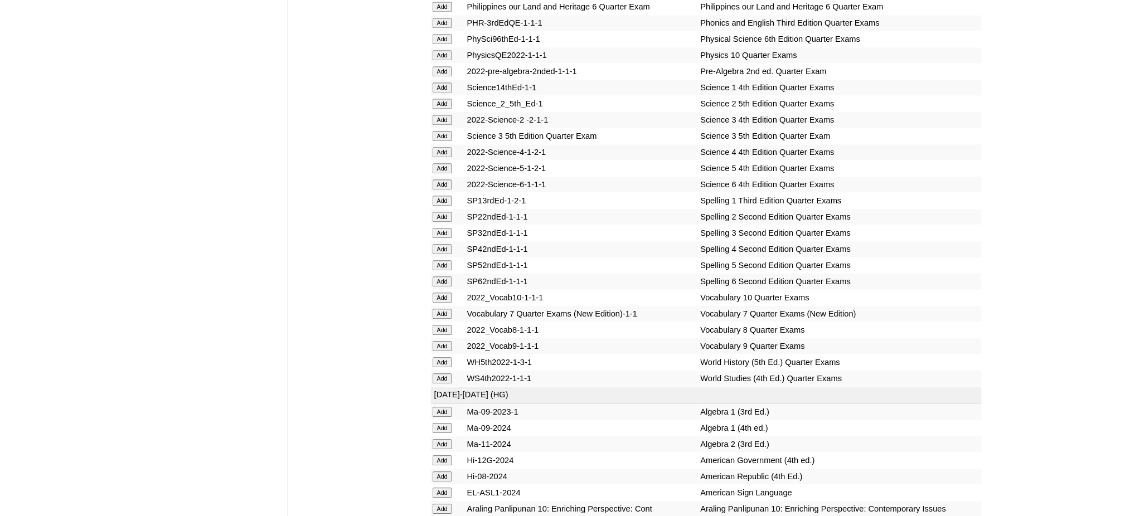
click at [446, 439] on input "Add" at bounding box center [443, 444] width 20 height 10
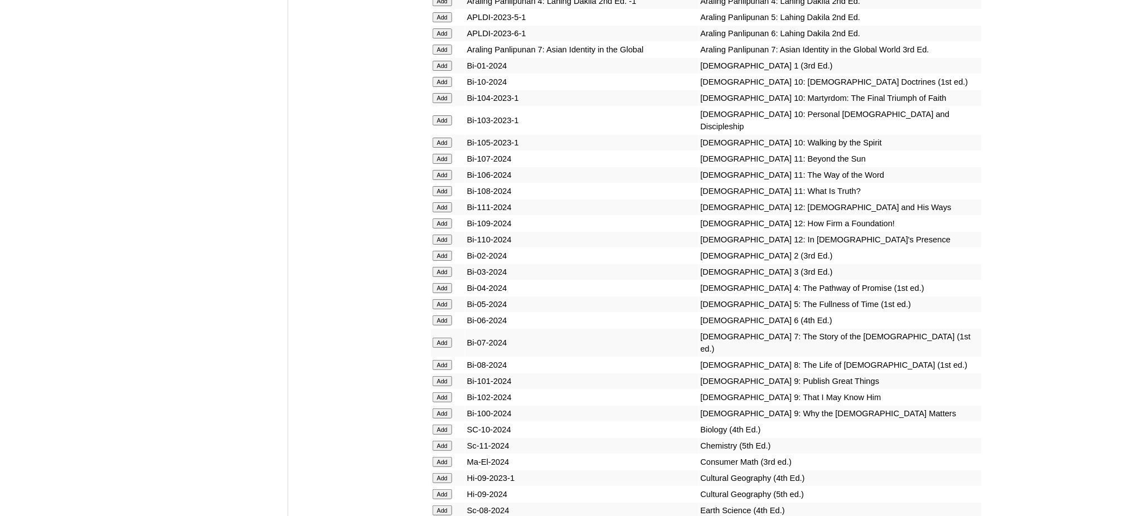
scroll to position [2973, 0]
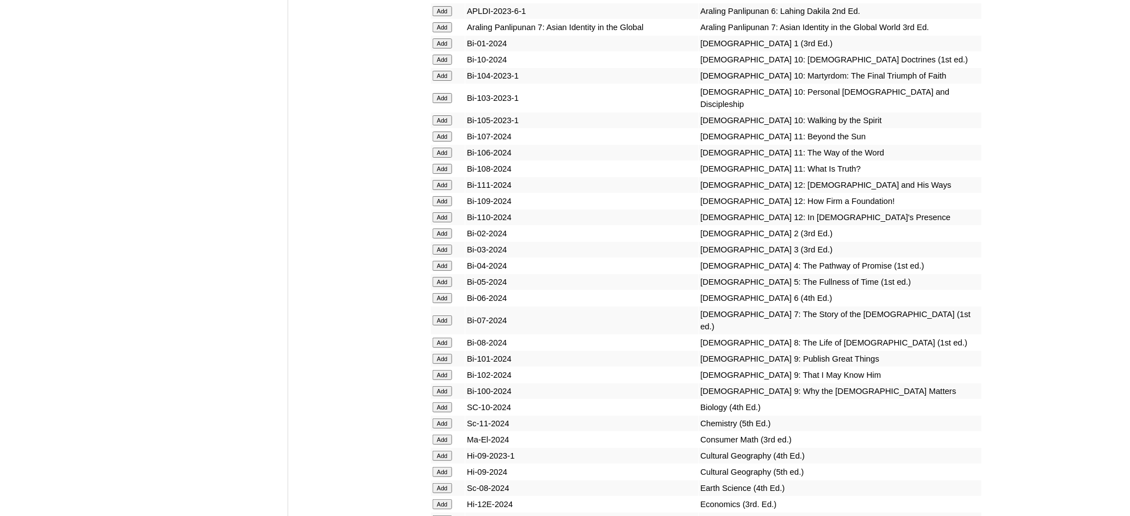
click at [441, 354] on input "Add" at bounding box center [443, 359] width 20 height 10
click at [439, 370] on input "Add" at bounding box center [443, 375] width 20 height 10
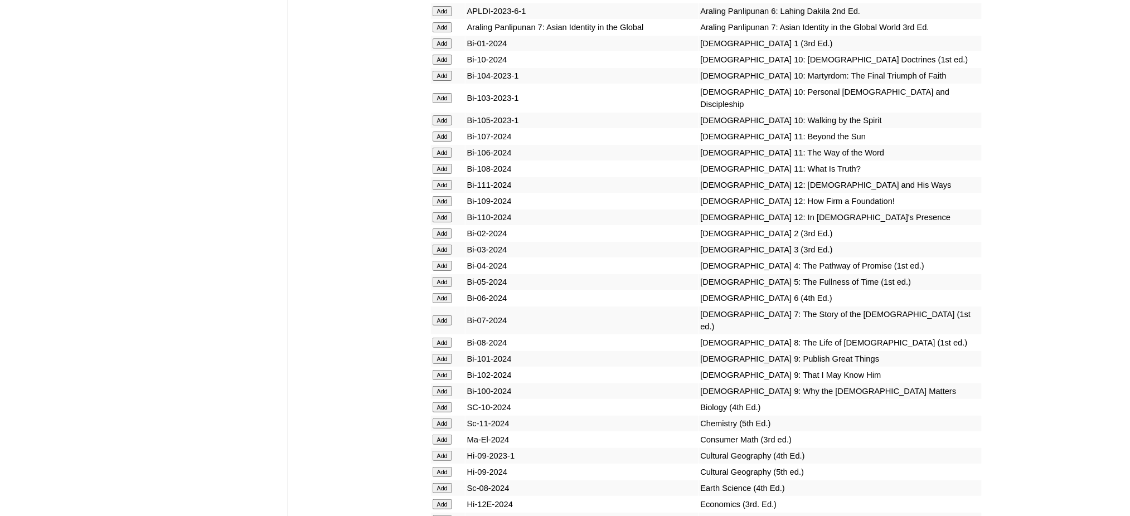
click at [439, 386] on input "Add" at bounding box center [443, 391] width 20 height 10
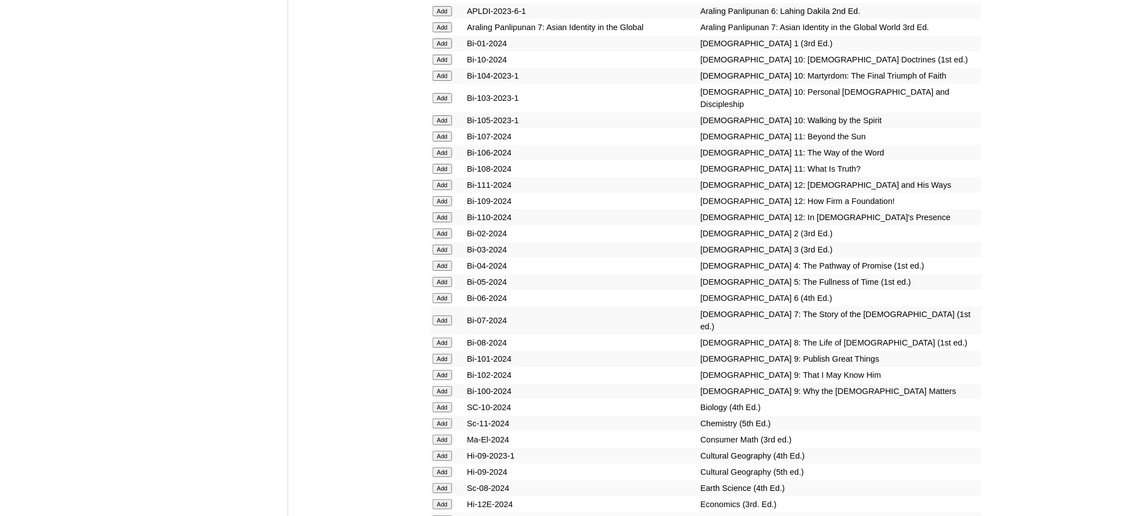
click at [439, 386] on input "Add" at bounding box center [443, 391] width 20 height 10
click at [435, 419] on input "Add" at bounding box center [443, 424] width 20 height 10
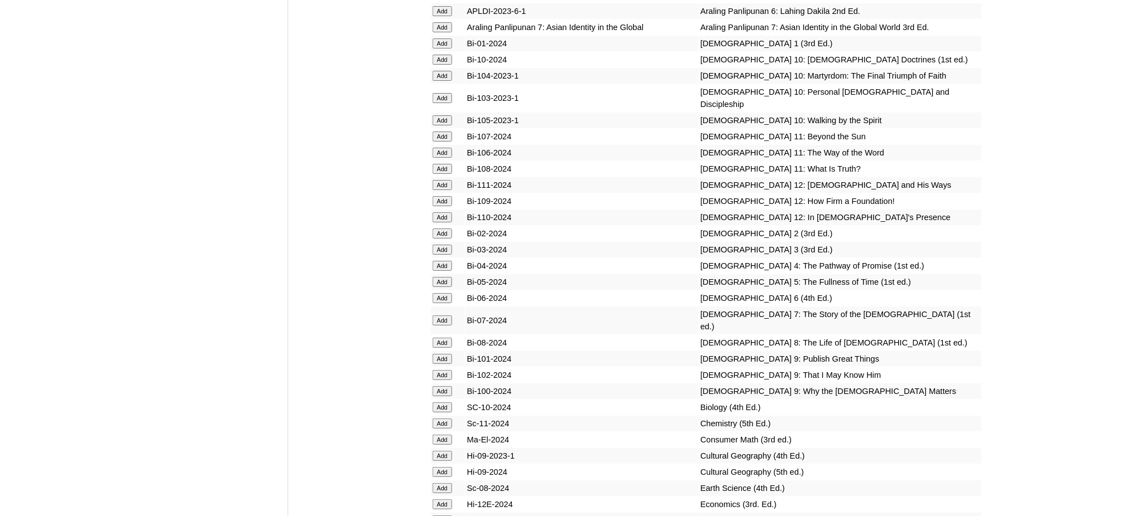
click at [435, 419] on input "Add" at bounding box center [443, 424] width 20 height 10
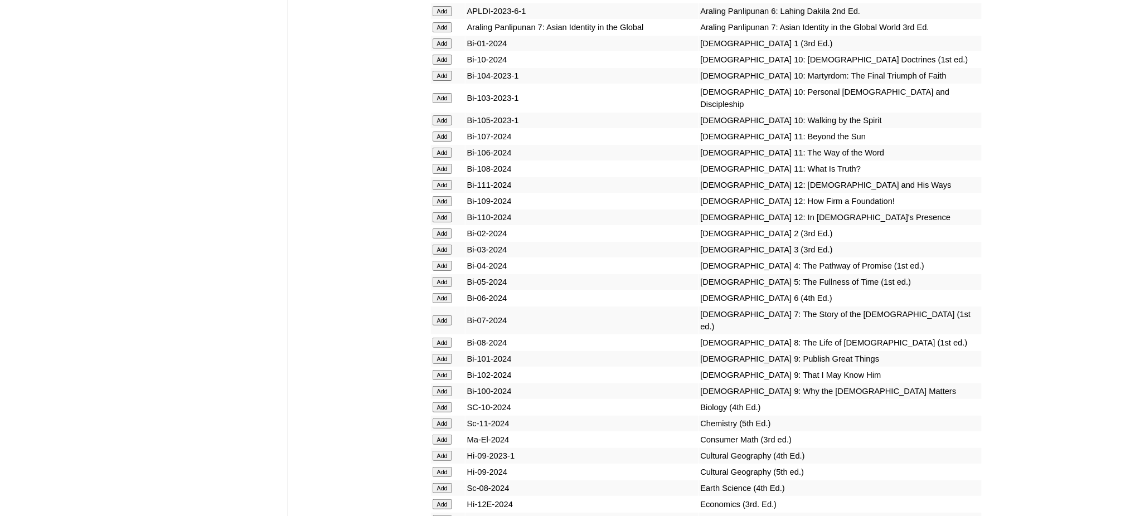
click at [447, 500] on input "Add" at bounding box center [443, 505] width 20 height 10
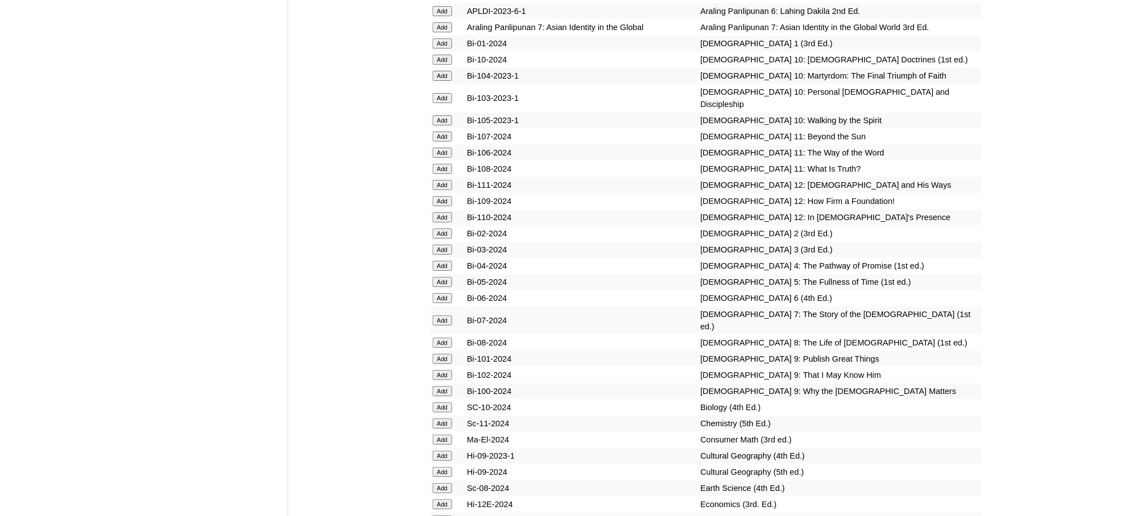
click at [447, 500] on input "Add" at bounding box center [443, 505] width 20 height 10
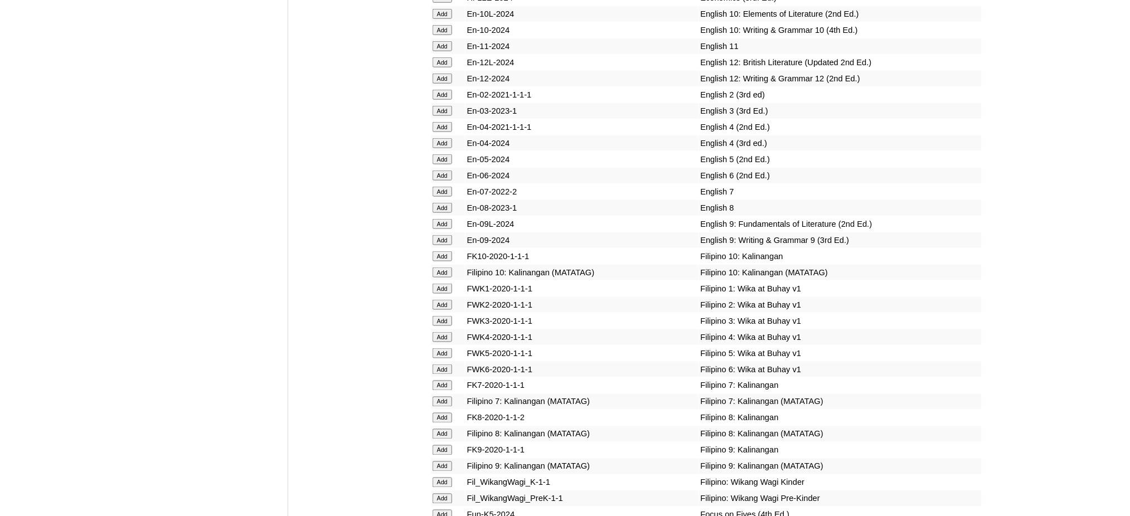
scroll to position [3493, 0]
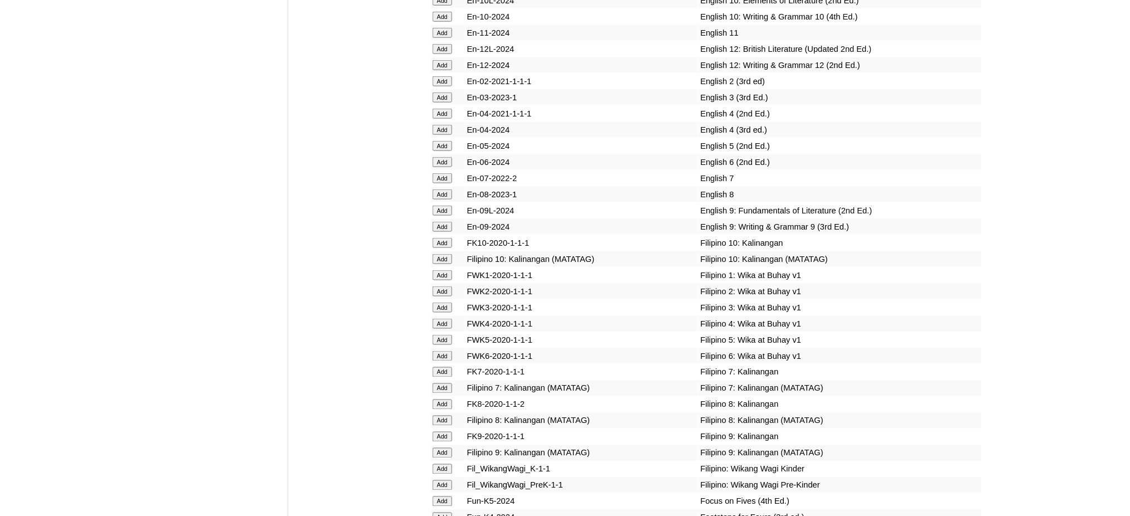
click at [439, 203] on td "Add" at bounding box center [448, 211] width 34 height 16
click at [440, 206] on input "Add" at bounding box center [443, 211] width 20 height 10
click at [442, 206] on input "Add" at bounding box center [443, 211] width 20 height 10
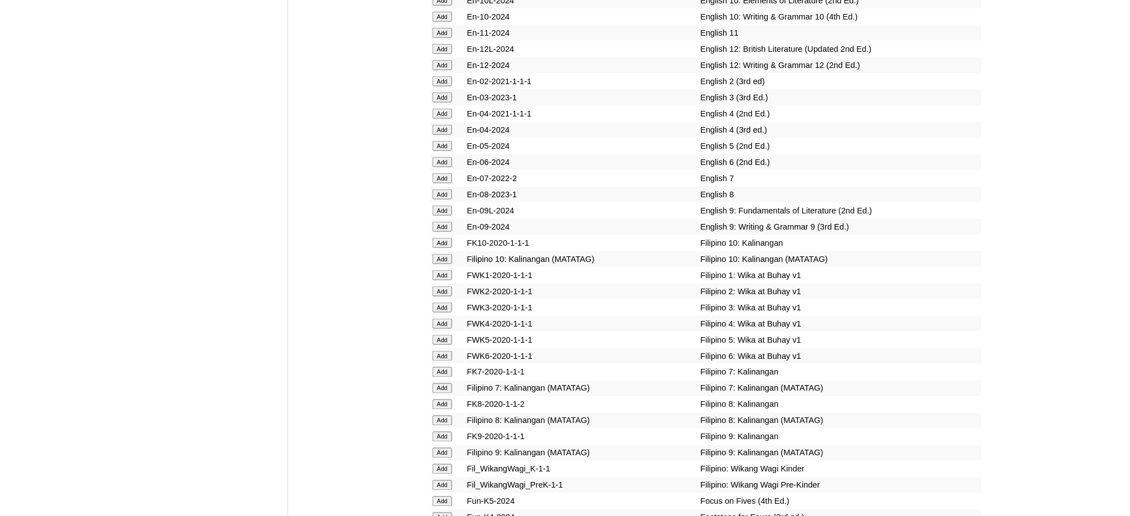
click at [442, 206] on input "Add" at bounding box center [443, 211] width 20 height 10
click at [443, 222] on input "Add" at bounding box center [443, 227] width 20 height 10
click at [445, 206] on input "Add" at bounding box center [443, 211] width 20 height 10
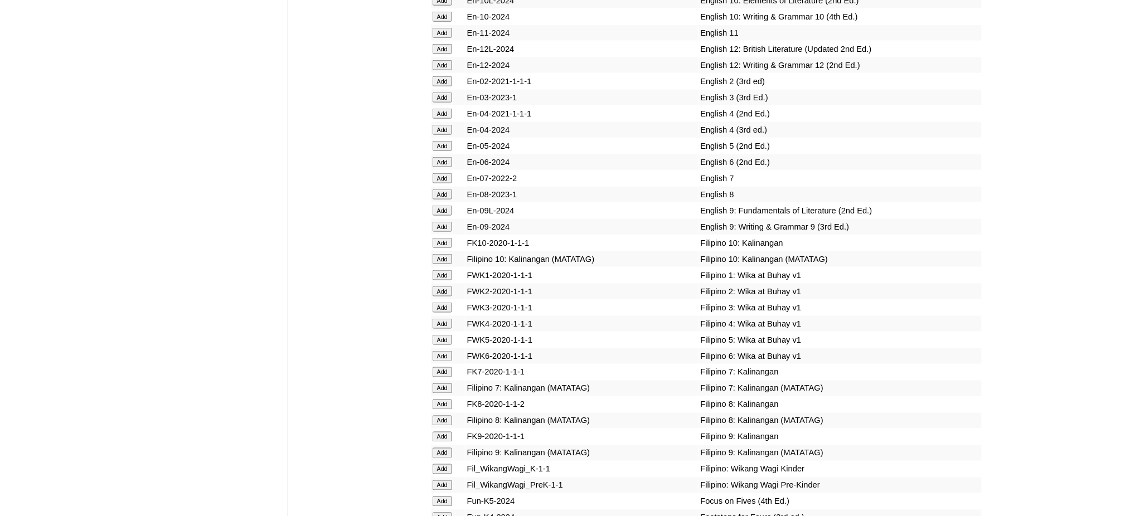
click at [445, 206] on input "Add" at bounding box center [443, 211] width 20 height 10
click at [444, 222] on input "Add" at bounding box center [443, 227] width 20 height 10
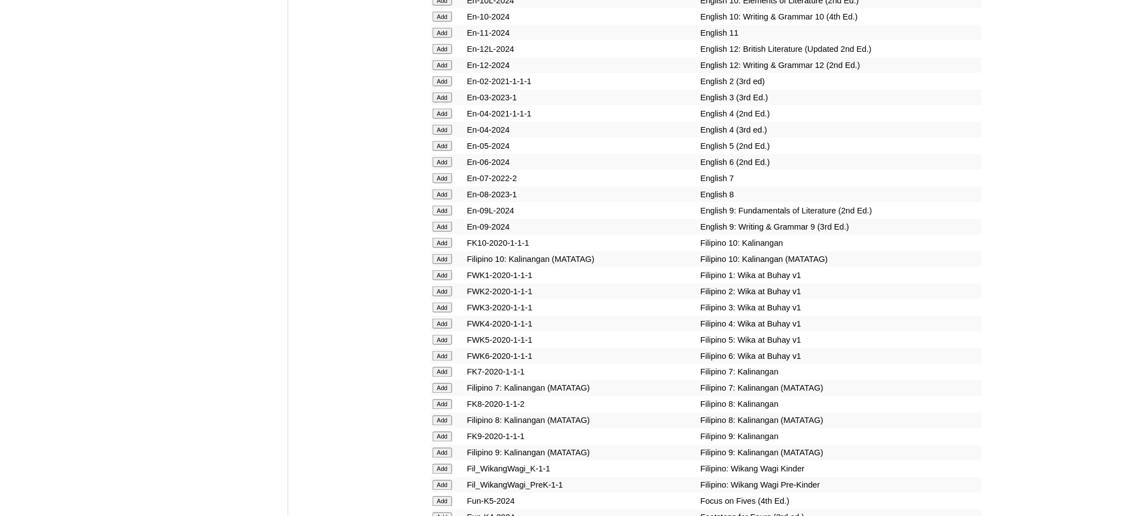
click at [444, 222] on input "Add" at bounding box center [443, 227] width 20 height 10
click at [438, 448] on input "Add" at bounding box center [443, 453] width 20 height 10
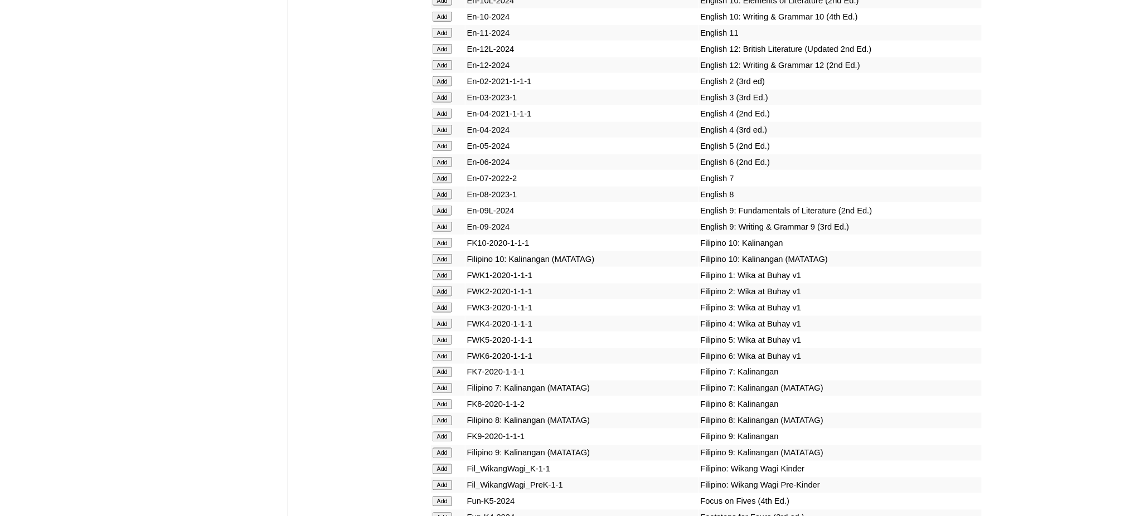
click at [438, 448] on input "Add" at bounding box center [443, 453] width 20 height 10
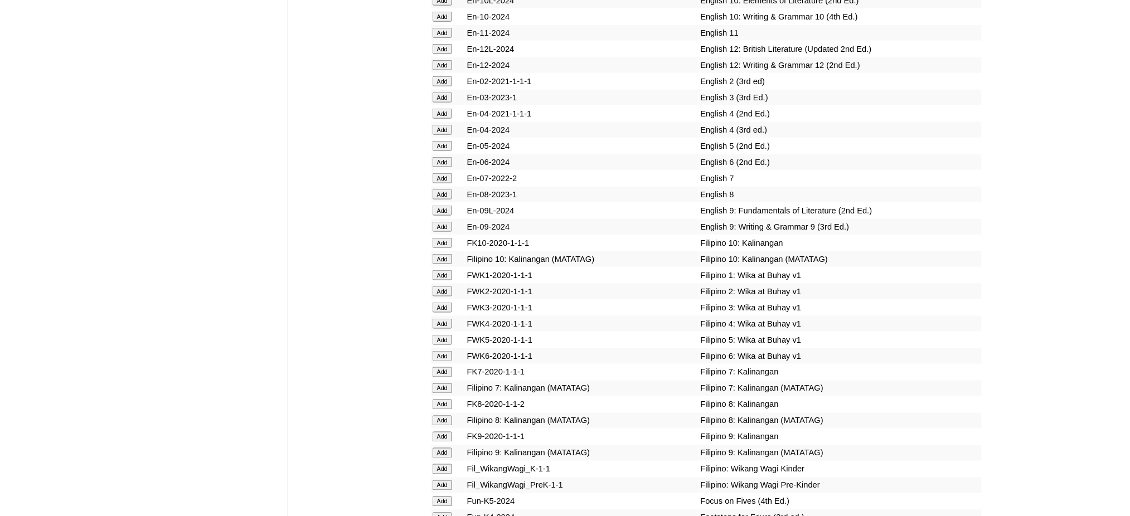
click at [438, 448] on input "Add" at bounding box center [443, 453] width 20 height 10
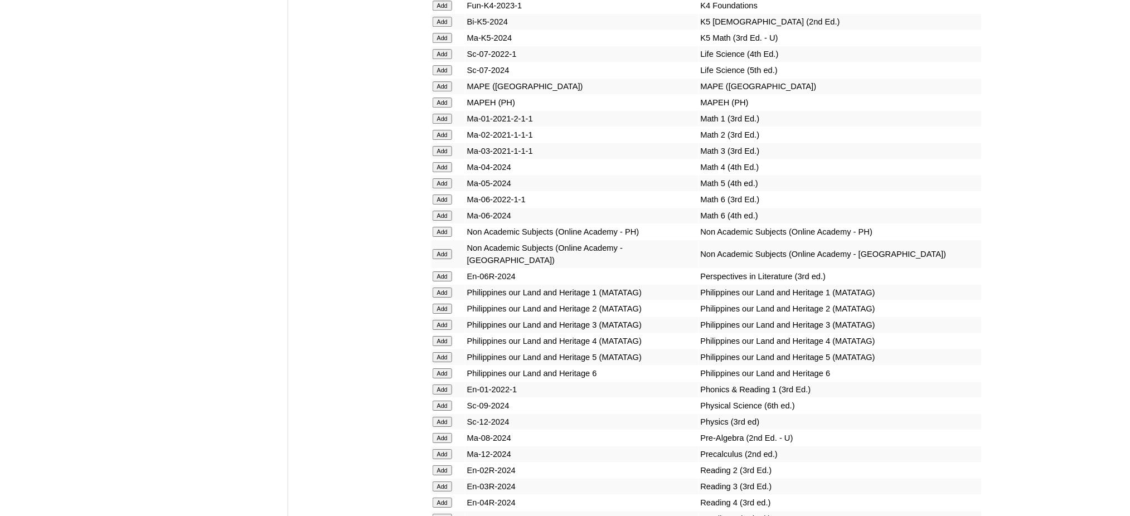
scroll to position [4088, 0]
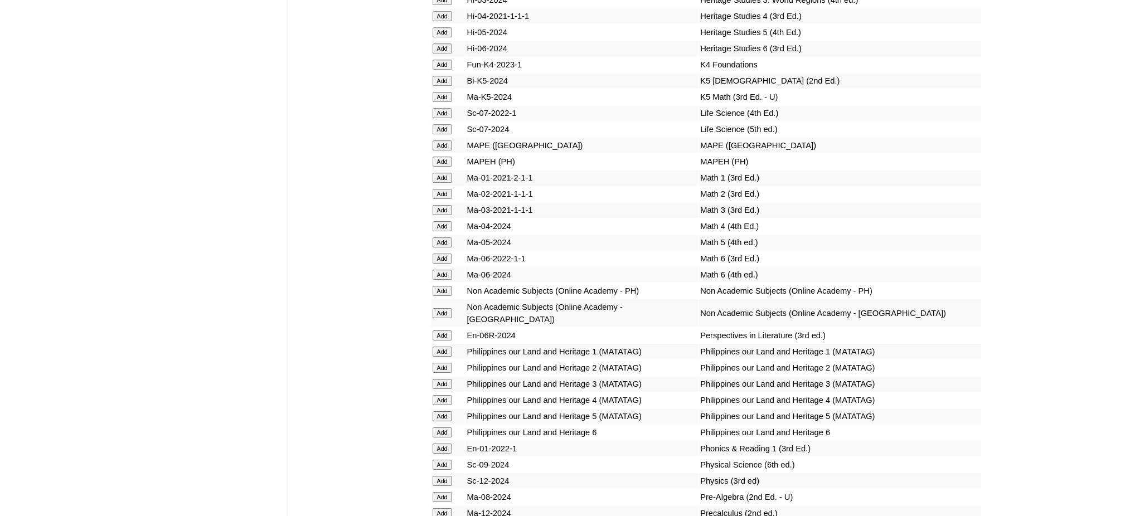
scroll to position [4237, 0]
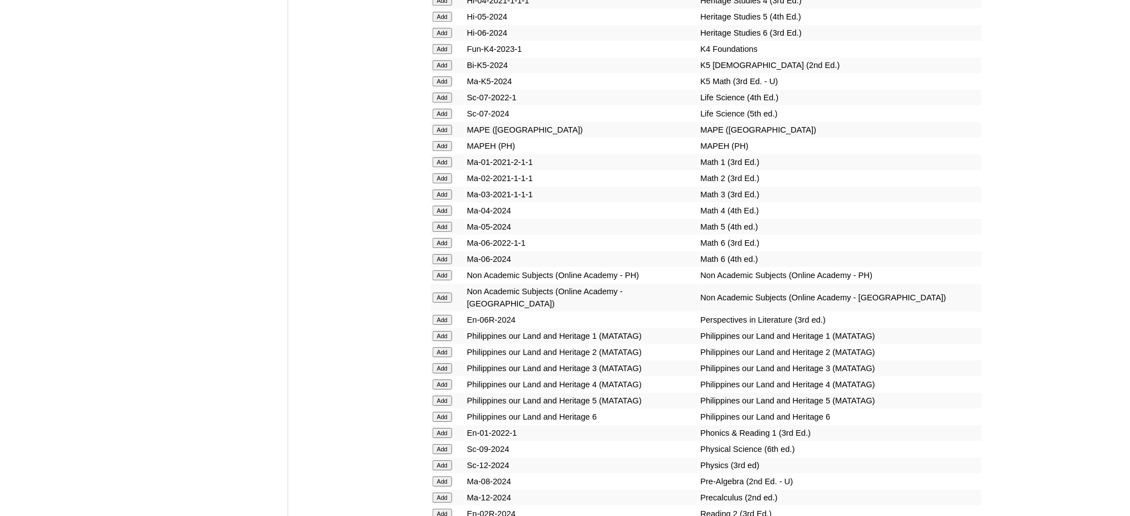
click at [447, 141] on input "Add" at bounding box center [443, 146] width 20 height 10
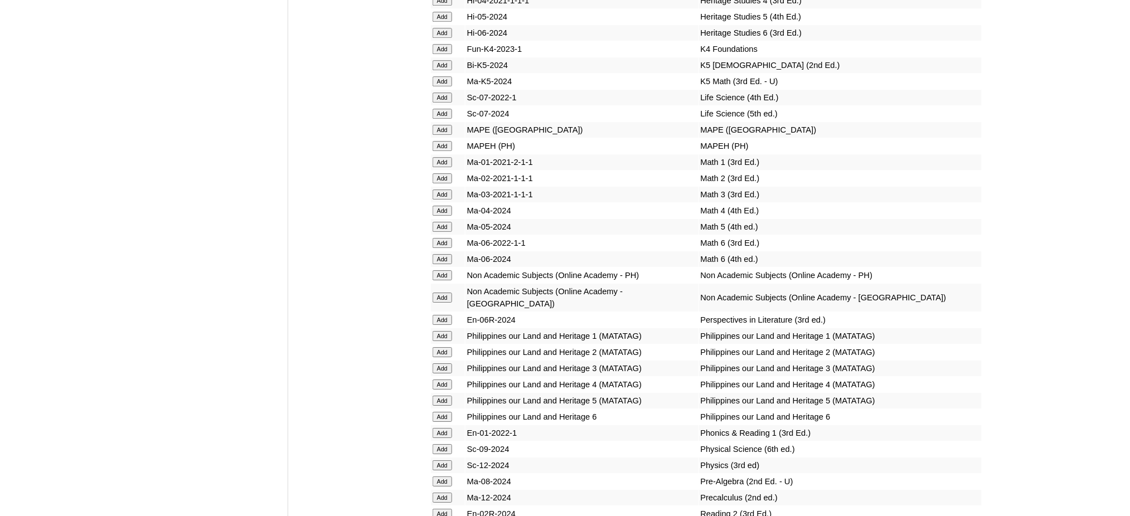
click at [447, 141] on input "Add" at bounding box center [443, 146] width 20 height 10
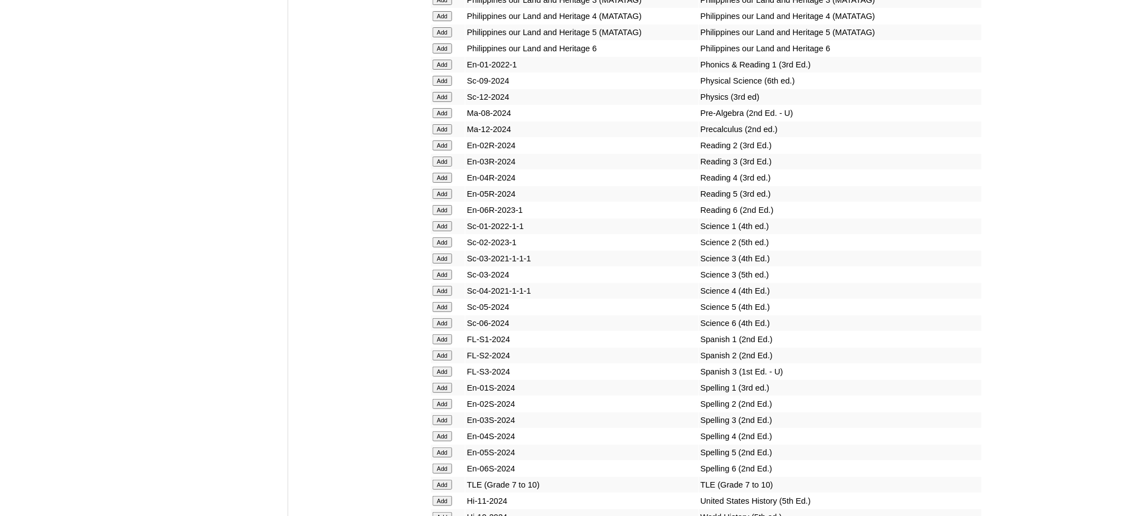
scroll to position [4683, 0]
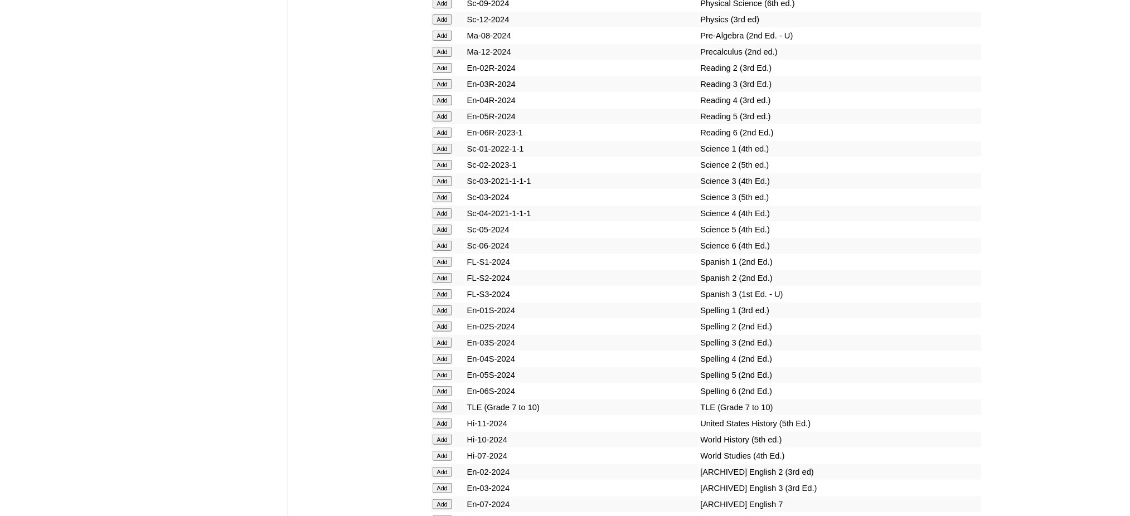
click at [439, 403] on input "Add" at bounding box center [443, 408] width 20 height 10
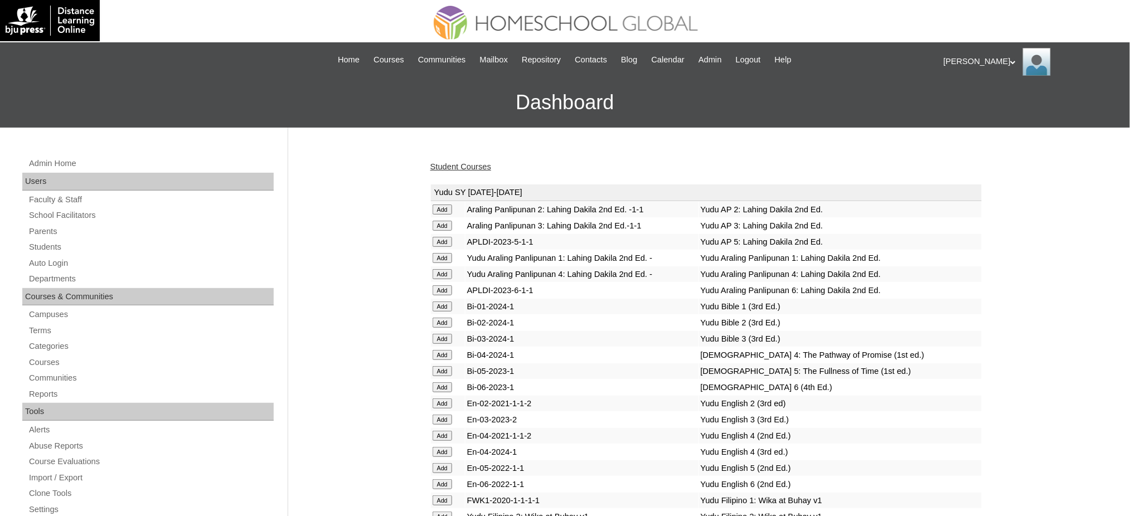
click at [491, 166] on link "Student Courses" at bounding box center [460, 166] width 61 height 9
